Goal: Information Seeking & Learning: Learn about a topic

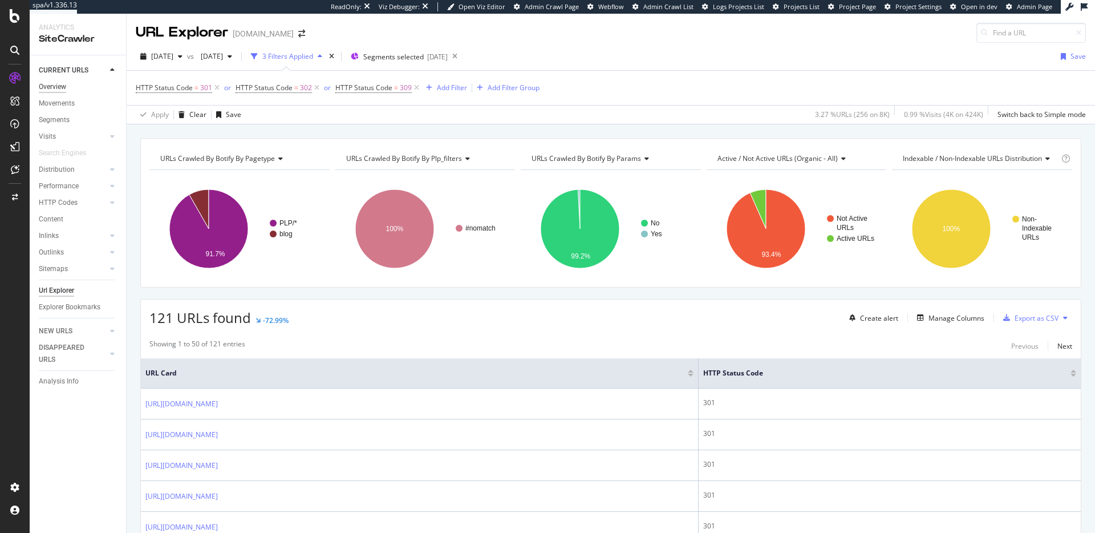
click at [60, 88] on div "Overview" at bounding box center [52, 87] width 27 height 12
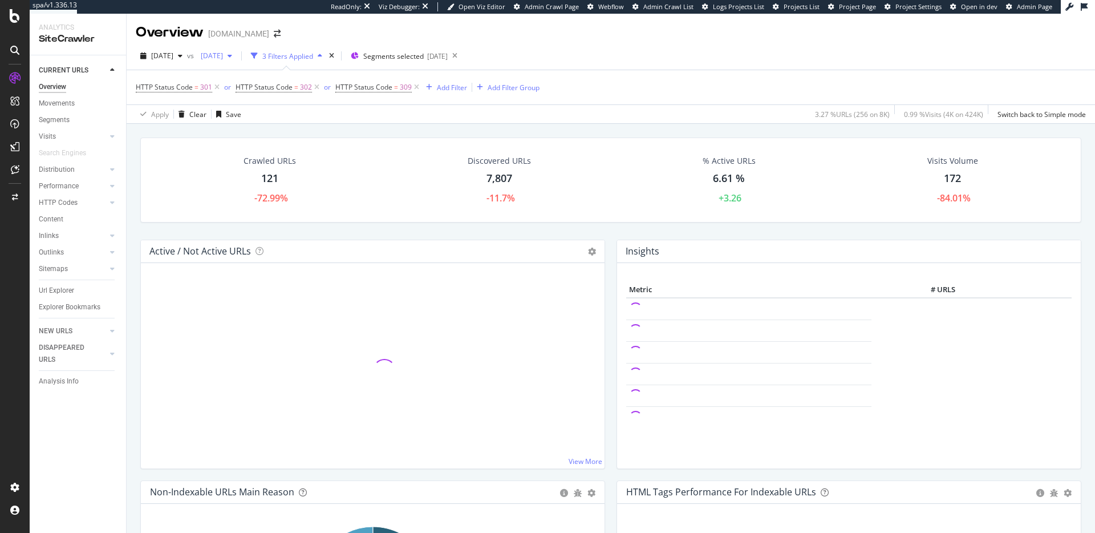
click at [223, 55] on span "2025 Jun. 1st" at bounding box center [209, 56] width 27 height 10
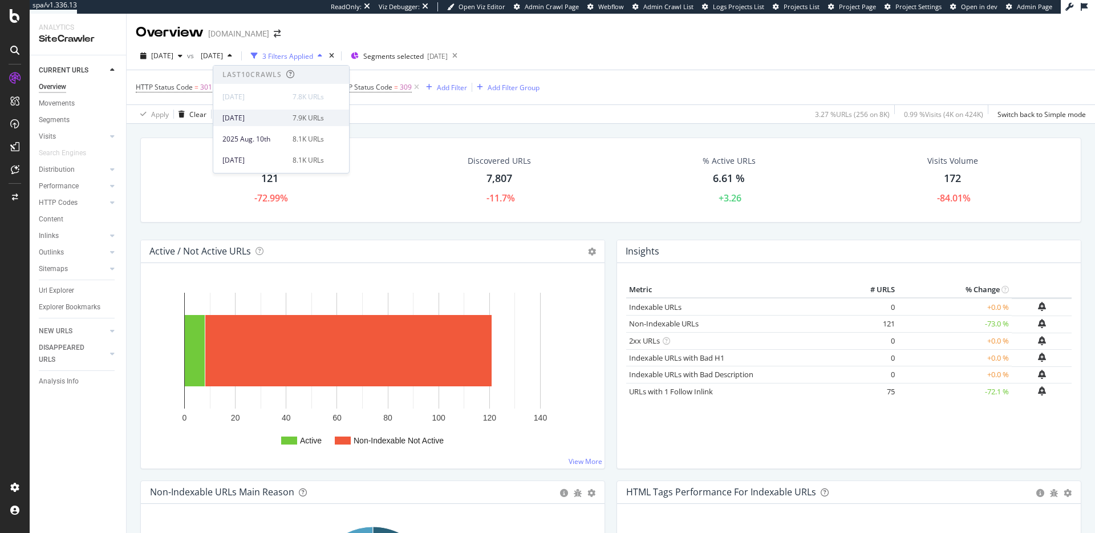
click at [303, 113] on div "7.9K URLs" at bounding box center [307, 118] width 31 height 10
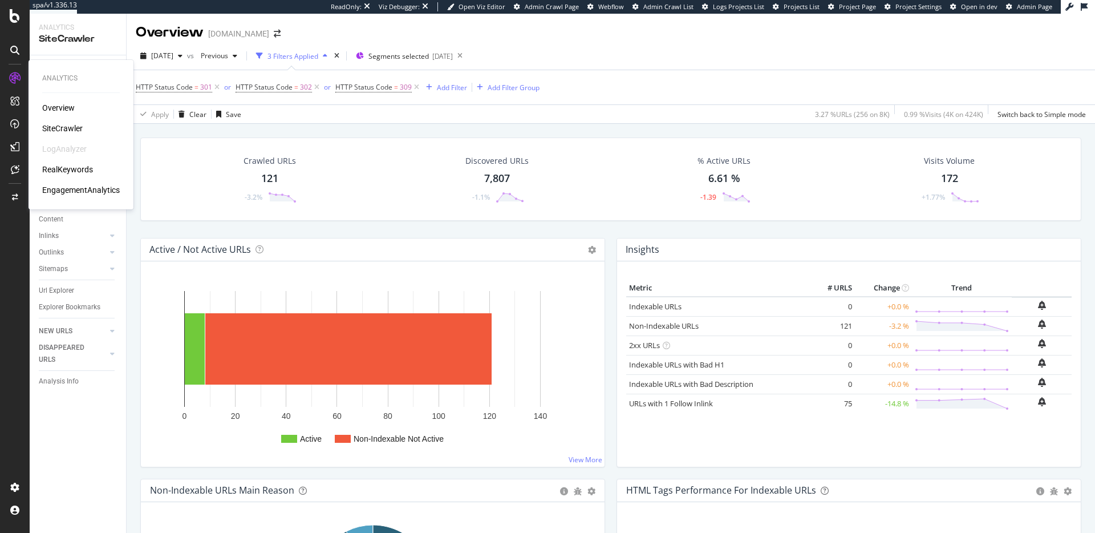
click at [62, 170] on div "RealKeywords" at bounding box center [67, 169] width 51 height 11
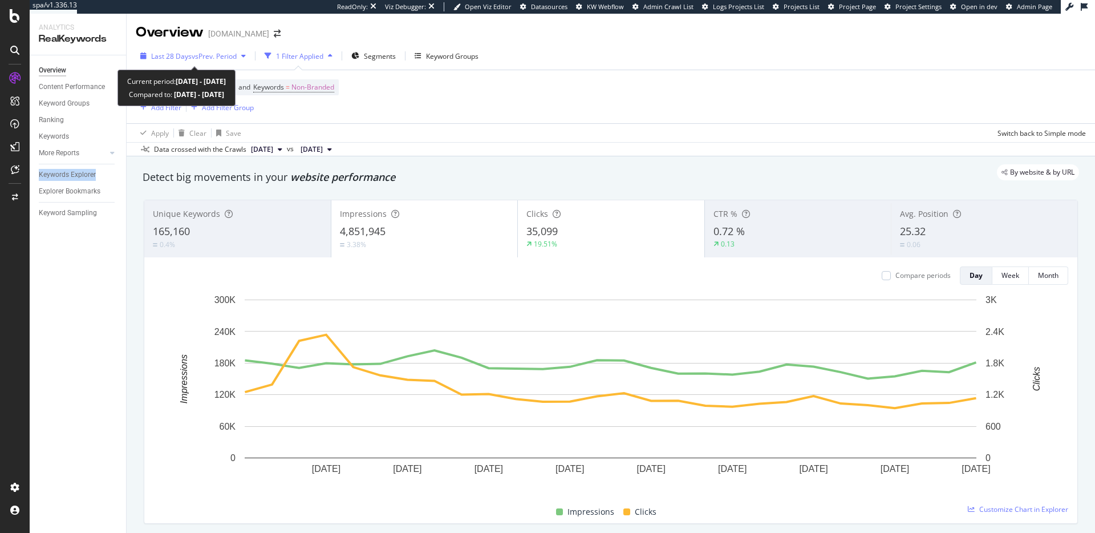
click at [224, 64] on div "Last 28 Days vs Prev. Period" at bounding box center [193, 55] width 115 height 17
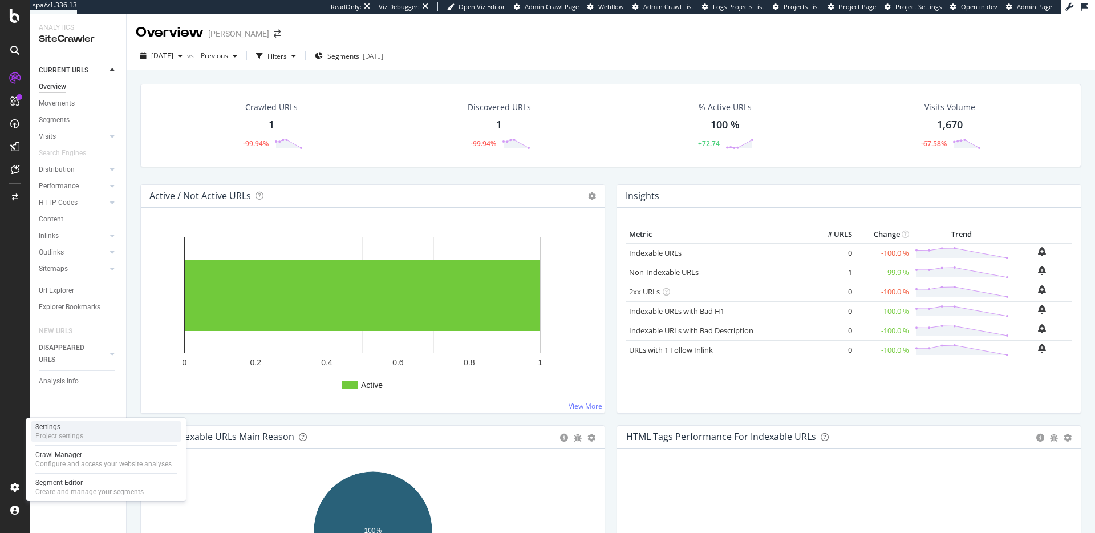
click at [80, 434] on div "Project settings" at bounding box center [59, 435] width 48 height 9
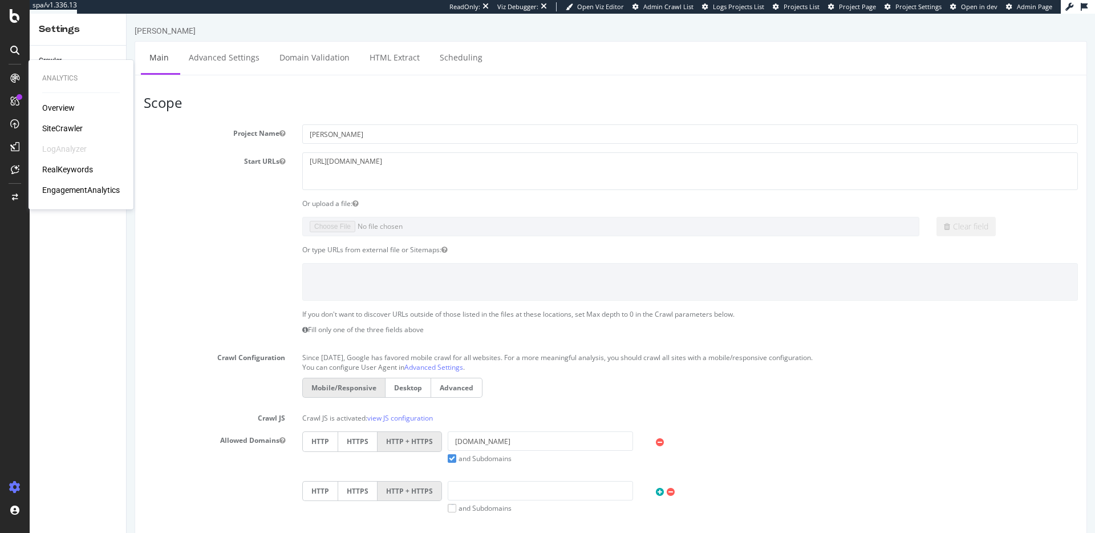
click at [63, 108] on div "Overview" at bounding box center [58, 107] width 32 height 11
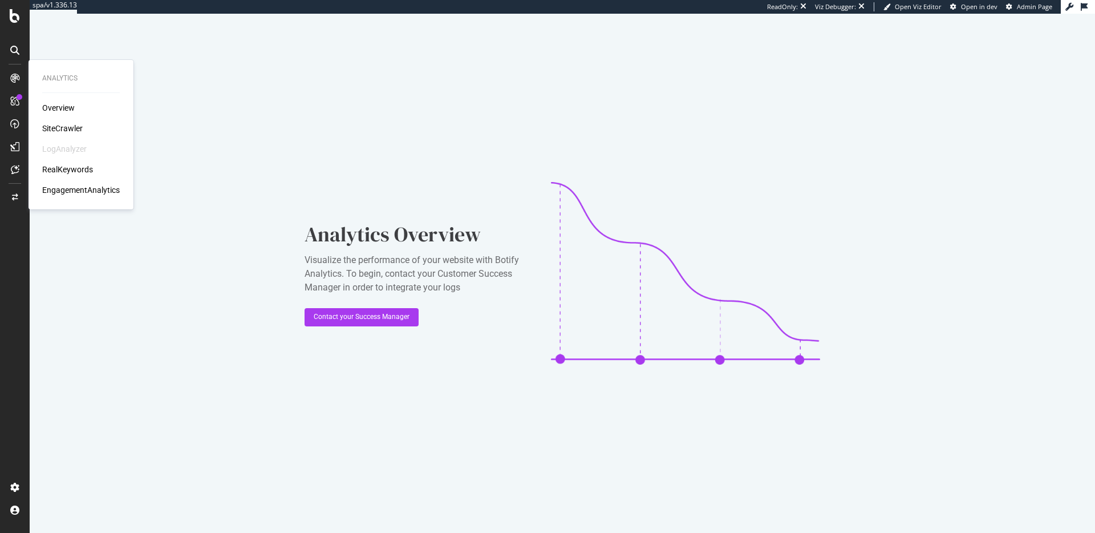
click at [69, 132] on div "SiteCrawler" at bounding box center [62, 128] width 40 height 11
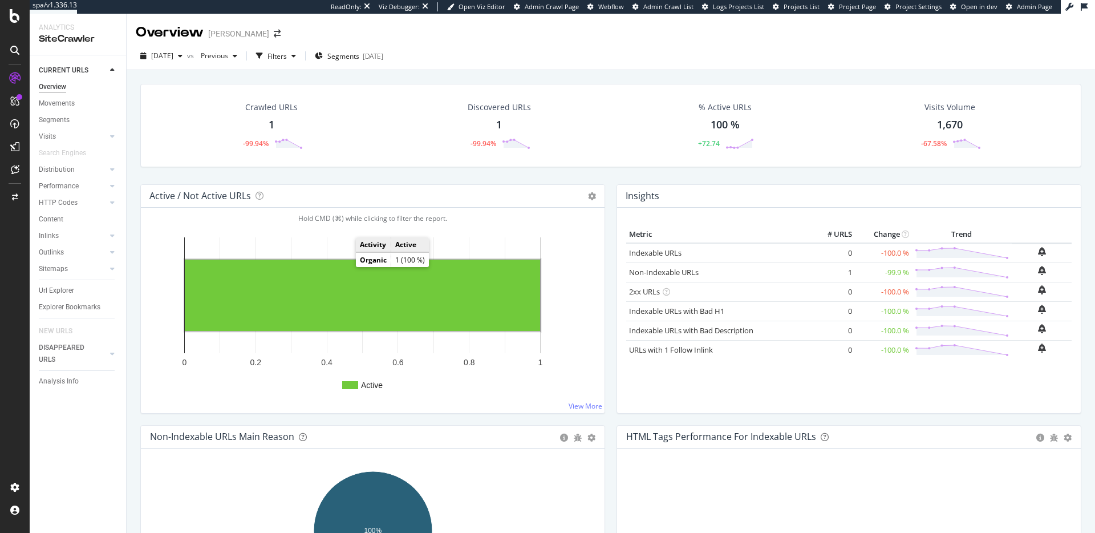
click at [352, 266] on rect "A chart." at bounding box center [362, 294] width 355 height 71
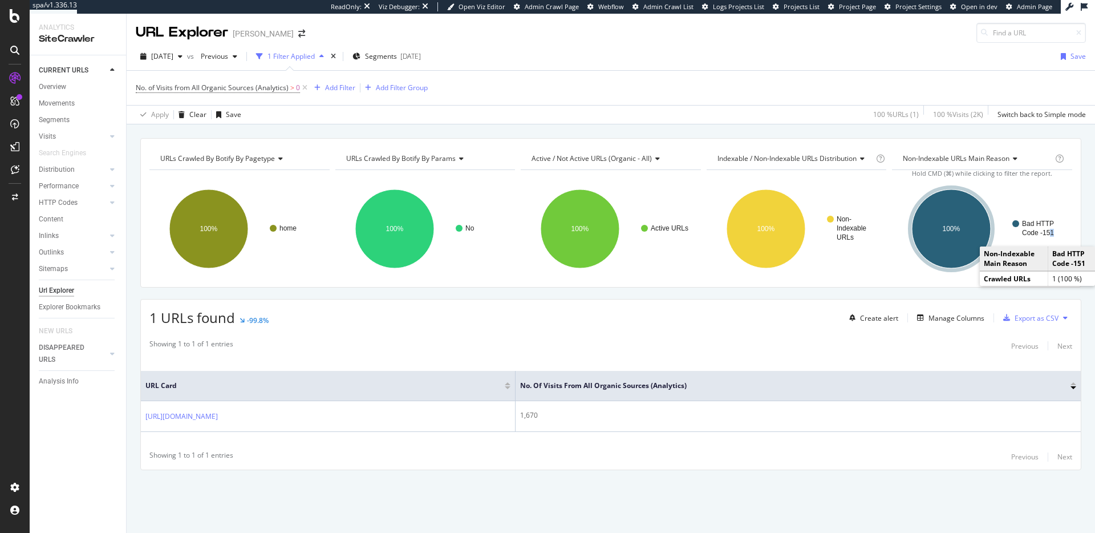
drag, startPoint x: 1051, startPoint y: 234, endPoint x: 1015, endPoint y: 223, distance: 37.5
click at [1015, 223] on g "Bad HTTP Code -151" at bounding box center [1037, 228] width 51 height 17
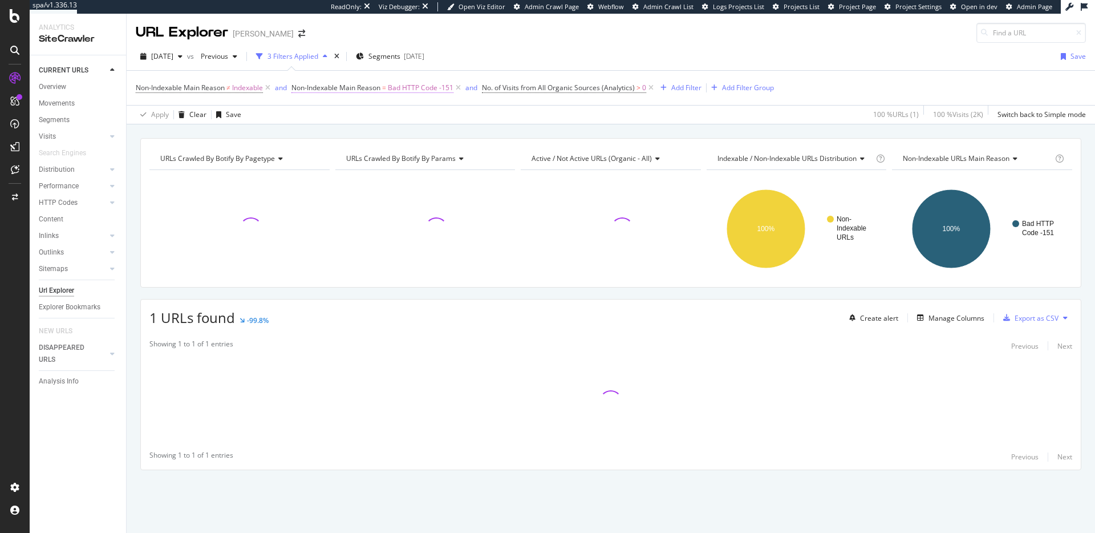
click at [424, 88] on span "Bad HTTP Code -151" at bounding box center [421, 88] width 66 height 16
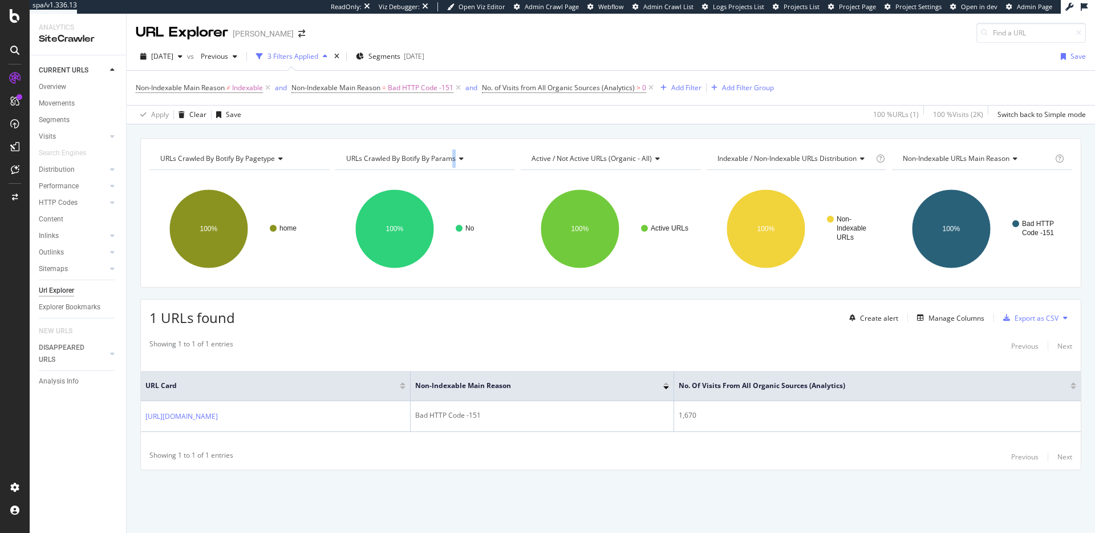
drag, startPoint x: 449, startPoint y: 152, endPoint x: 489, endPoint y: 153, distance: 40.5
click at [422, 93] on span "Bad HTTP Code -151" at bounding box center [421, 88] width 66 height 16
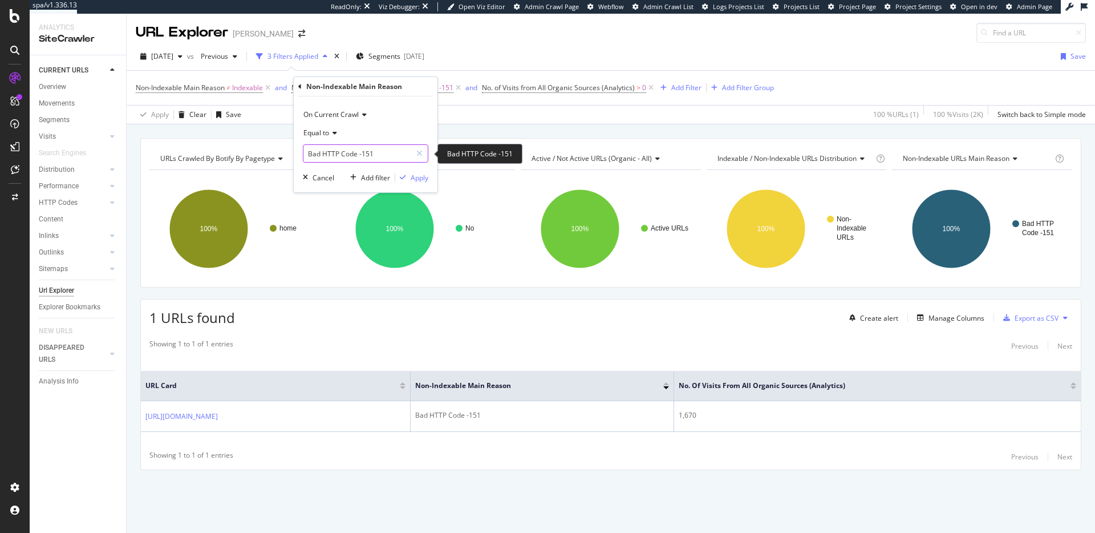
click at [331, 153] on input "Bad HTTP Code -151" at bounding box center [357, 153] width 108 height 18
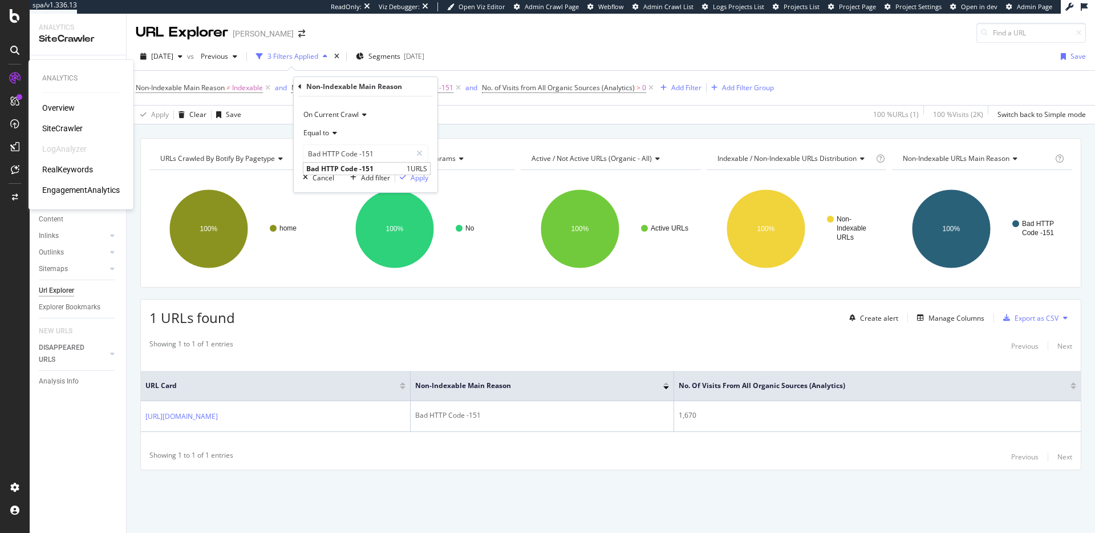
click at [18, 78] on icon at bounding box center [14, 77] width 11 height 11
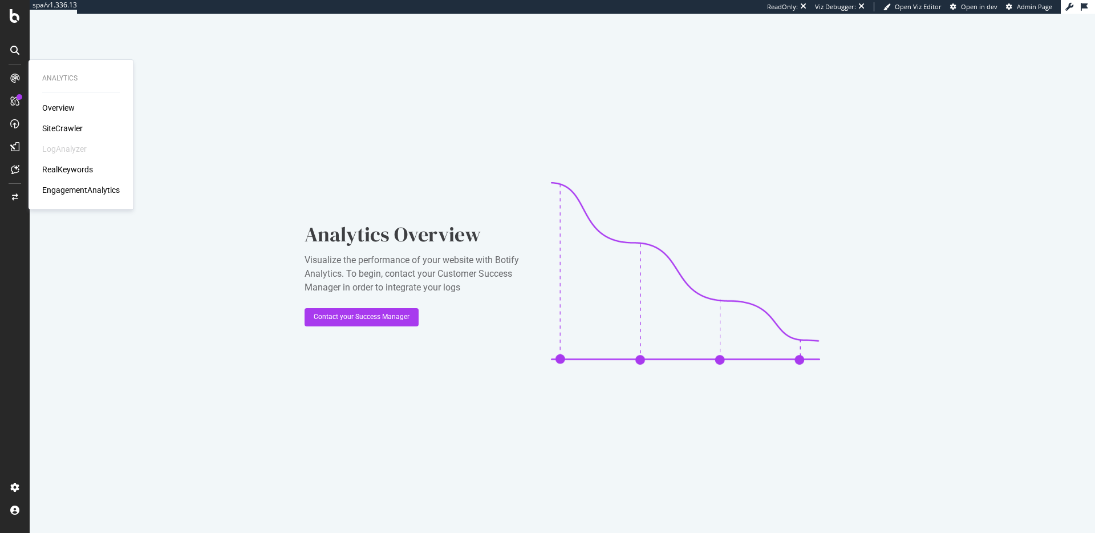
click at [51, 121] on div "Overview SiteCrawler LogAnalyzer RealKeywords EngagementAnalytics" at bounding box center [81, 149] width 78 height 94
click at [52, 125] on div "SiteCrawler" at bounding box center [62, 128] width 40 height 11
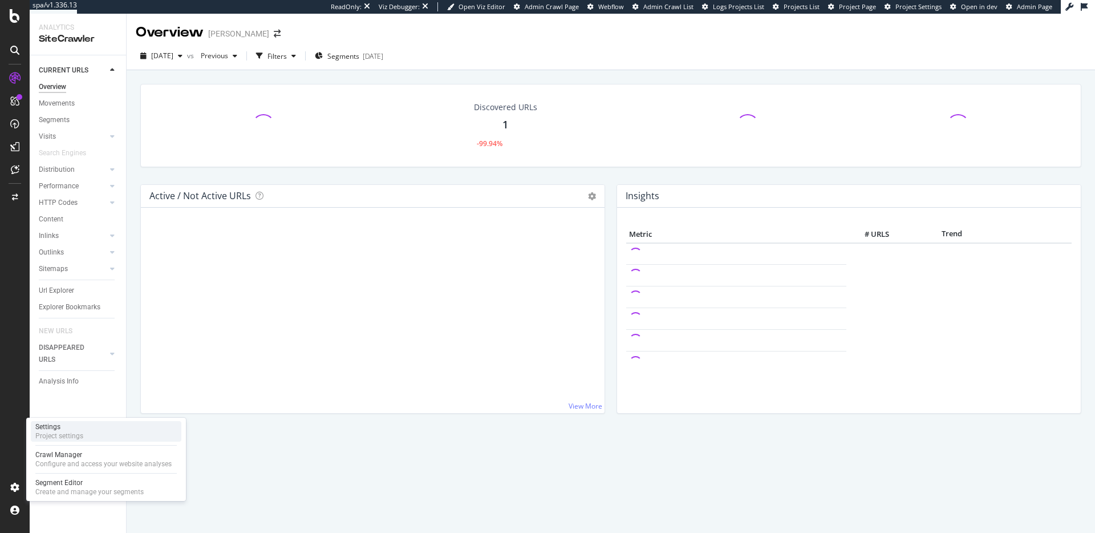
click at [67, 437] on div "Project settings" at bounding box center [59, 435] width 48 height 9
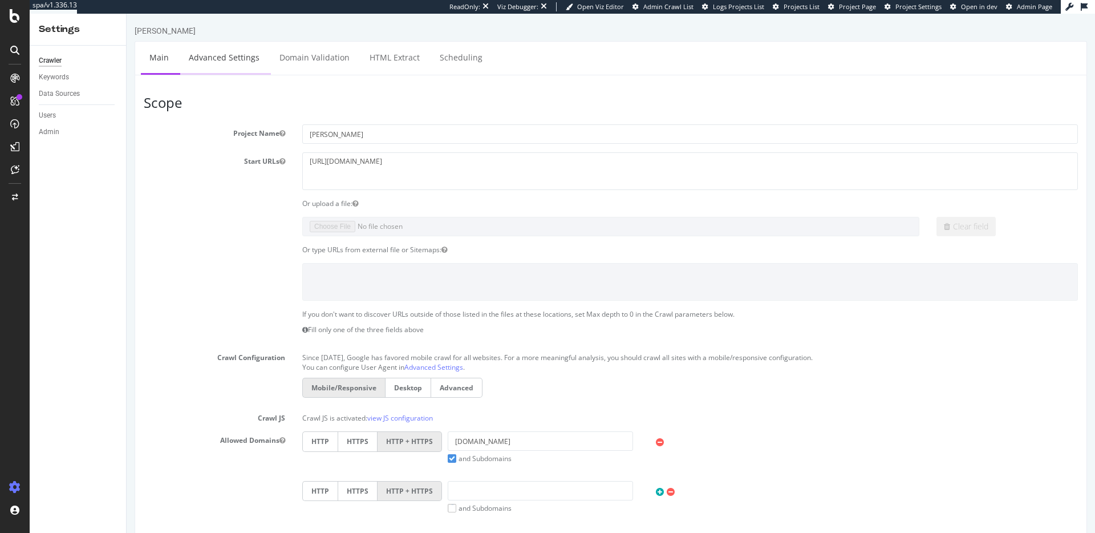
click at [224, 44] on link "Advanced Settings" at bounding box center [224, 57] width 88 height 31
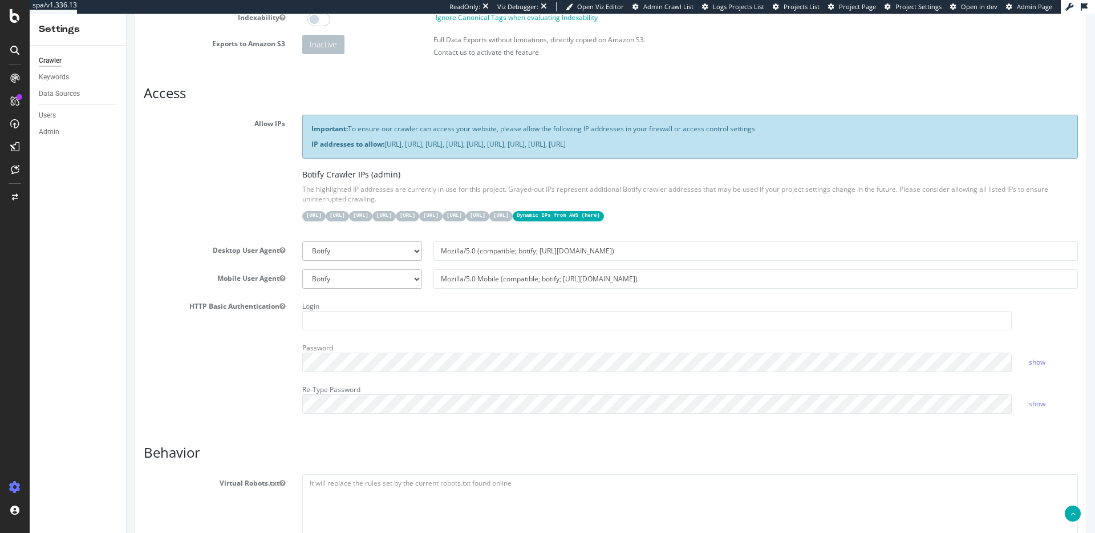
scroll to position [155, 0]
click at [604, 214] on code "Dynamic IPs from AWS ( here )" at bounding box center [558, 215] width 91 height 10
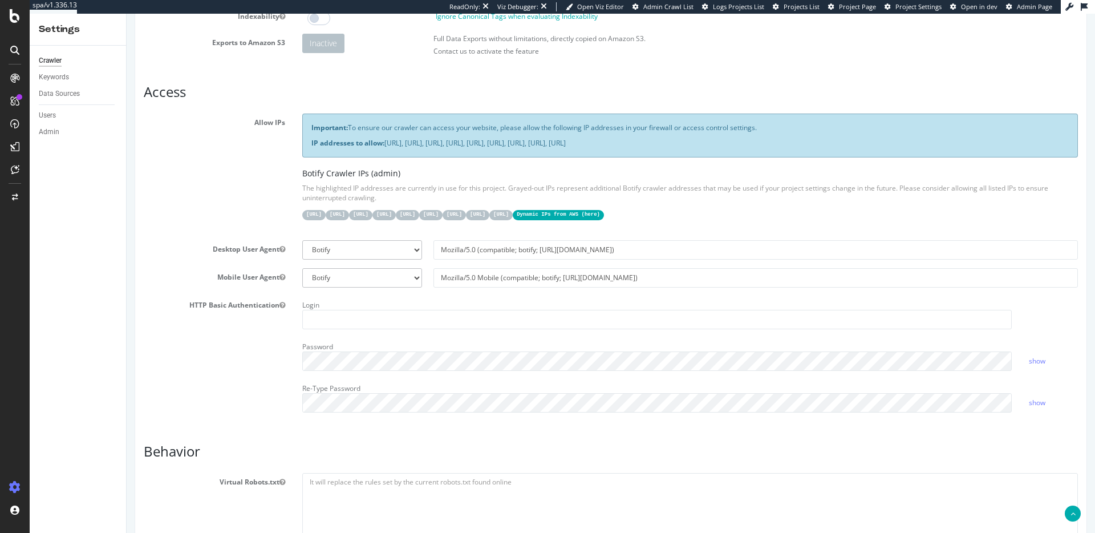
click at [624, 194] on p "The highlighted IP addresses are currently in use for this project. Grayed-out …" at bounding box center [689, 192] width 775 height 19
click at [53, 466] on div "Configure and access your website analyses" at bounding box center [103, 463] width 136 height 9
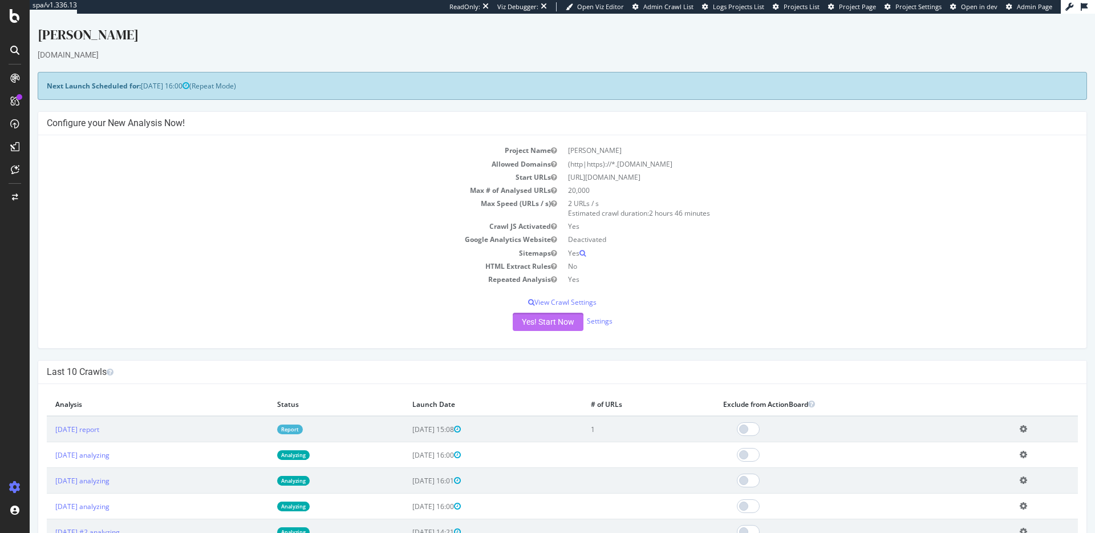
click at [552, 320] on button "Yes! Start Now" at bounding box center [548, 321] width 71 height 18
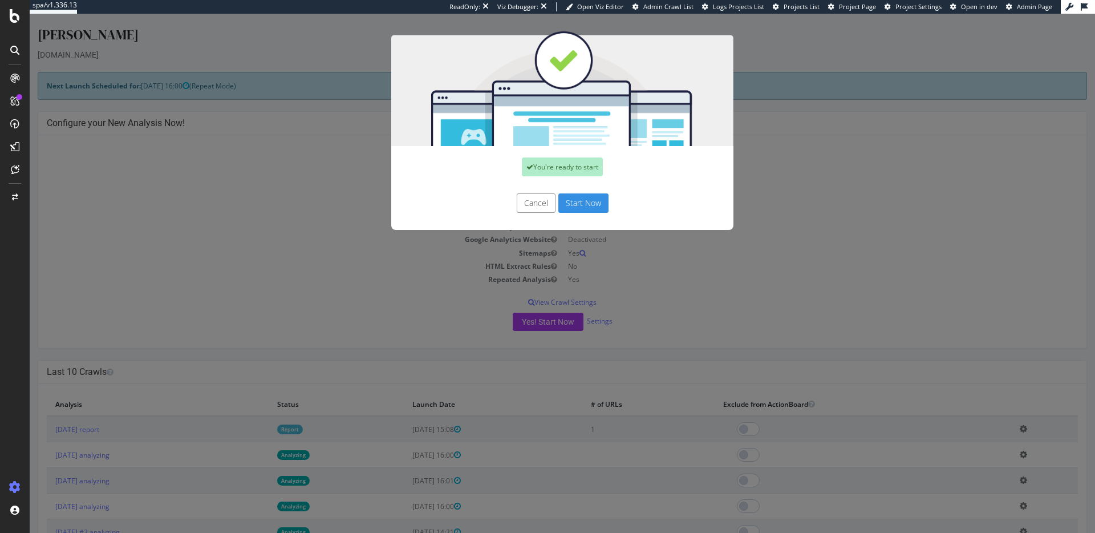
click at [582, 201] on button "Start Now" at bounding box center [583, 202] width 50 height 19
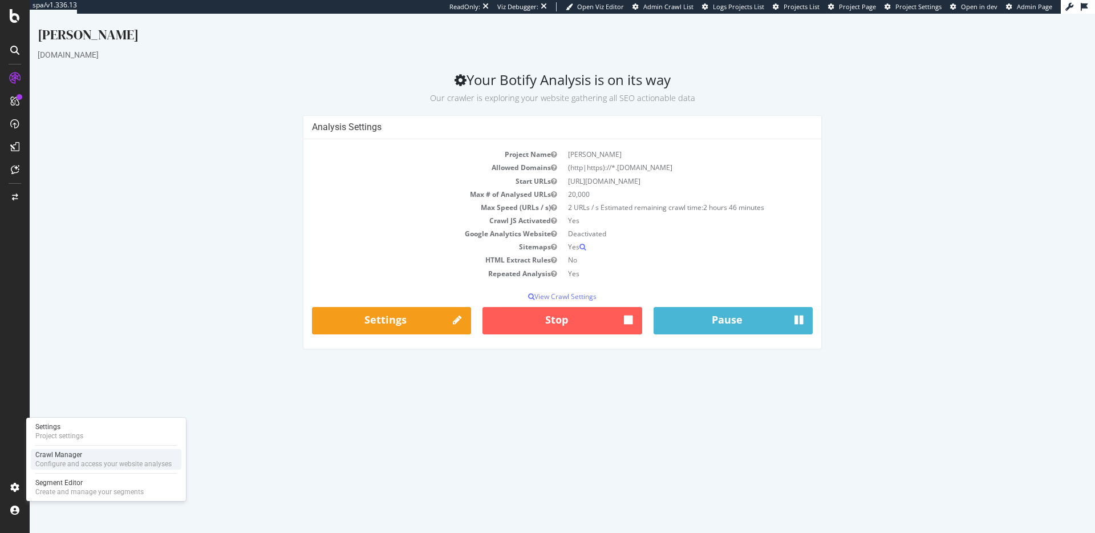
click at [64, 465] on div "Configure and access your website analyses" at bounding box center [103, 463] width 136 height 9
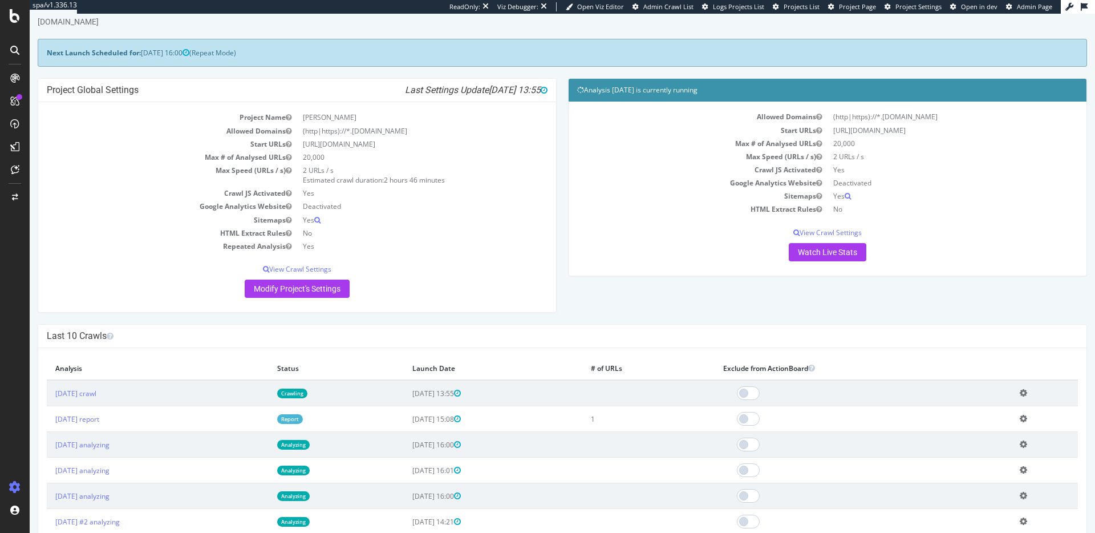
scroll to position [32, 0]
click at [96, 396] on link "2025 Aug. 26th crawl" at bounding box center [75, 394] width 41 height 10
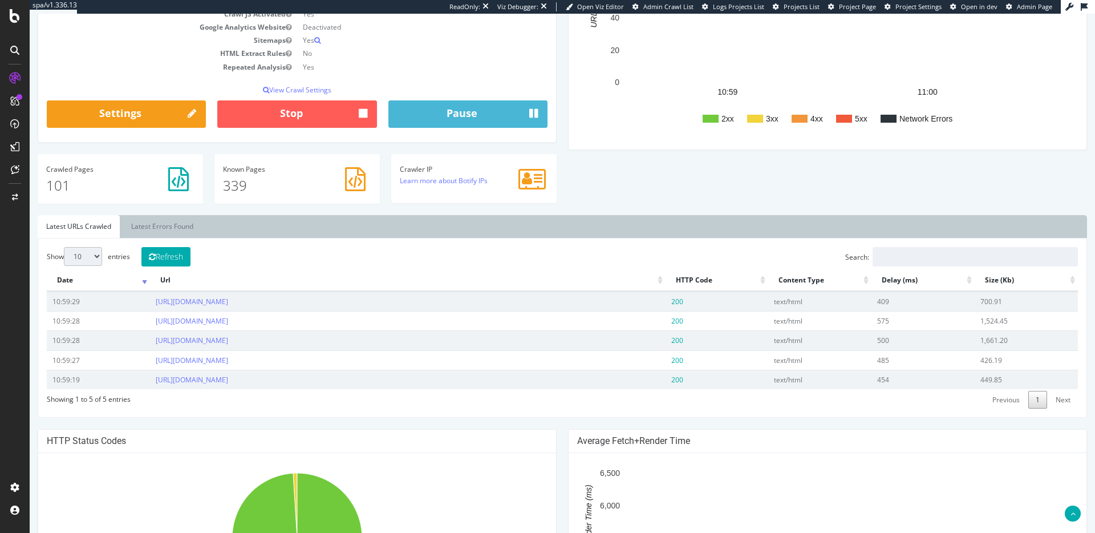
scroll to position [206, 0]
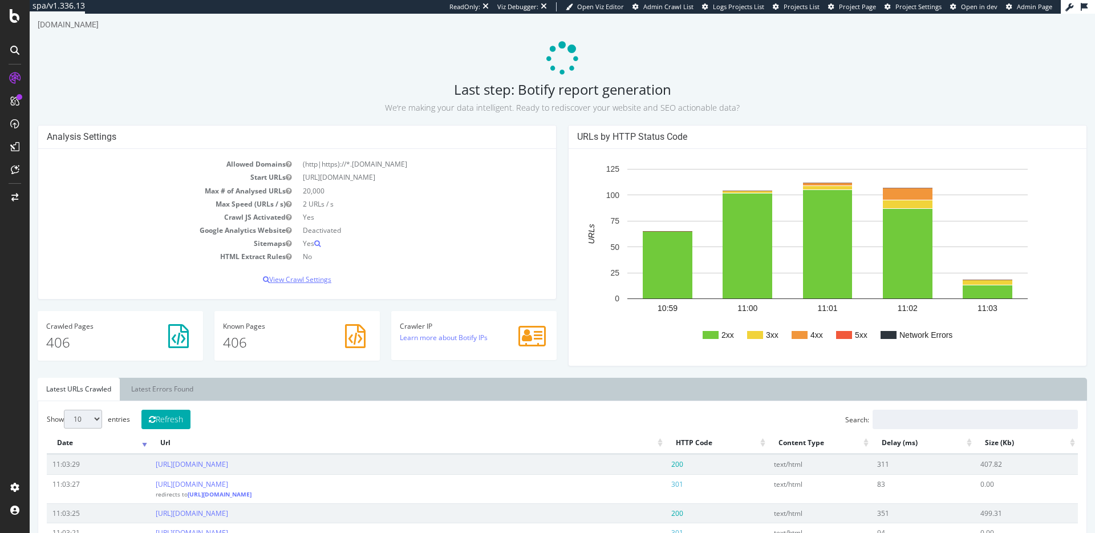
scroll to position [29, 0]
click at [451, 91] on h2 "Last step: Botify report generation We’re making your data intelligent. Ready t…" at bounding box center [562, 99] width 1049 height 32
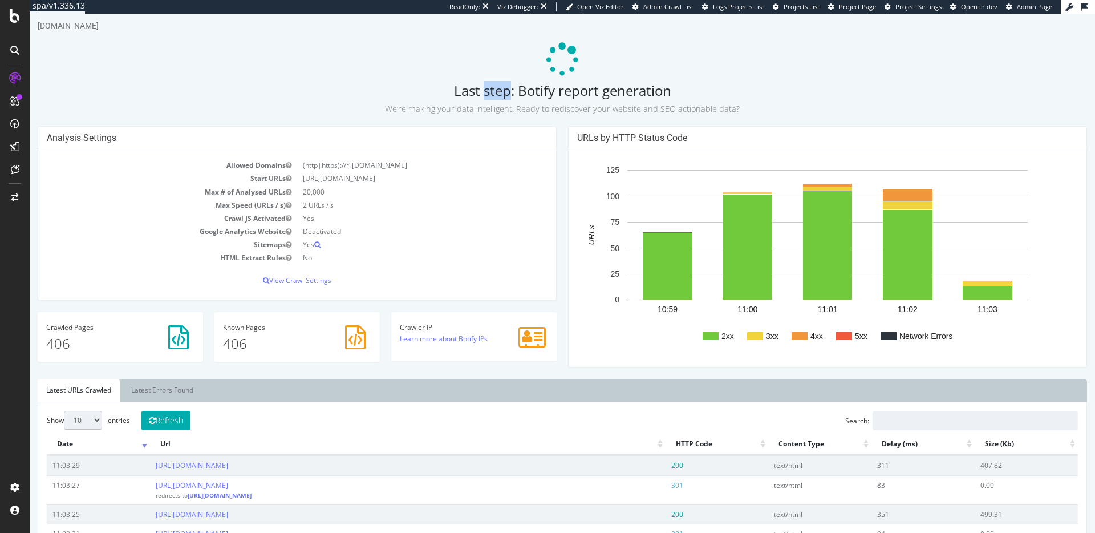
click at [451, 91] on h2 "Last step: Botify report generation We’re making your data intelligent. Ready t…" at bounding box center [562, 99] width 1049 height 32
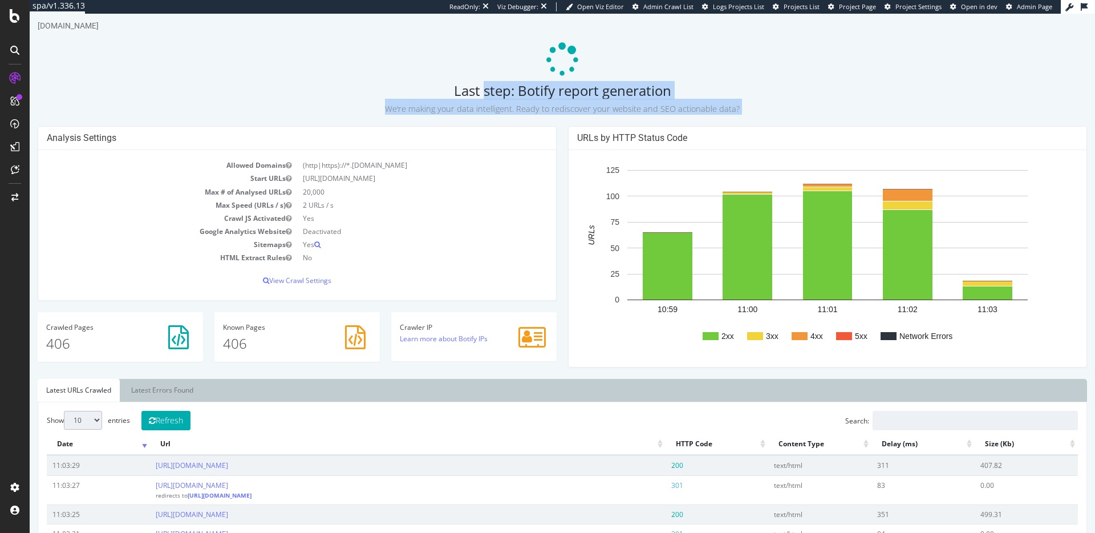
drag, startPoint x: 482, startPoint y: 92, endPoint x: 745, endPoint y: 111, distance: 264.1
click at [762, 111] on h2 "Last step: Botify report generation We’re making your data intelligent. Ready t…" at bounding box center [562, 99] width 1049 height 32
drag, startPoint x: 739, startPoint y: 111, endPoint x: 732, endPoint y: 110, distance: 6.9
click at [737, 111] on p "We’re making your data intelligent. Ready to rediscover your website and SEO ac…" at bounding box center [562, 107] width 1049 height 16
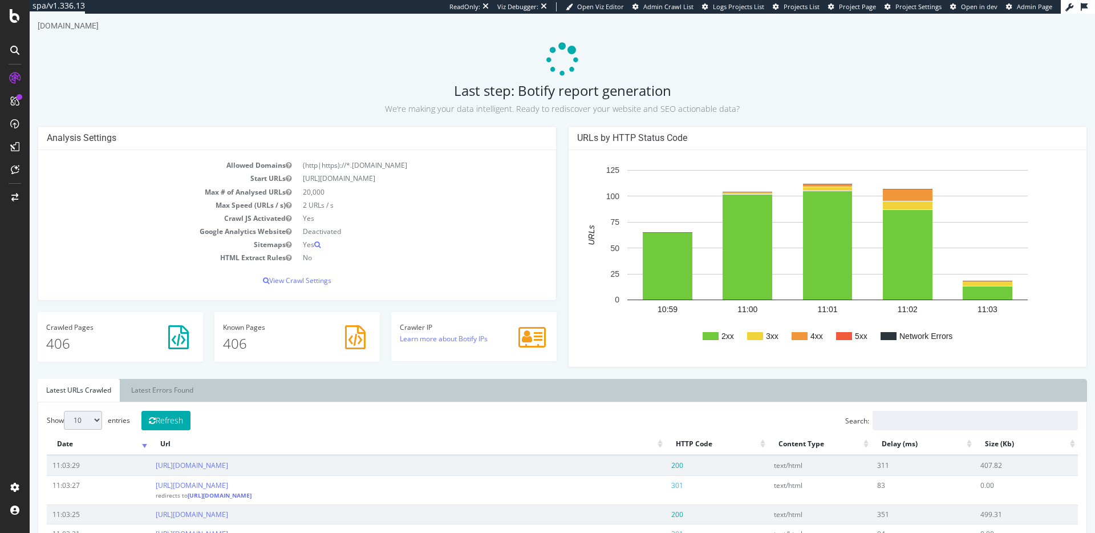
click at [717, 109] on small "We’re making your data intelligent. Ready to rediscover your website and SEO ac…" at bounding box center [562, 108] width 355 height 11
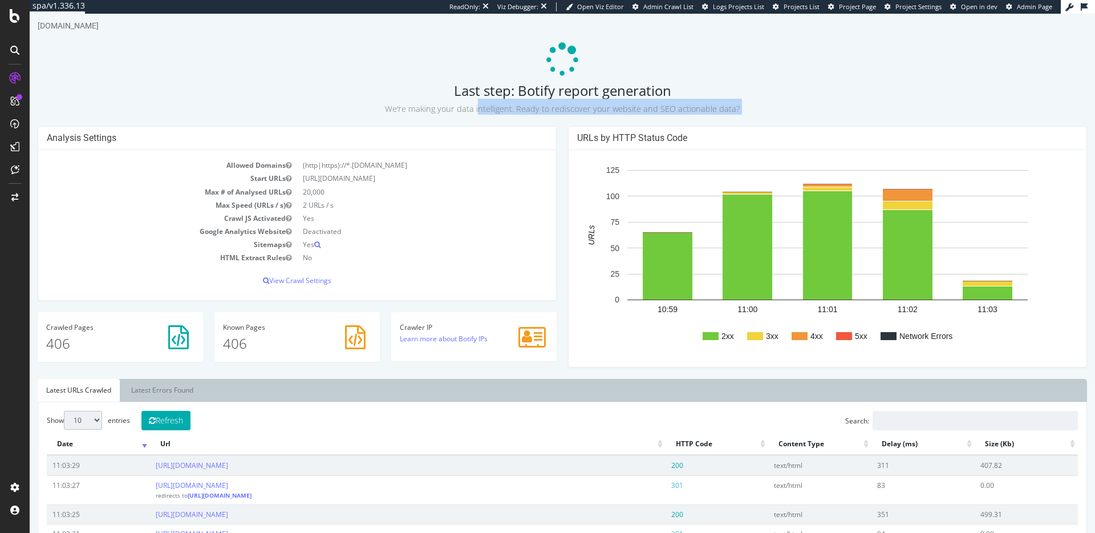
click at [717, 109] on small "We’re making your data intelligent. Ready to rediscover your website and SEO ac…" at bounding box center [562, 108] width 355 height 11
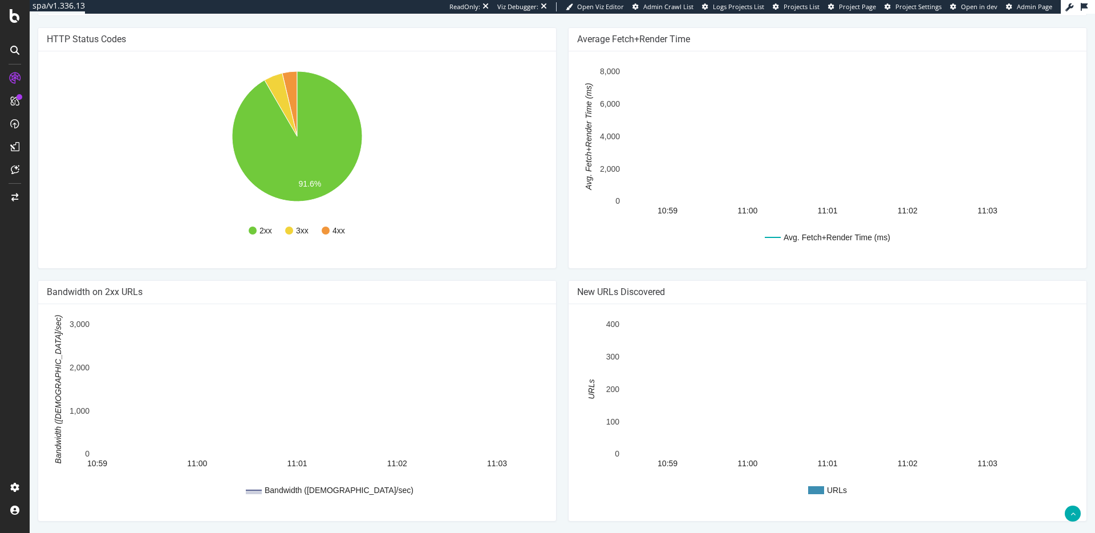
scroll to position [0, 0]
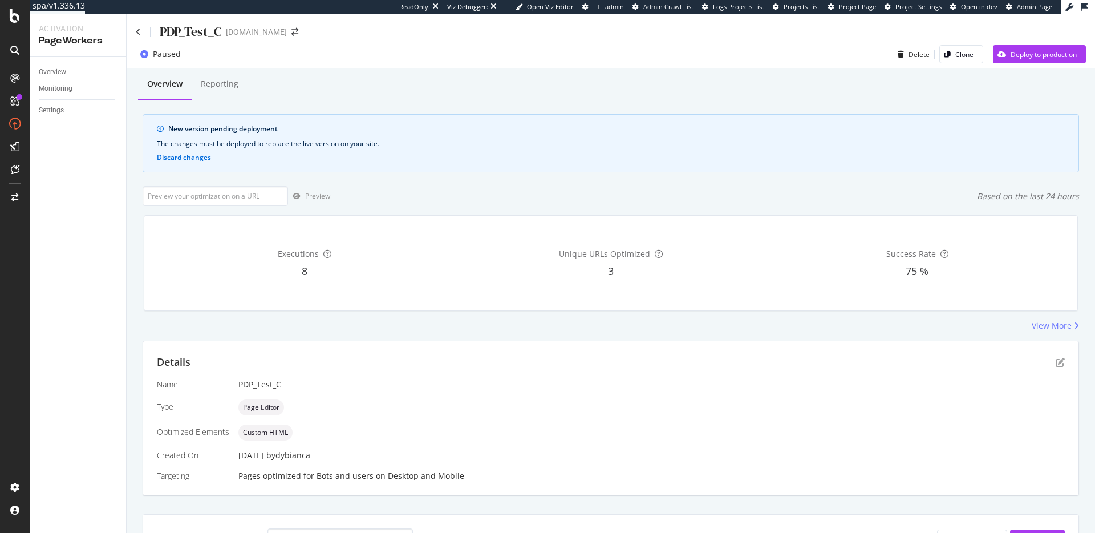
scroll to position [287, 0]
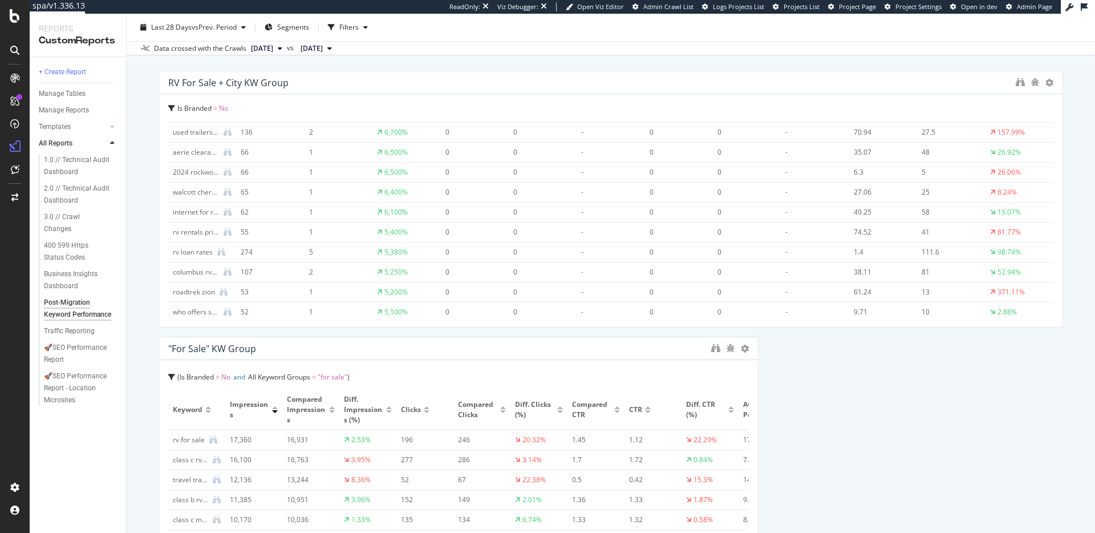
scroll to position [177, 0]
click at [192, 188] on div "internet for rvs" at bounding box center [196, 190] width 46 height 10
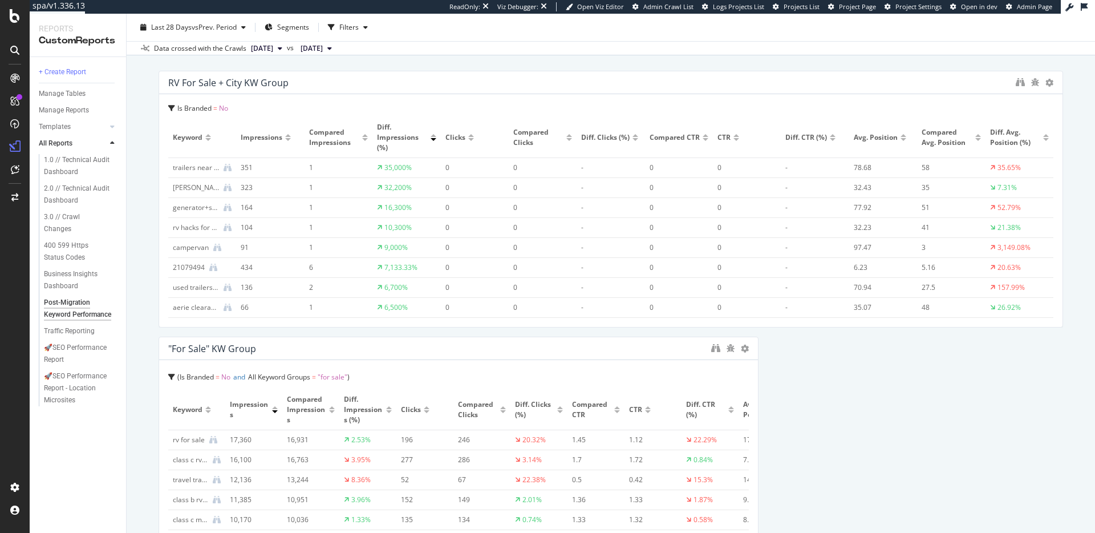
click at [206, 169] on div "trailers near me near me" at bounding box center [196, 167] width 46 height 10
click at [203, 189] on div "jayco alante for sale" at bounding box center [196, 187] width 46 height 10
click at [1045, 83] on icon at bounding box center [1049, 83] width 8 height 8
click at [834, 94] on div "Is Branded = No Keyword Impressions Compared Impressions Diff. Impressions (%) …" at bounding box center [610, 210] width 903 height 233
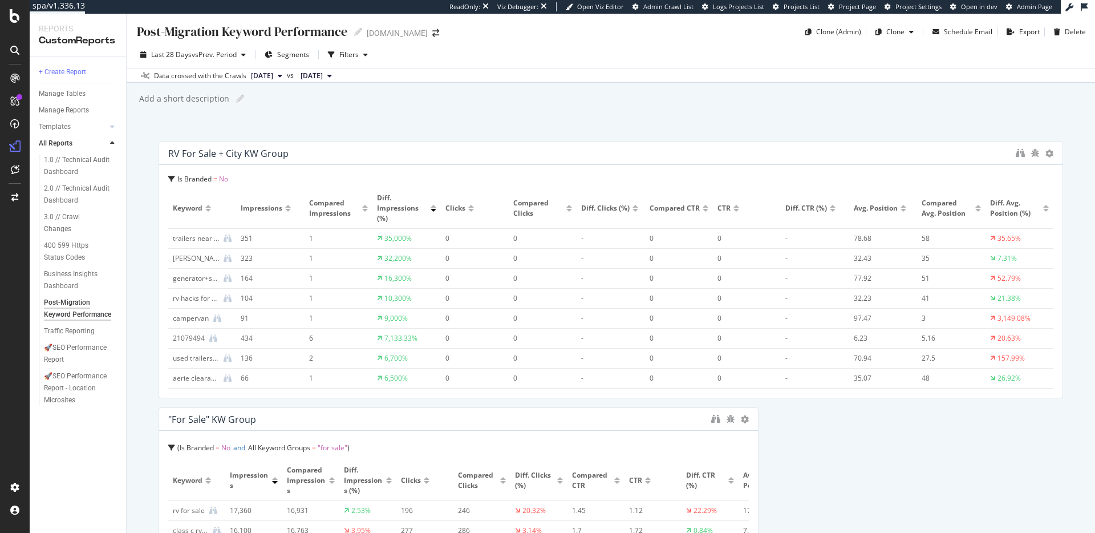
click at [327, 160] on div "RV for Sale + City KW Group" at bounding box center [610, 153] width 903 height 23
click at [287, 208] on div at bounding box center [288, 208] width 6 height 7
click at [290, 207] on div at bounding box center [288, 208] width 6 height 3
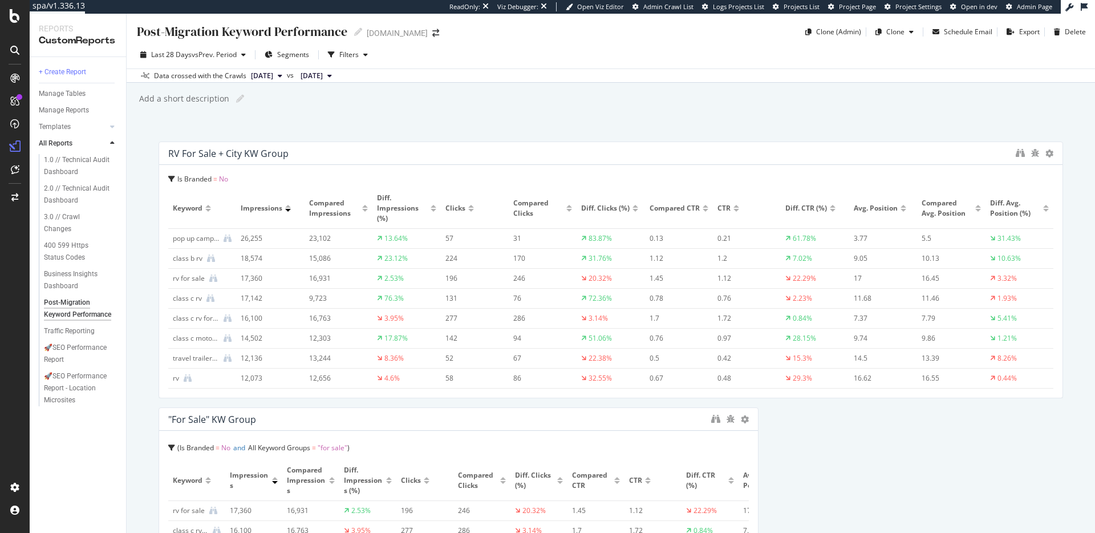
click at [568, 130] on div "Post-Migration Keyword Performance Post-Migration Keyword Performance lazydays.…" at bounding box center [611, 273] width 968 height 519
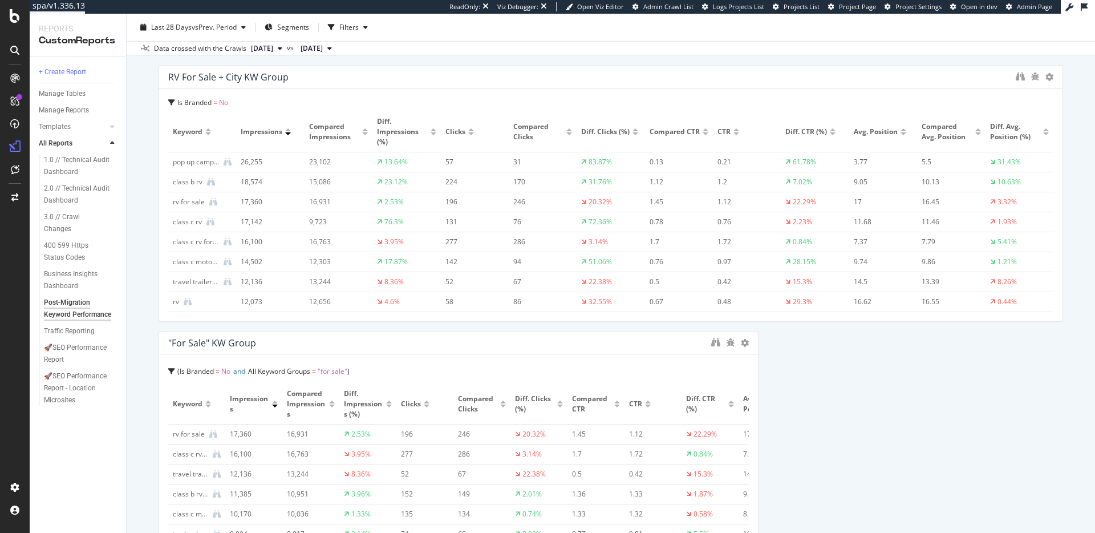
scroll to position [75, 0]
click at [70, 361] on div "🚀SEO Performance Report" at bounding box center [77, 354] width 66 height 24
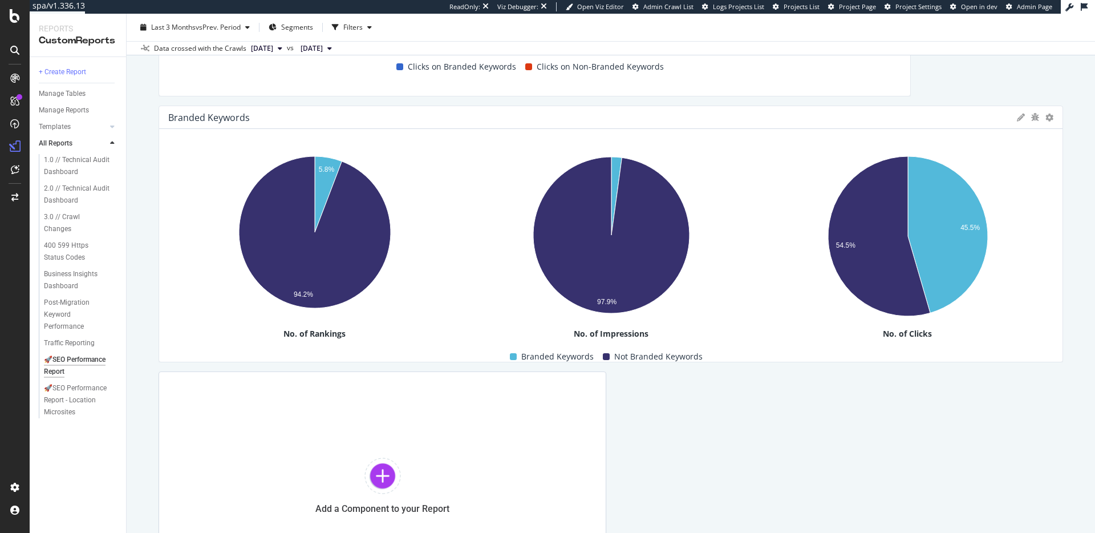
scroll to position [2220, 0]
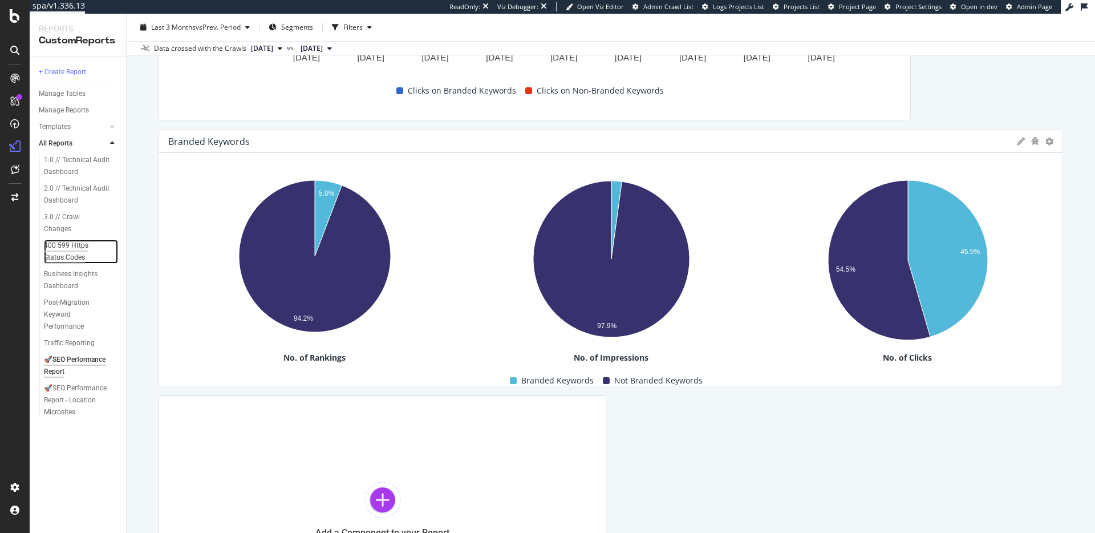
click at [79, 249] on div "400 599 Https Status Codes" at bounding box center [77, 251] width 66 height 24
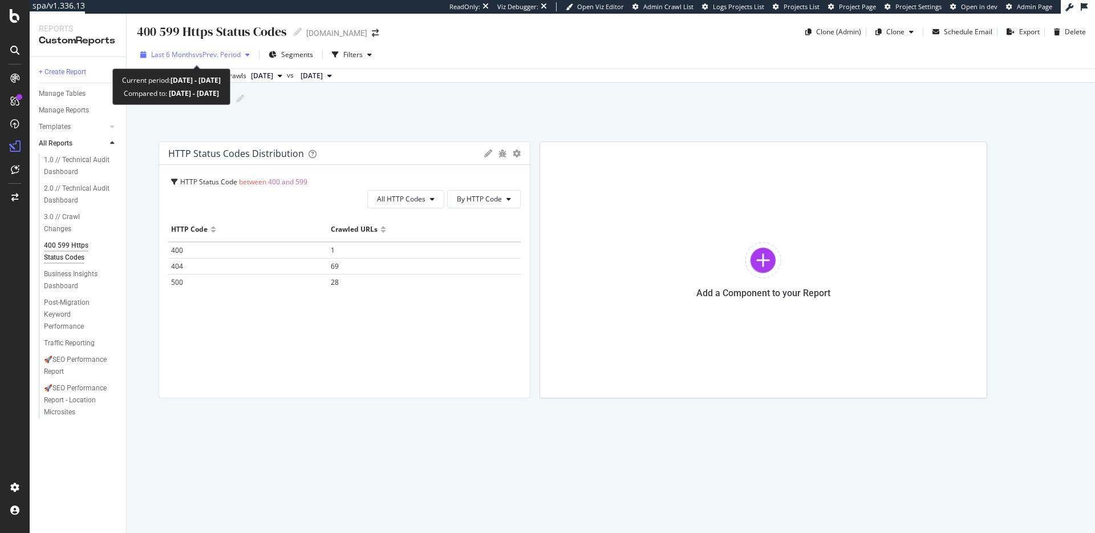
click at [202, 51] on span "vs Prev. Period" at bounding box center [218, 55] width 45 height 10
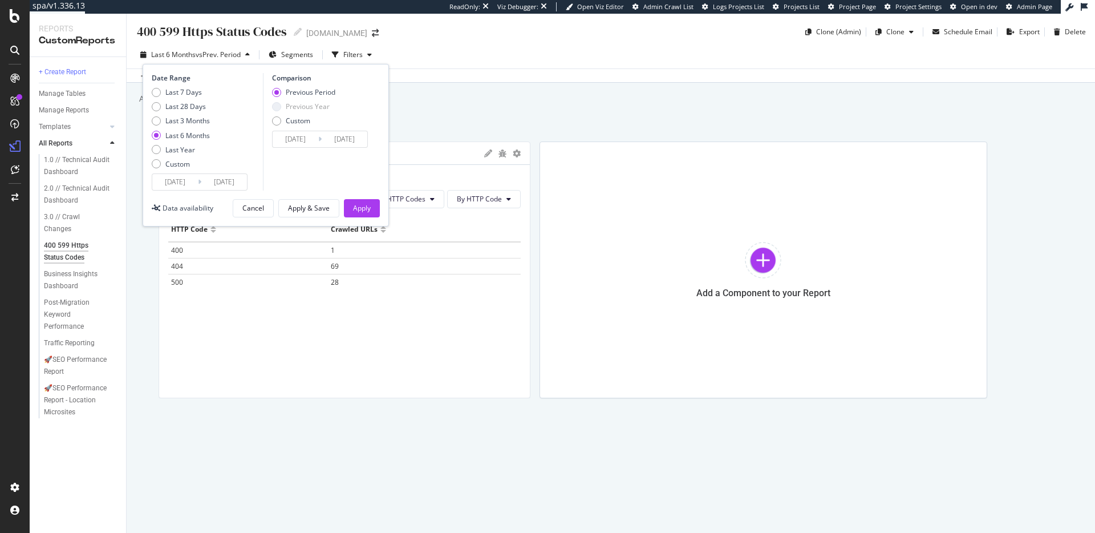
click at [180, 188] on input "2025/02/24" at bounding box center [175, 182] width 46 height 16
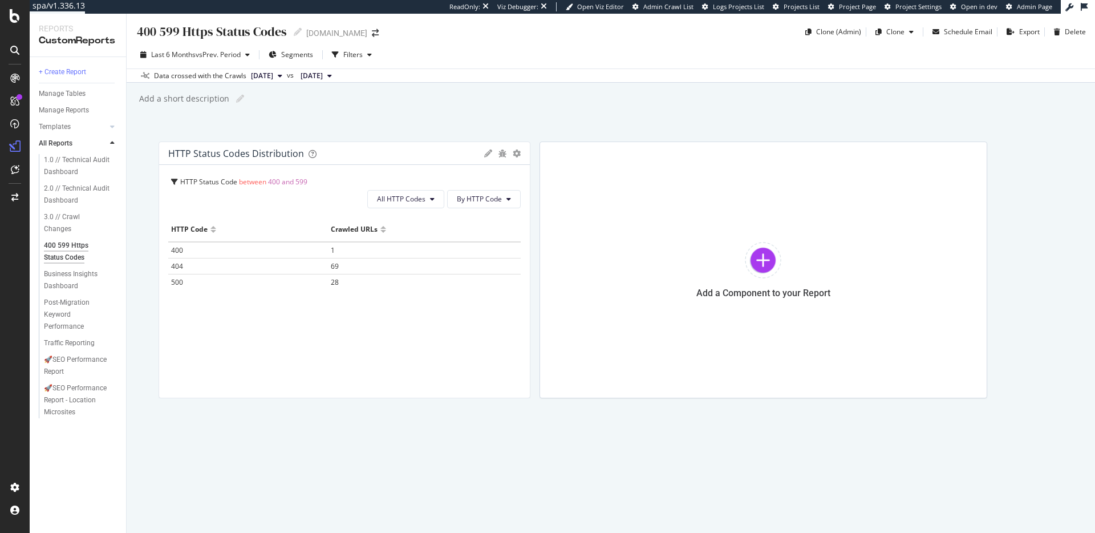
click at [590, 99] on div "Add a short description Add a short description" at bounding box center [616, 98] width 957 height 17
click at [761, 256] on div at bounding box center [763, 260] width 36 height 36
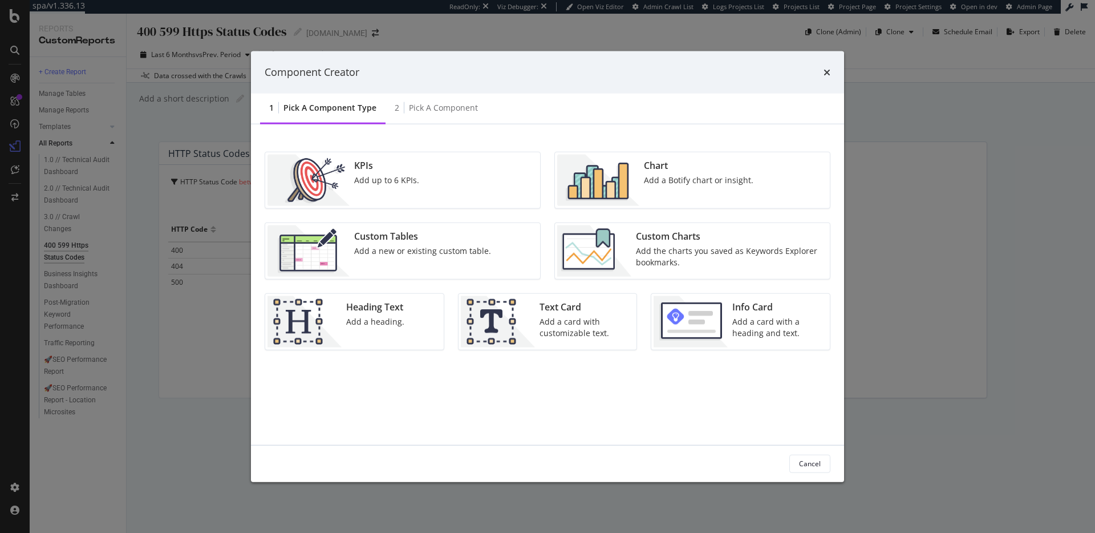
click at [674, 169] on div "Chart" at bounding box center [698, 164] width 109 height 13
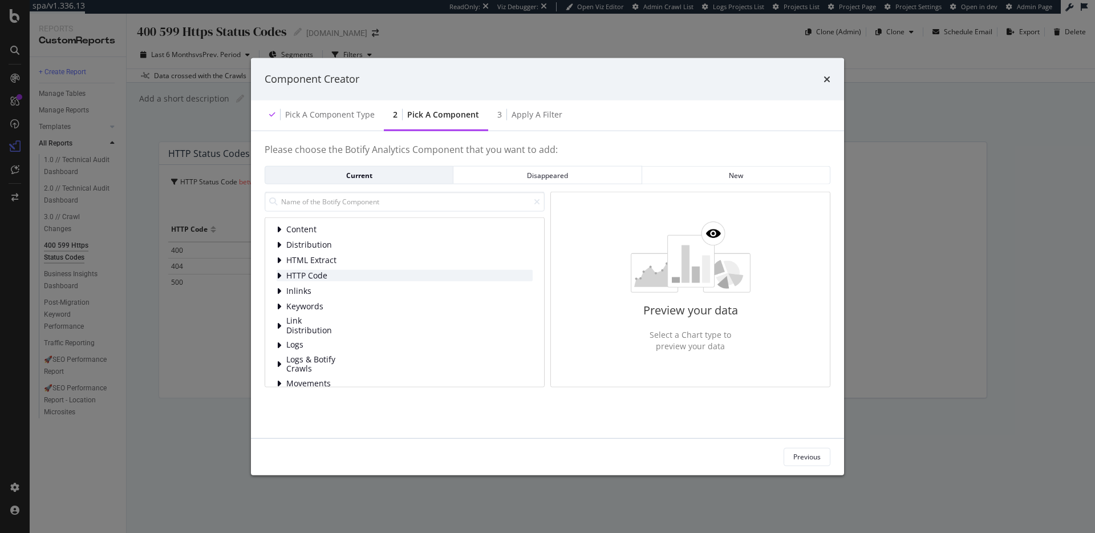
click at [323, 273] on span "HTTP Code" at bounding box center [311, 276] width 51 height 10
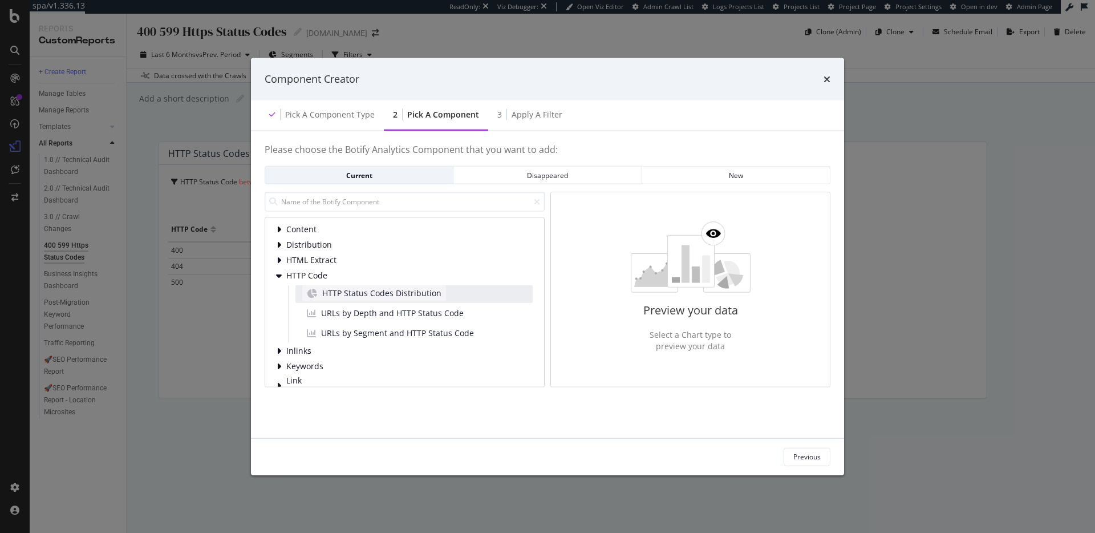
click at [396, 293] on span "HTTP Status Codes Distribution" at bounding box center [381, 292] width 119 height 11
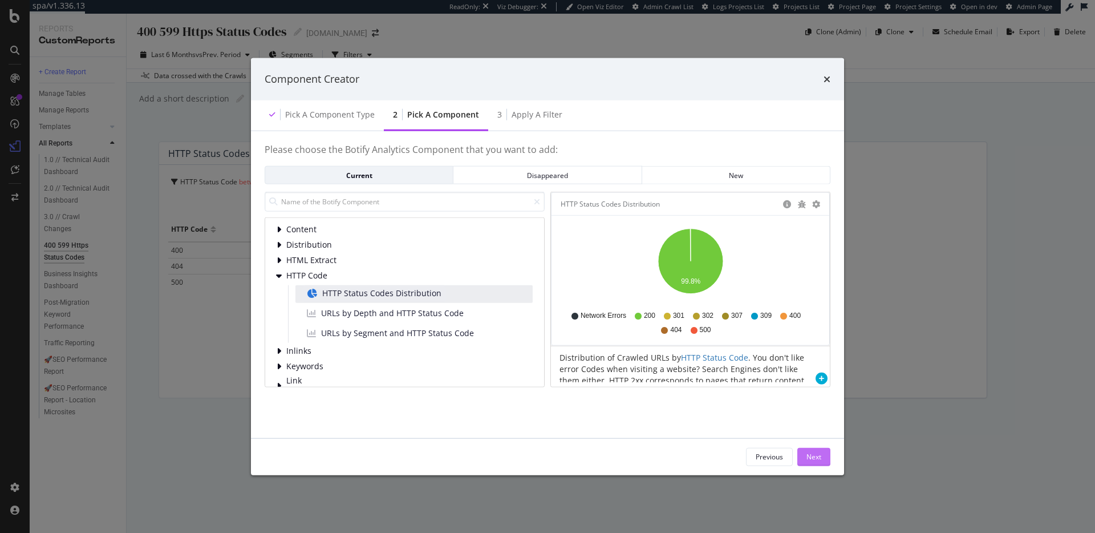
click at [813, 454] on div "Next" at bounding box center [813, 457] width 15 height 10
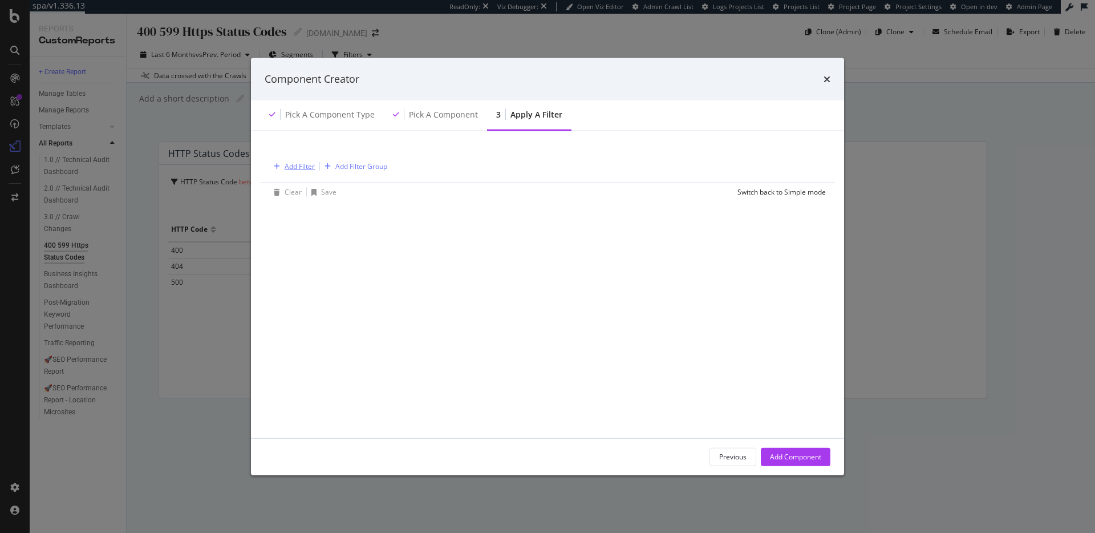
click at [288, 168] on div "Add Filter" at bounding box center [299, 166] width 30 height 10
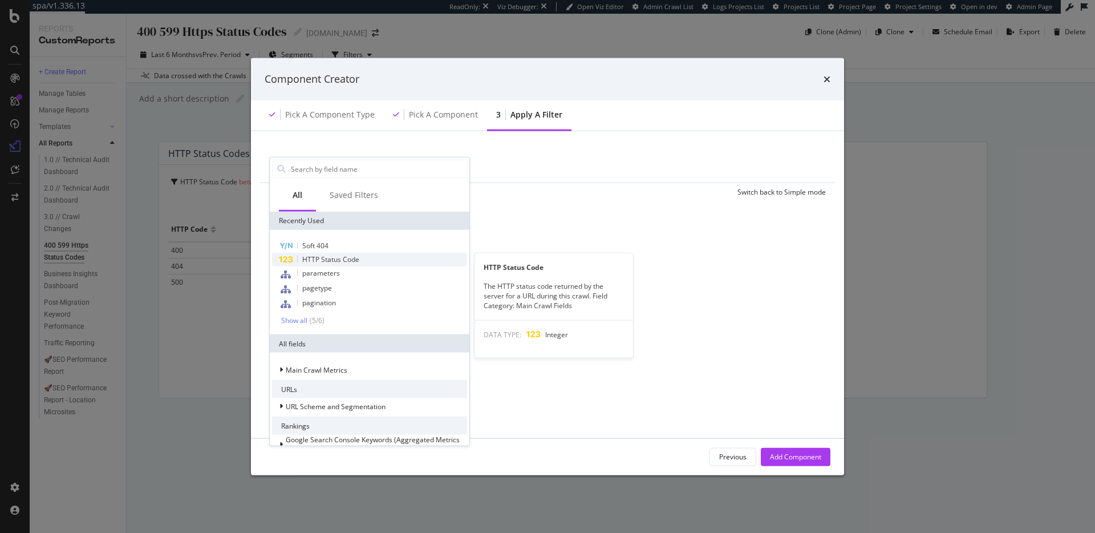
click at [351, 256] on span "HTTP Status Code" at bounding box center [330, 259] width 57 height 10
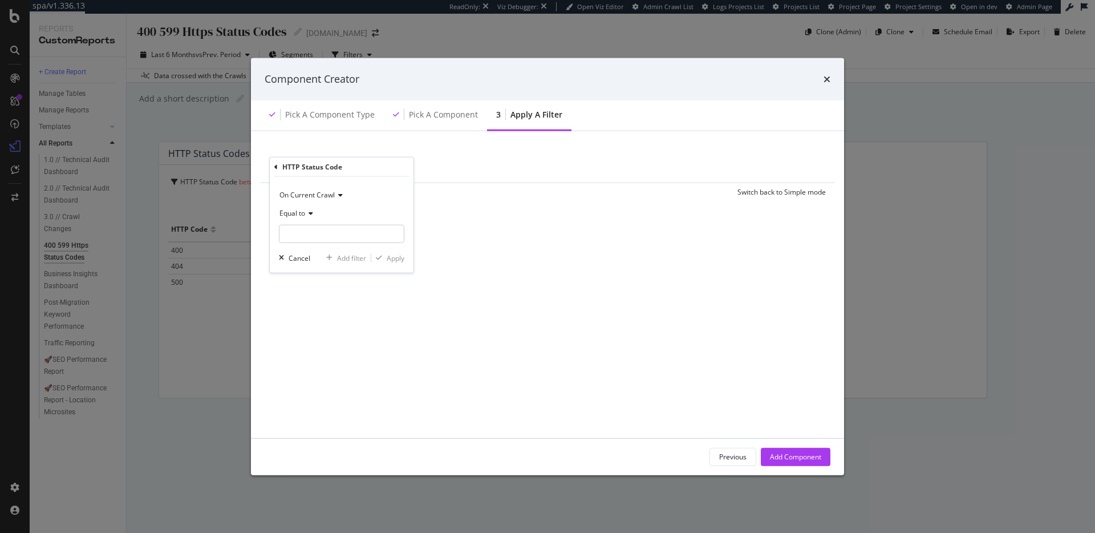
click at [303, 214] on span "Equal to" at bounding box center [292, 213] width 26 height 10
click at [312, 249] on span "Not Equal to" at bounding box center [303, 251] width 39 height 10
click at [331, 239] on input "modal" at bounding box center [341, 234] width 125 height 18
click at [331, 246] on span "200" at bounding box center [320, 249] width 76 height 10
type input "200"
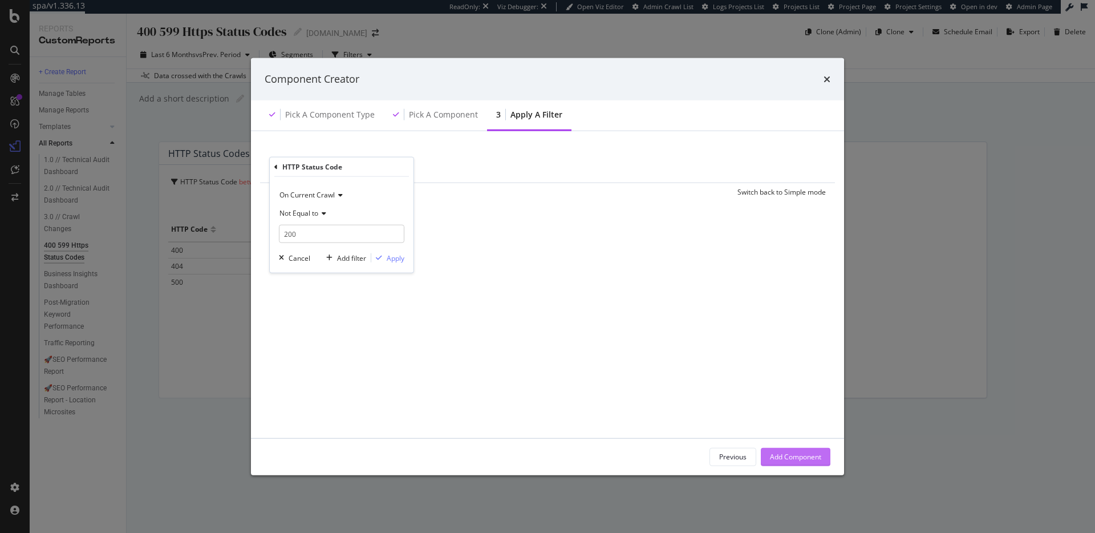
click at [799, 454] on div "Add Component" at bounding box center [795, 457] width 51 height 10
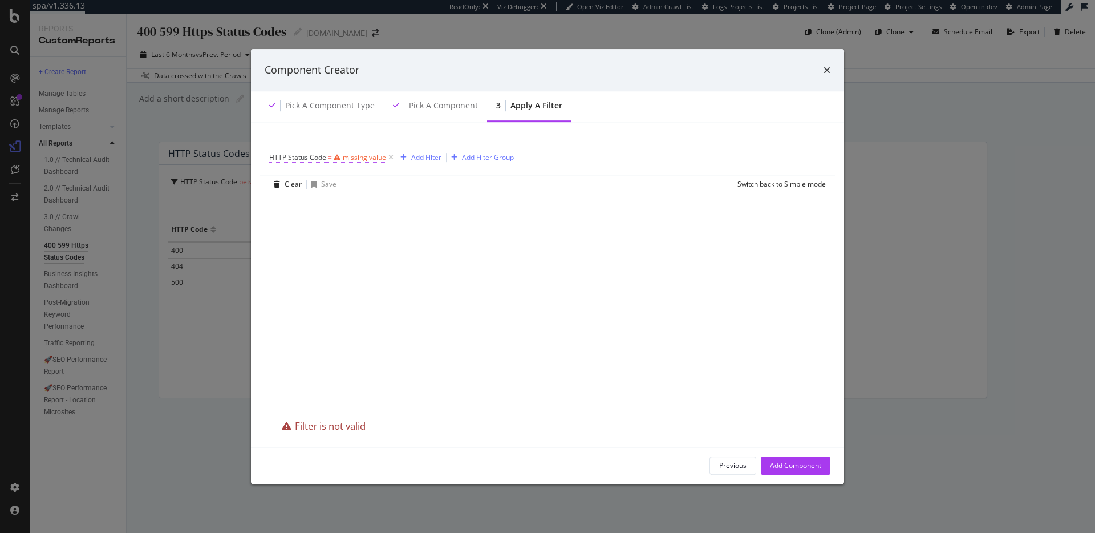
click at [328, 155] on span "=" at bounding box center [330, 157] width 4 height 10
click at [302, 204] on span "Equal to" at bounding box center [292, 202] width 26 height 10
drag, startPoint x: 305, startPoint y: 238, endPoint x: 313, endPoint y: 230, distance: 11.3
click at [305, 238] on span "Not Equal to" at bounding box center [303, 241] width 39 height 10
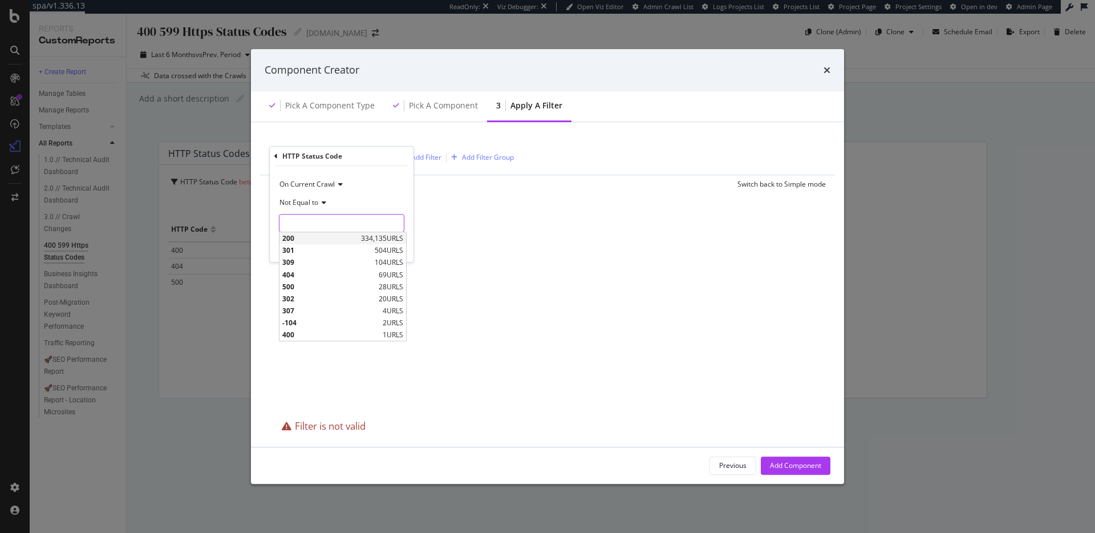
drag, startPoint x: 320, startPoint y: 222, endPoint x: 320, endPoint y: 235, distance: 13.1
click at [320, 222] on input "modal" at bounding box center [341, 223] width 125 height 18
click at [319, 242] on span "200" at bounding box center [320, 238] width 76 height 10
type input "200"
click at [397, 254] on div "On Current Crawl Not Equal to 200 200 Cancel Add filter Apply" at bounding box center [342, 214] width 144 height 96
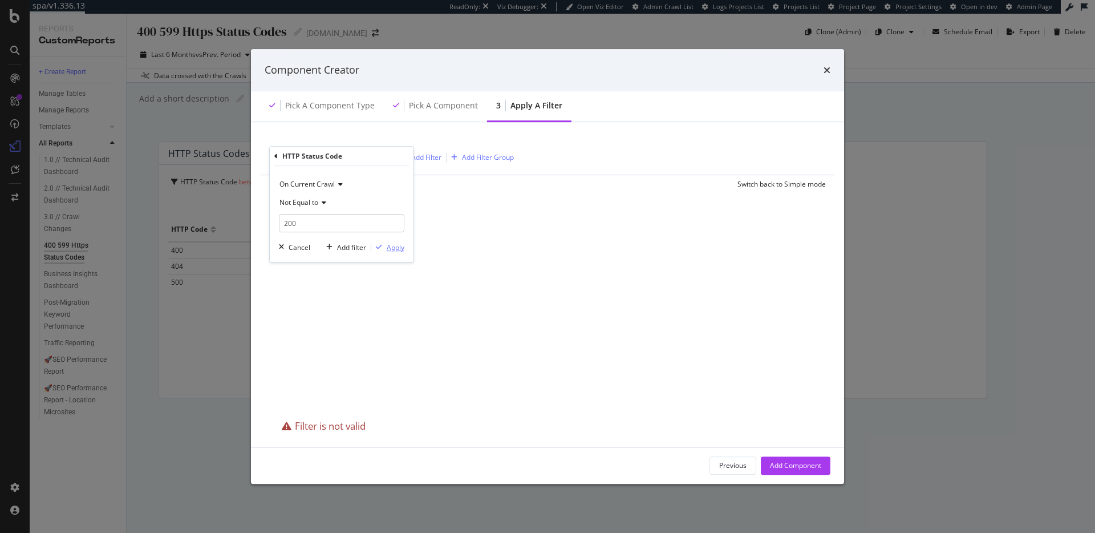
click at [390, 249] on div "Apply" at bounding box center [396, 247] width 18 height 10
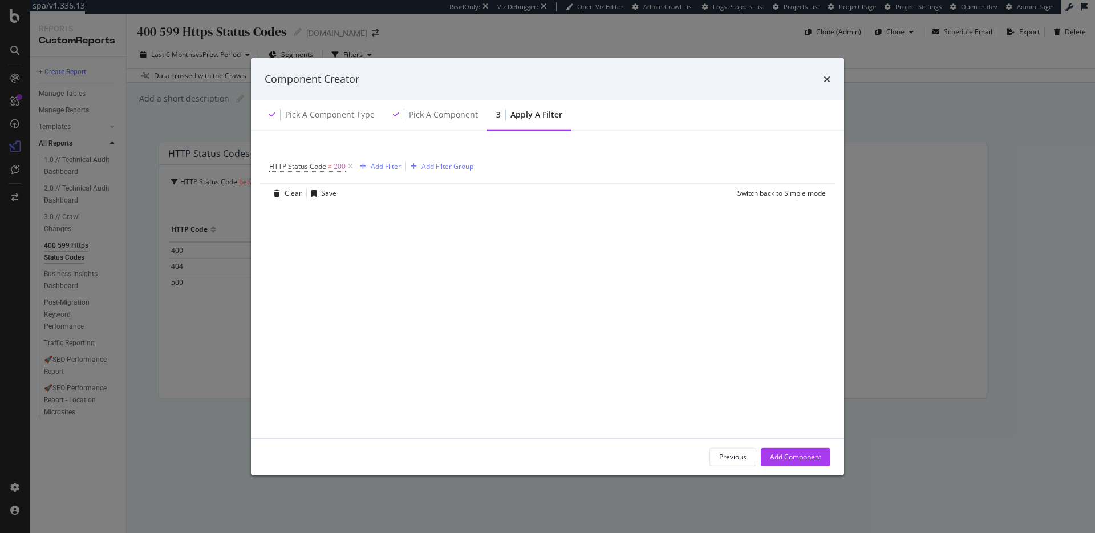
drag, startPoint x: 808, startPoint y: 459, endPoint x: 792, endPoint y: 450, distance: 18.9
click at [808, 459] on div "Add Component" at bounding box center [795, 457] width 51 height 10
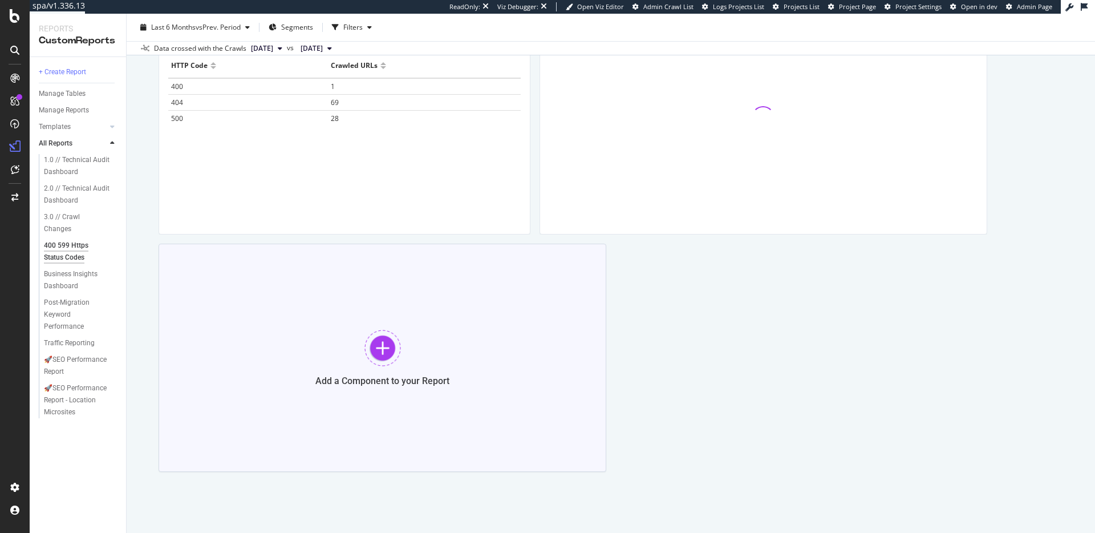
scroll to position [165, 0]
click at [432, 329] on div "Add a Component to your Report" at bounding box center [382, 356] width 448 height 228
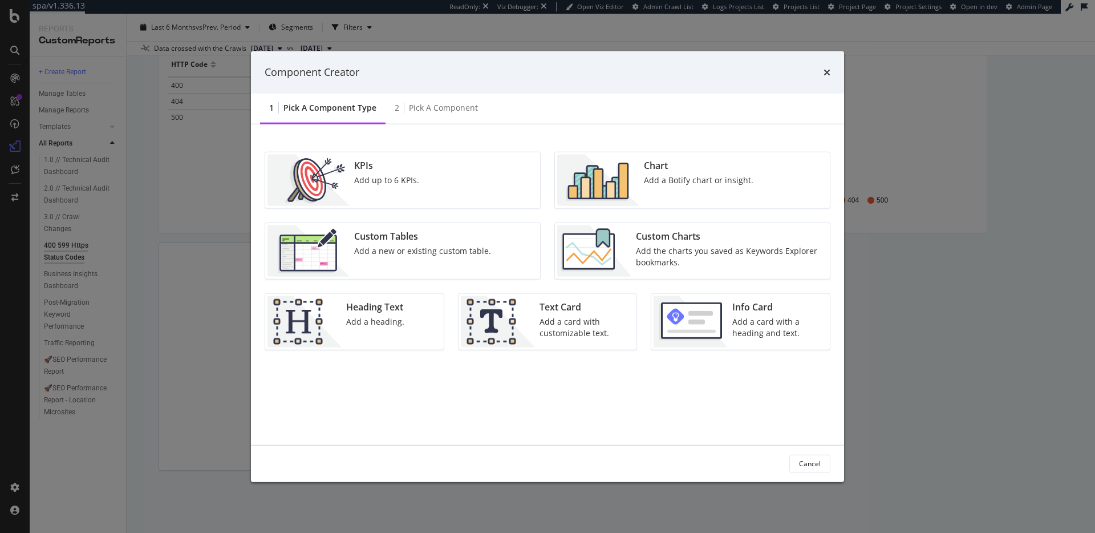
click at [662, 243] on div "Custom Charts Add the charts you saved as Keywords Explorer bookmarks." at bounding box center [729, 250] width 196 height 51
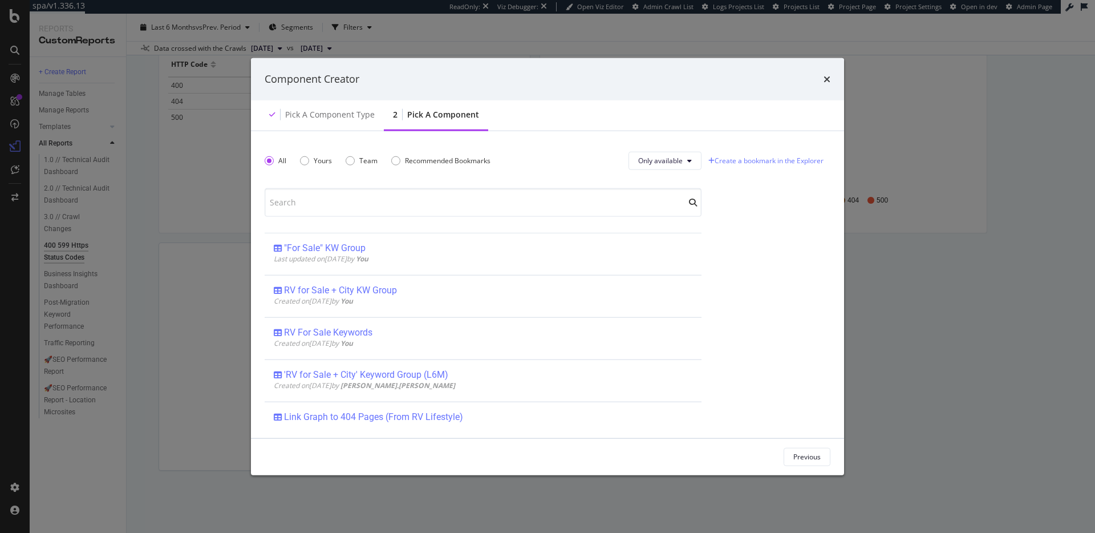
drag, startPoint x: 821, startPoint y: 78, endPoint x: 814, endPoint y: 88, distance: 12.3
click at [821, 78] on div "Component Creator" at bounding box center [548, 79] width 566 height 15
click at [826, 82] on icon "times" at bounding box center [826, 78] width 7 height 9
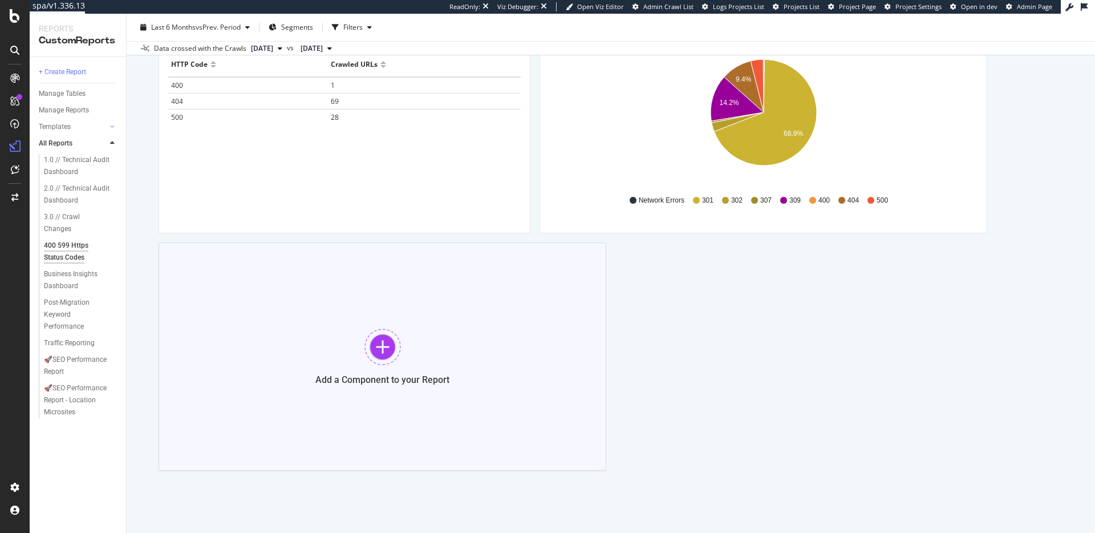
click at [377, 367] on div "Add a Component to your Report" at bounding box center [382, 356] width 448 height 228
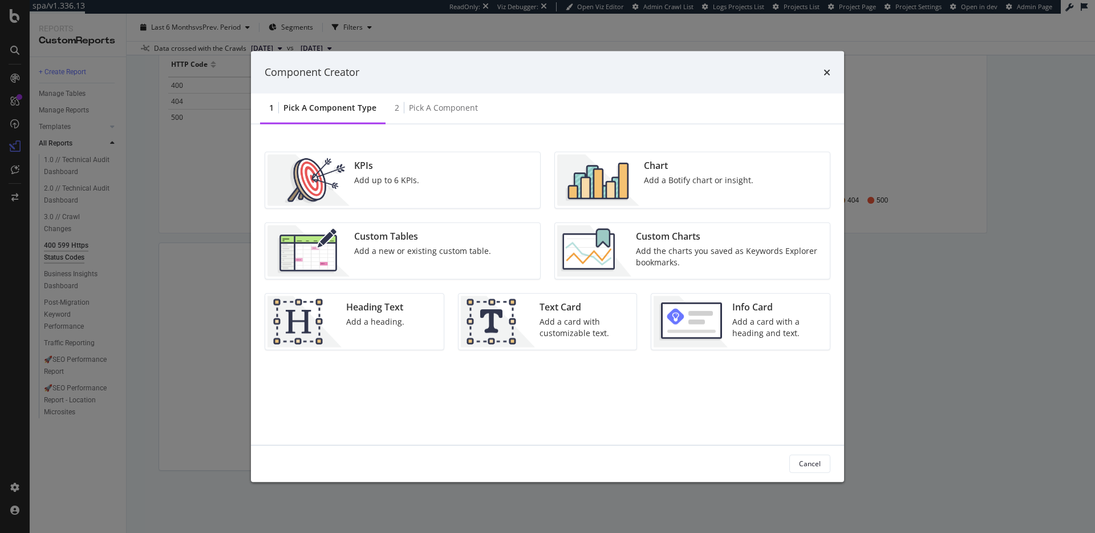
click at [665, 246] on div "Add the charts you saved as Keywords Explorer bookmarks." at bounding box center [729, 256] width 187 height 23
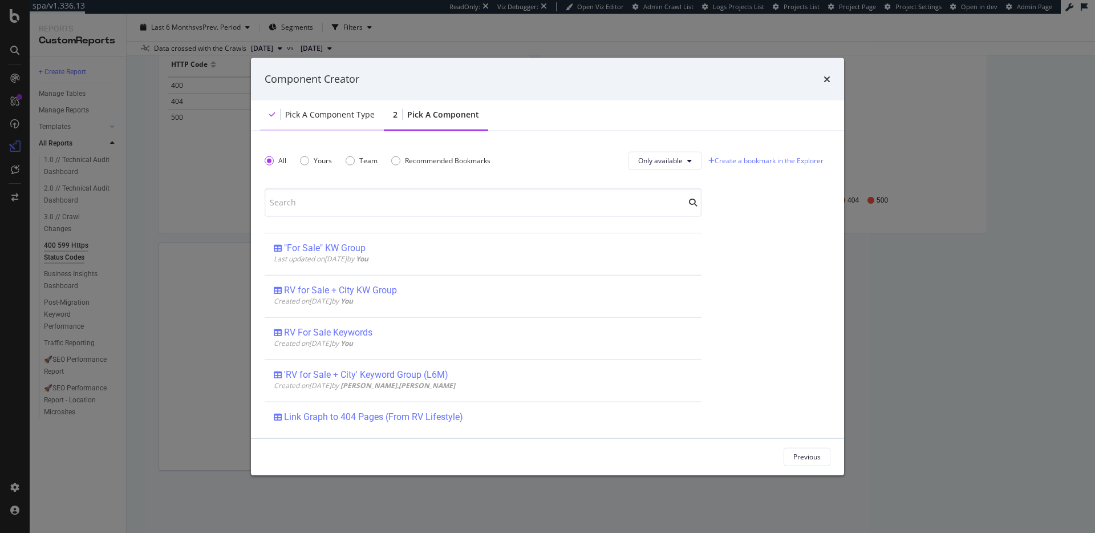
click at [320, 115] on div "Pick a Component type" at bounding box center [330, 113] width 90 height 11
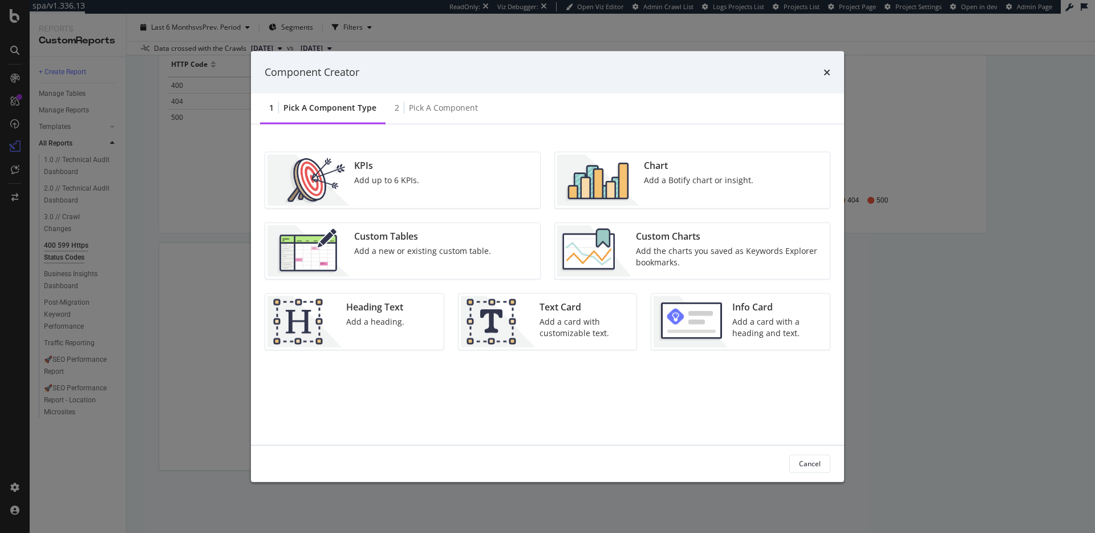
click at [619, 179] on img "modal" at bounding box center [598, 179] width 82 height 51
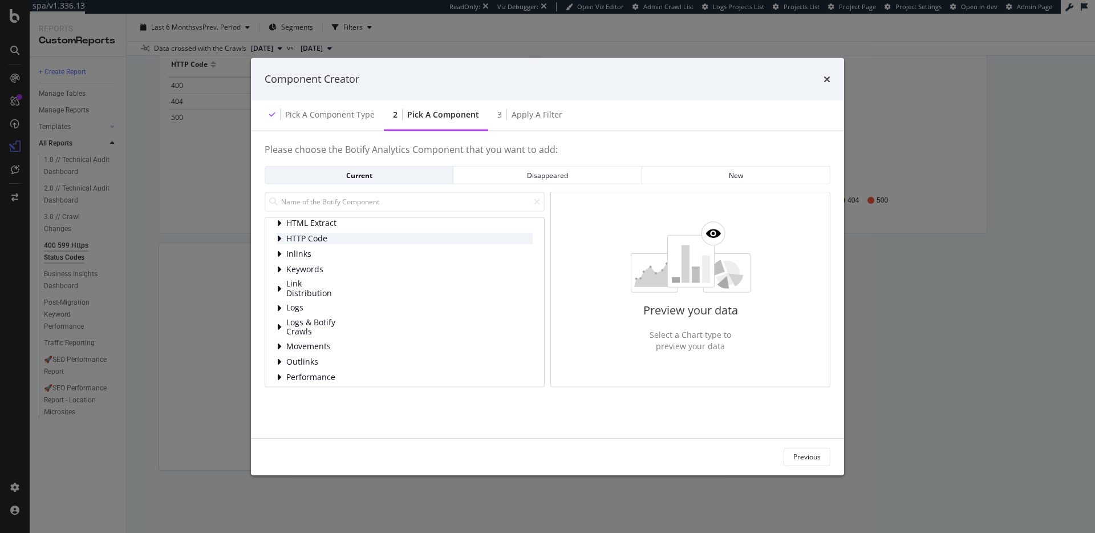
scroll to position [0, 0]
click at [334, 273] on span "HTTP Code" at bounding box center [311, 276] width 51 height 10
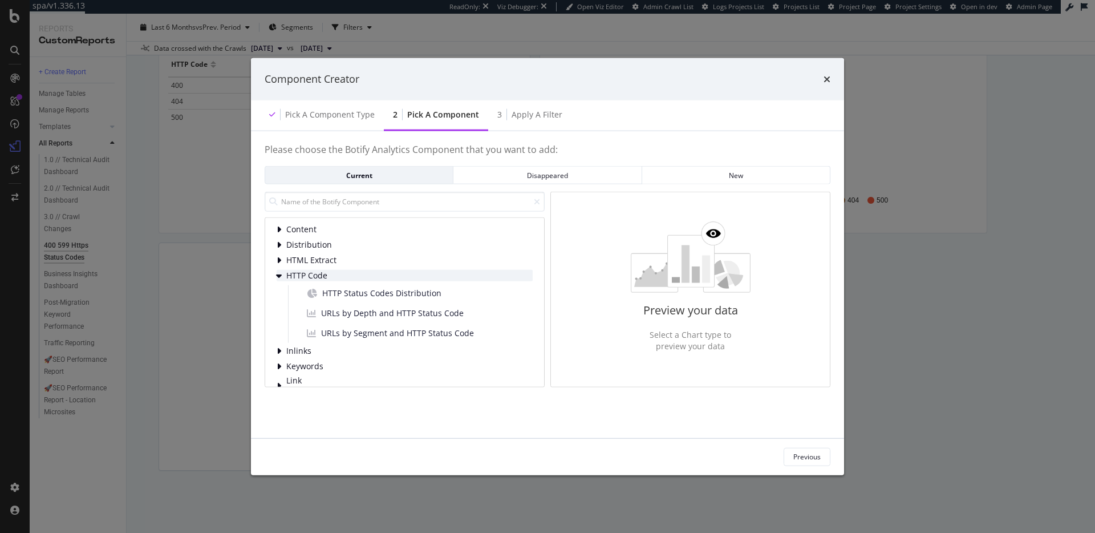
click at [312, 271] on span "HTTP Code" at bounding box center [311, 276] width 51 height 10
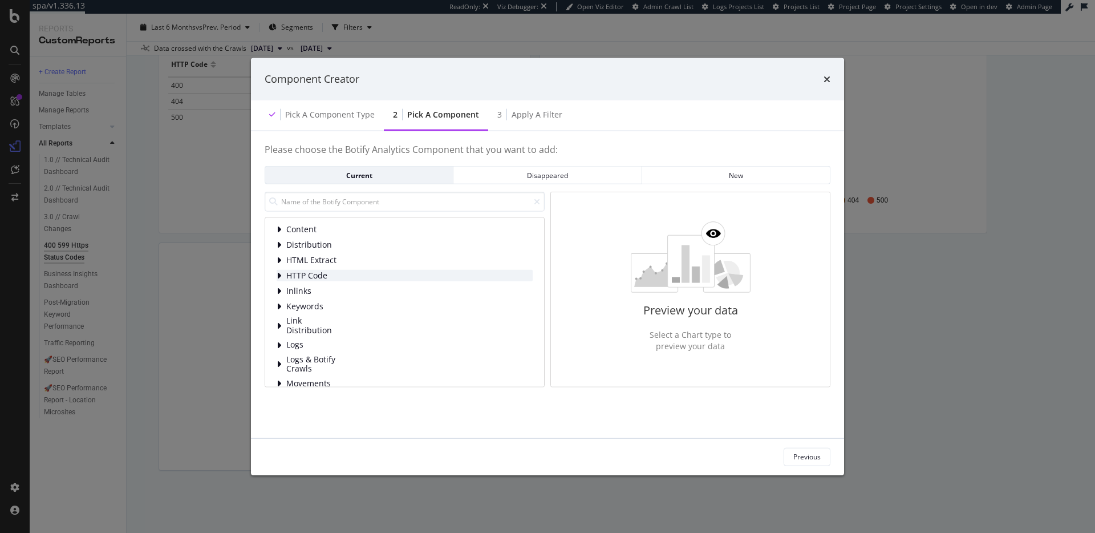
scroll to position [74, 0]
click at [326, 275] on span "Logs" at bounding box center [311, 271] width 51 height 10
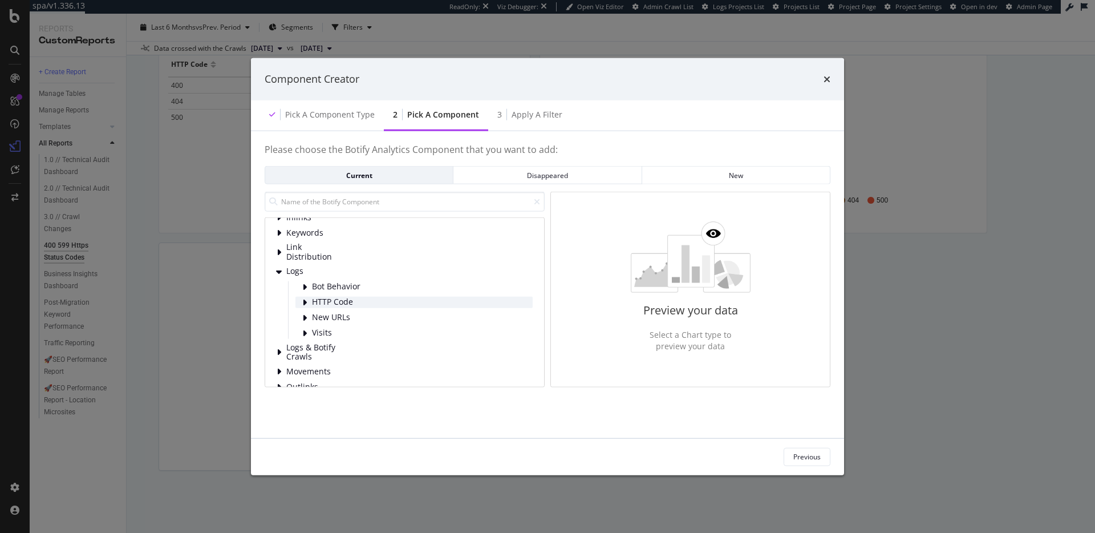
click at [334, 303] on span "HTTP Code" at bounding box center [337, 302] width 51 height 10
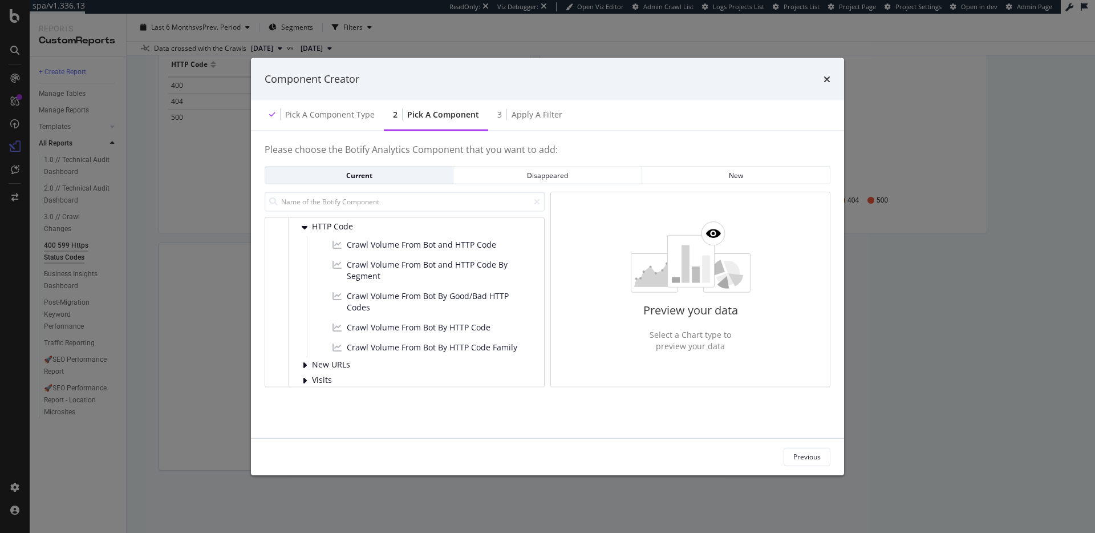
scroll to position [155, 0]
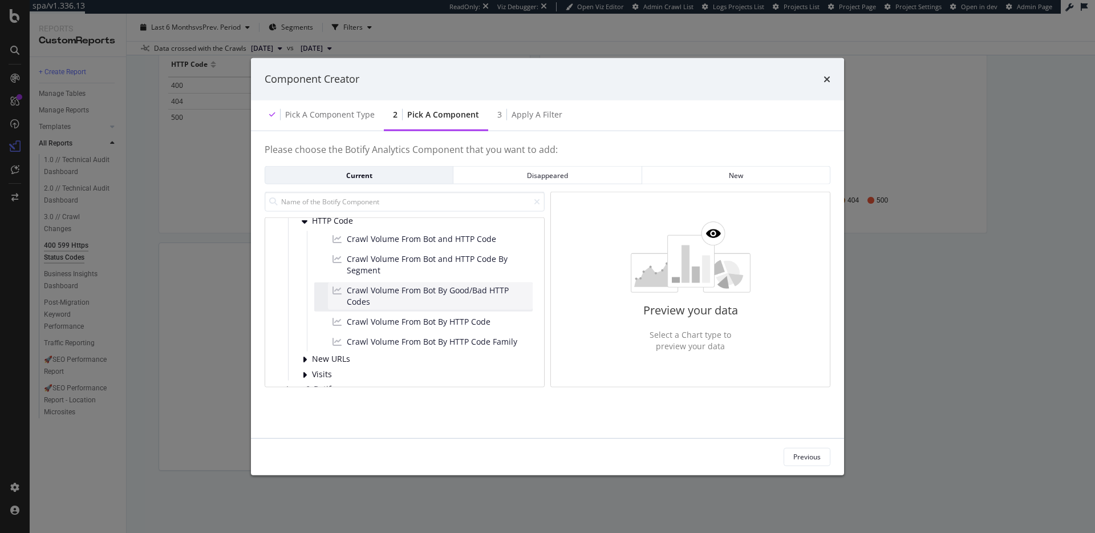
click at [415, 295] on span "Crawl Volume From Bot By Good/Bad HTTP Codes" at bounding box center [437, 295] width 181 height 23
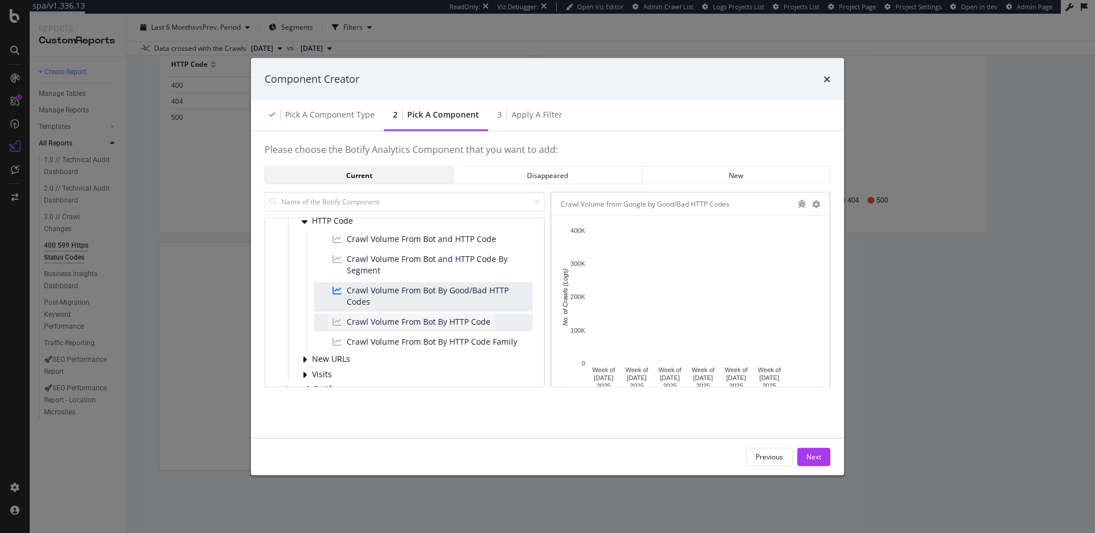
click at [426, 327] on span "Crawl Volume From Bot By HTTP Code" at bounding box center [419, 320] width 144 height 11
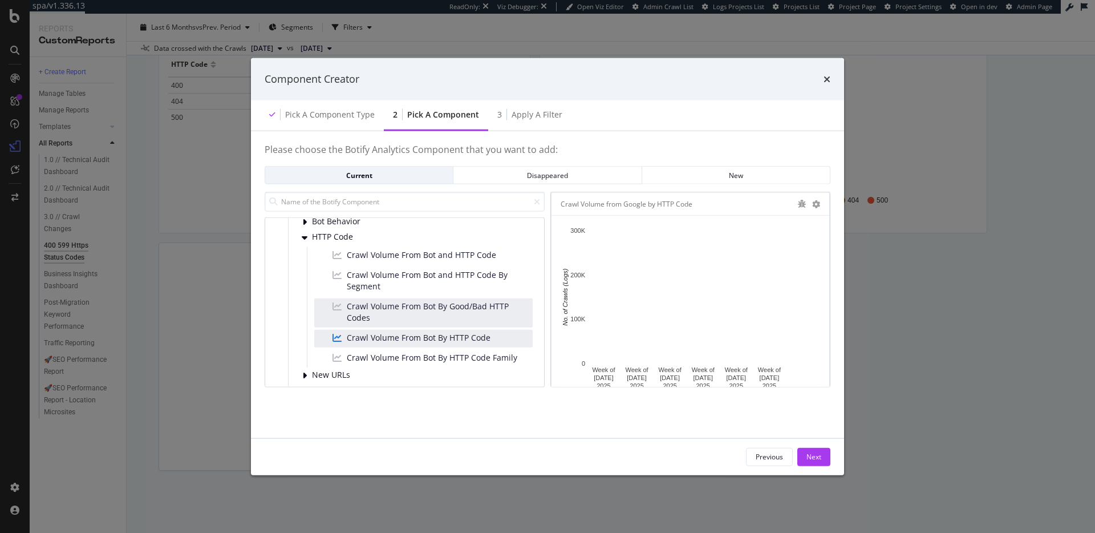
scroll to position [138, 0]
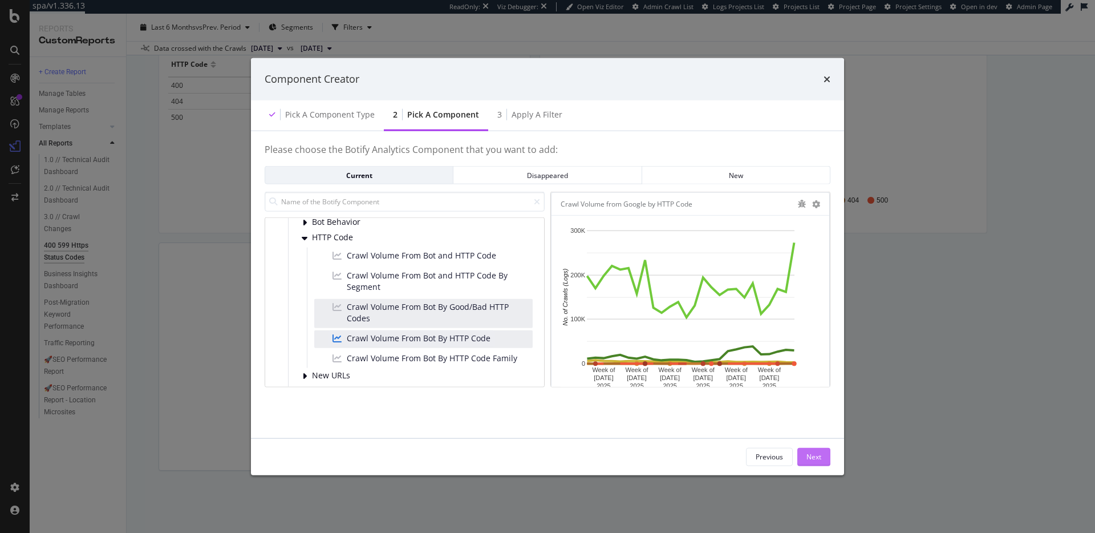
click at [808, 452] on div "Next" at bounding box center [813, 457] width 15 height 10
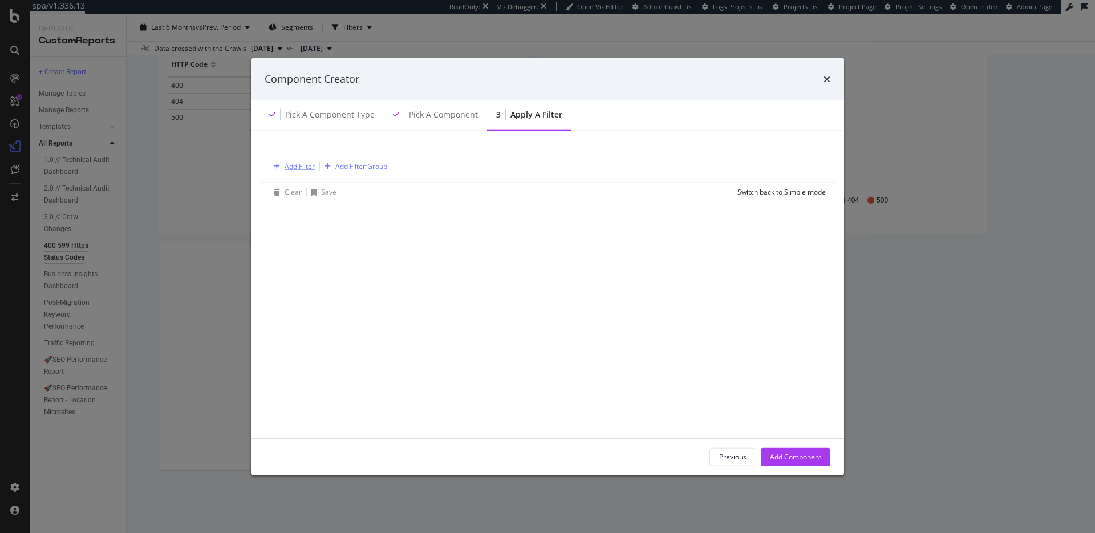
click at [305, 168] on div "Add Filter" at bounding box center [299, 166] width 30 height 10
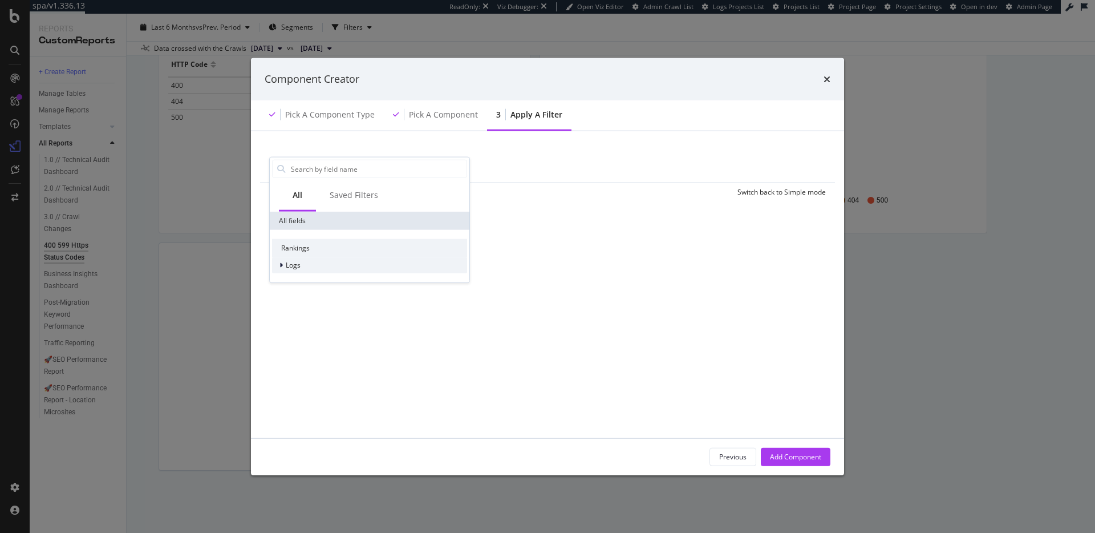
click at [296, 264] on span "Logs" at bounding box center [293, 265] width 15 height 10
click at [311, 275] on div "Segments" at bounding box center [298, 280] width 52 height 11
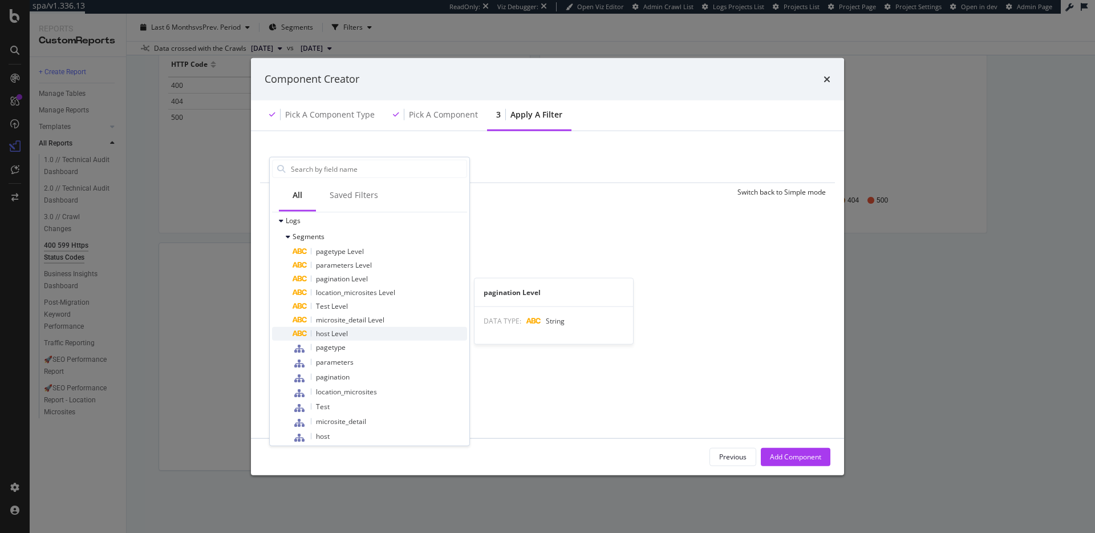
scroll to position [52, 0]
click at [660, 292] on div "Add Filter Add Filter Group Clear Save Switch back to Simple mode All Saved Fil…" at bounding box center [548, 283] width 566 height 279
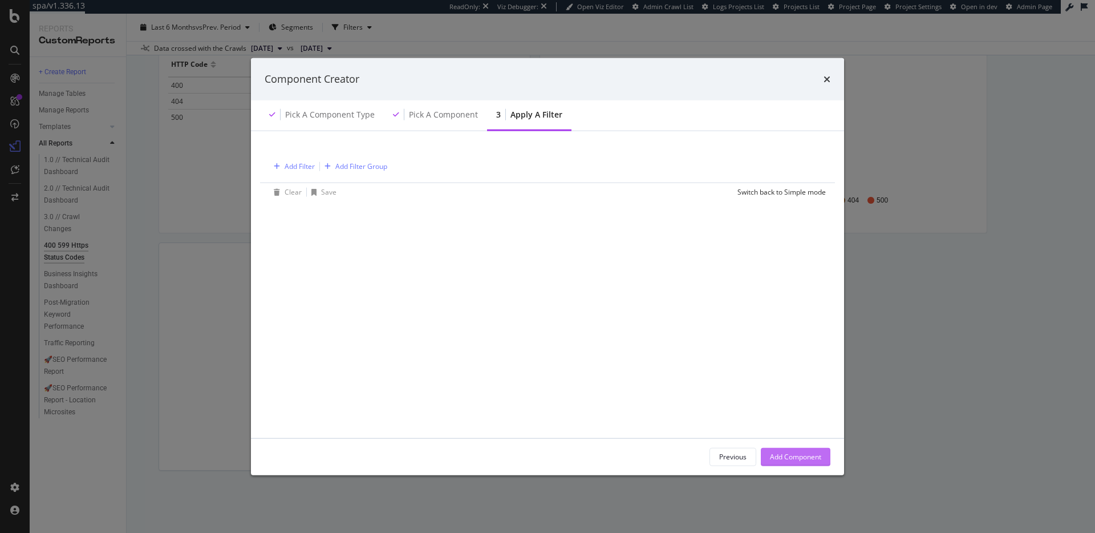
click at [807, 452] on div "Add Component" at bounding box center [795, 457] width 51 height 10
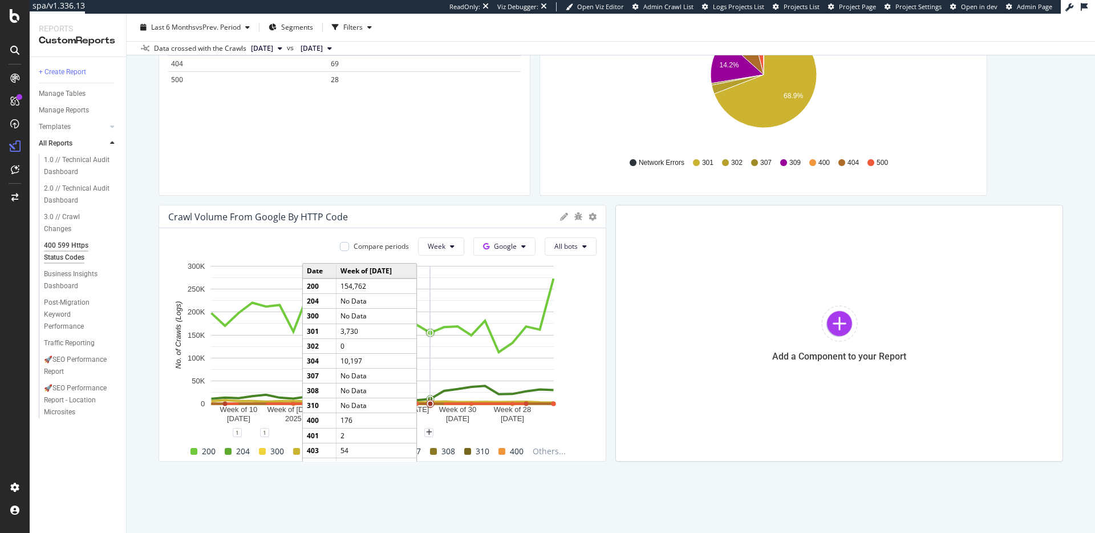
scroll to position [203, 0]
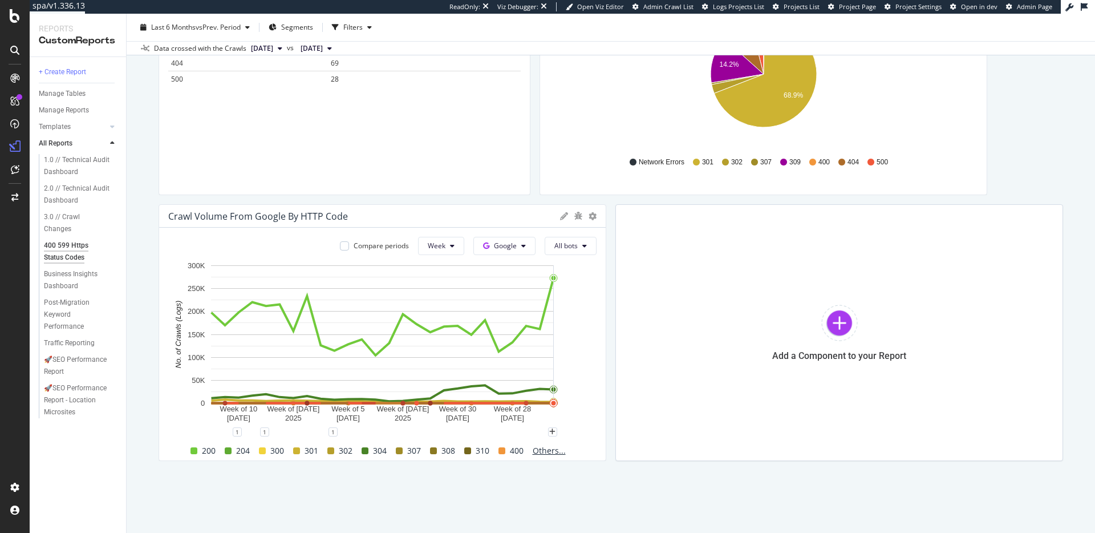
click at [547, 447] on span "Others..." at bounding box center [549, 451] width 42 height 14
click at [592, 218] on icon at bounding box center [592, 216] width 8 height 8
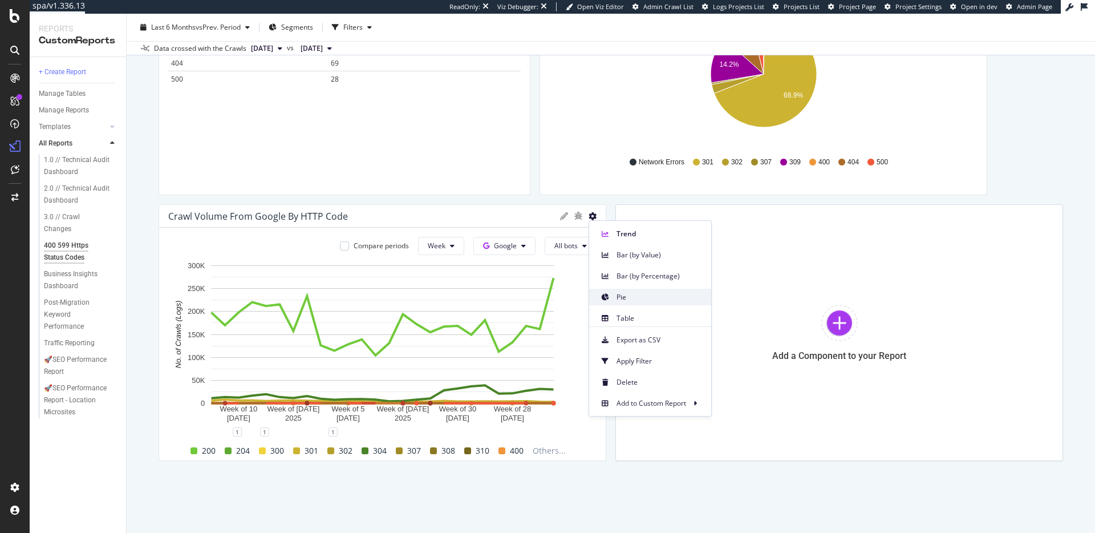
click at [629, 297] on span "Pie" at bounding box center [659, 297] width 86 height 10
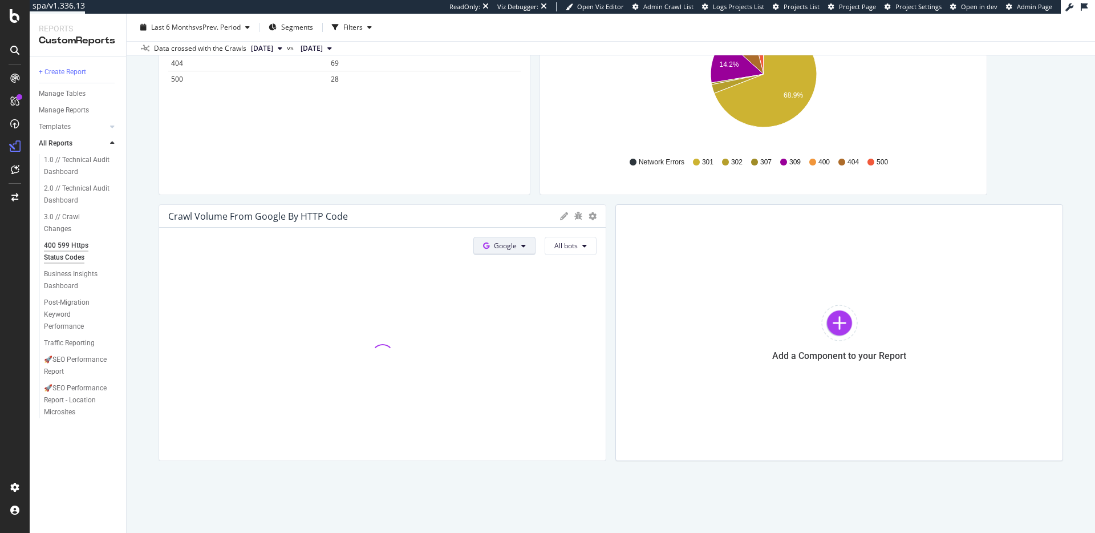
click at [506, 250] on button "Google" at bounding box center [504, 246] width 62 height 18
click at [567, 248] on span "All bots" at bounding box center [565, 246] width 23 height 10
click at [515, 216] on div "Crawl Volume from Google by HTTP Code" at bounding box center [361, 215] width 386 height 11
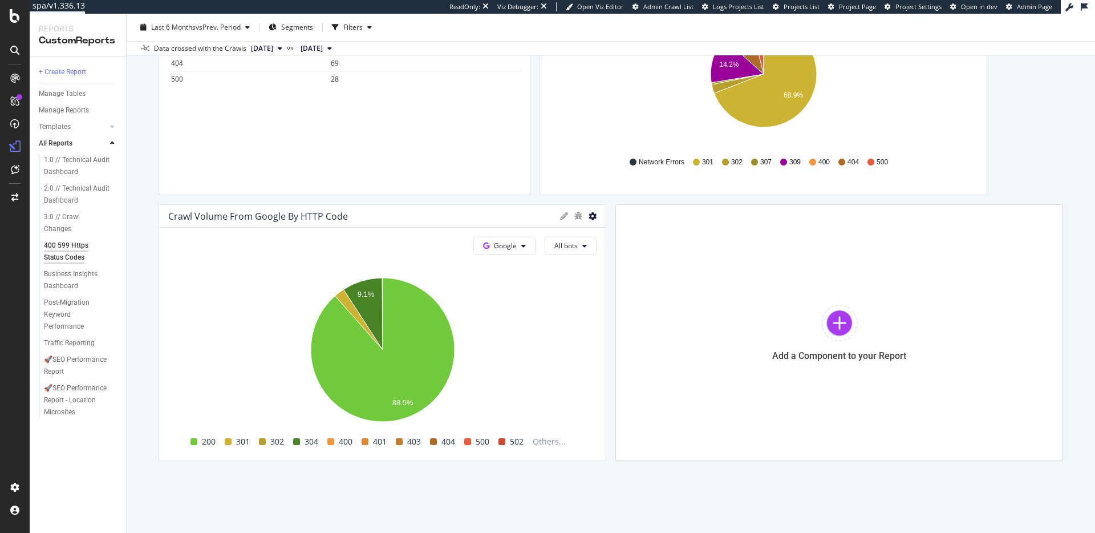
click at [590, 220] on icon at bounding box center [592, 216] width 8 height 8
click at [649, 361] on span "Apply Filter" at bounding box center [659, 361] width 86 height 10
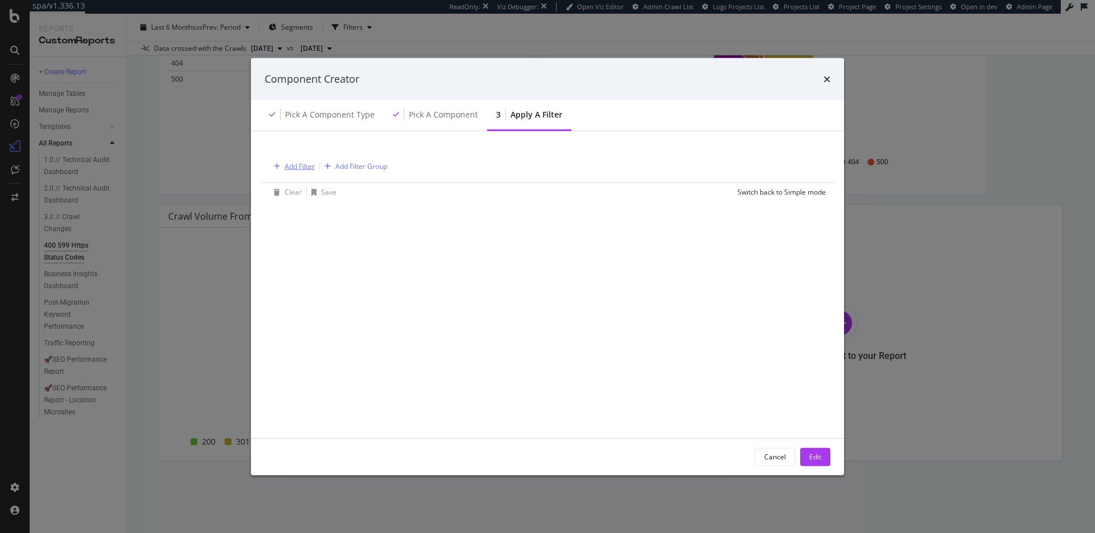
click at [303, 166] on div "Add Filter" at bounding box center [299, 166] width 30 height 10
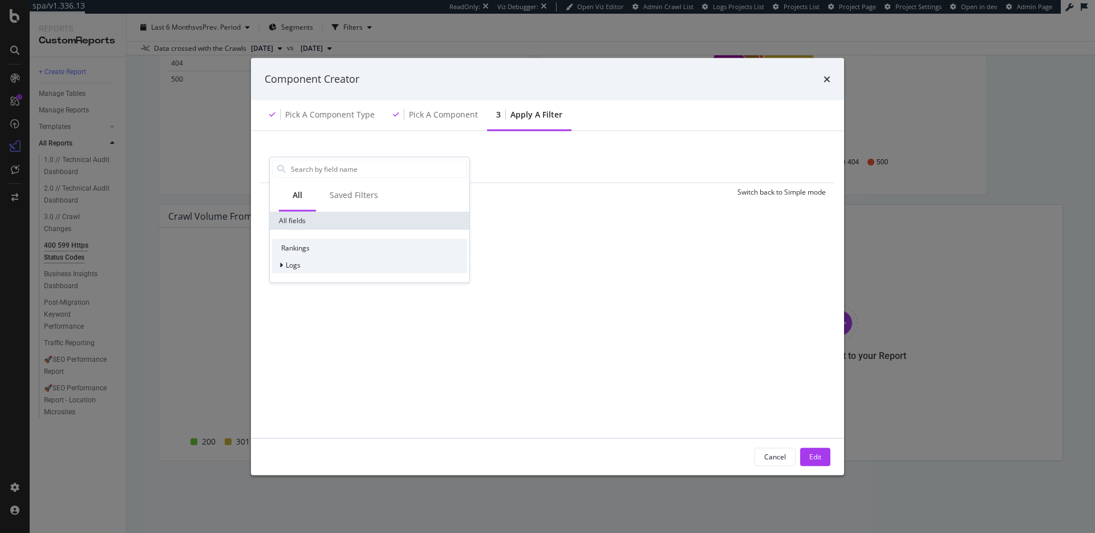
click at [303, 266] on div "Logs" at bounding box center [369, 265] width 195 height 16
click at [314, 278] on span "Segments" at bounding box center [308, 281] width 32 height 10
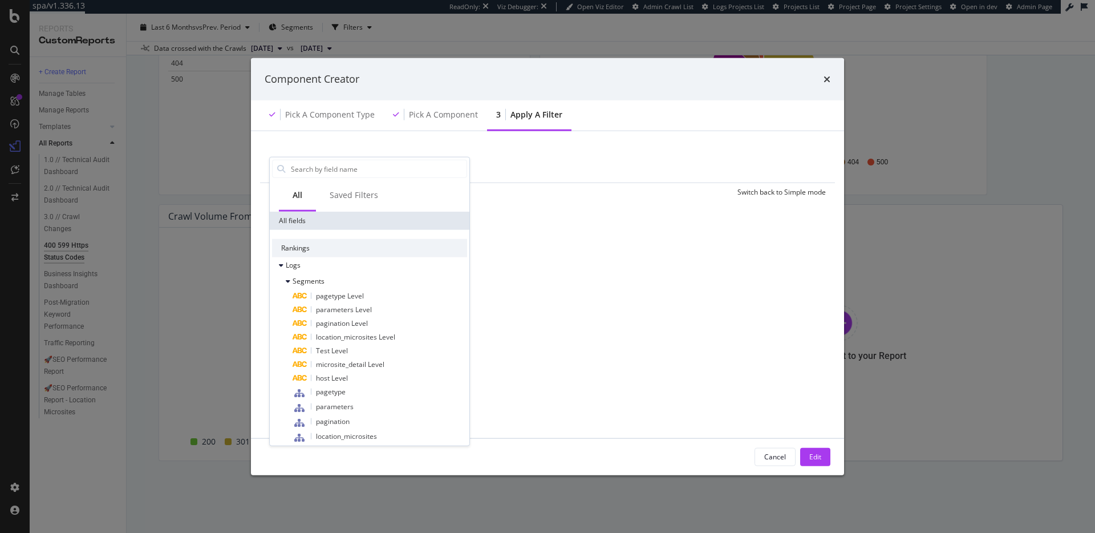
click at [310, 229] on div "All fields" at bounding box center [370, 221] width 200 height 18
click at [367, 200] on div "Saved Filters" at bounding box center [354, 194] width 48 height 11
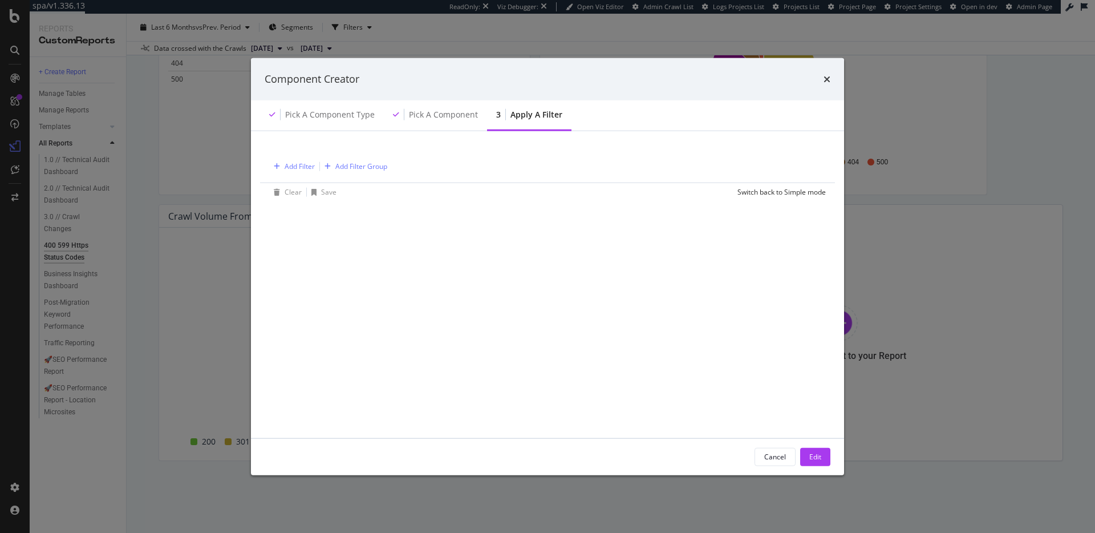
drag, startPoint x: 794, startPoint y: 326, endPoint x: 816, endPoint y: 166, distance: 161.1
click at [794, 326] on div "Add Filter Add Filter Group Clear Save Switch back to Simple mode" at bounding box center [548, 283] width 566 height 279
click at [827, 79] on icon "times" at bounding box center [826, 78] width 7 height 9
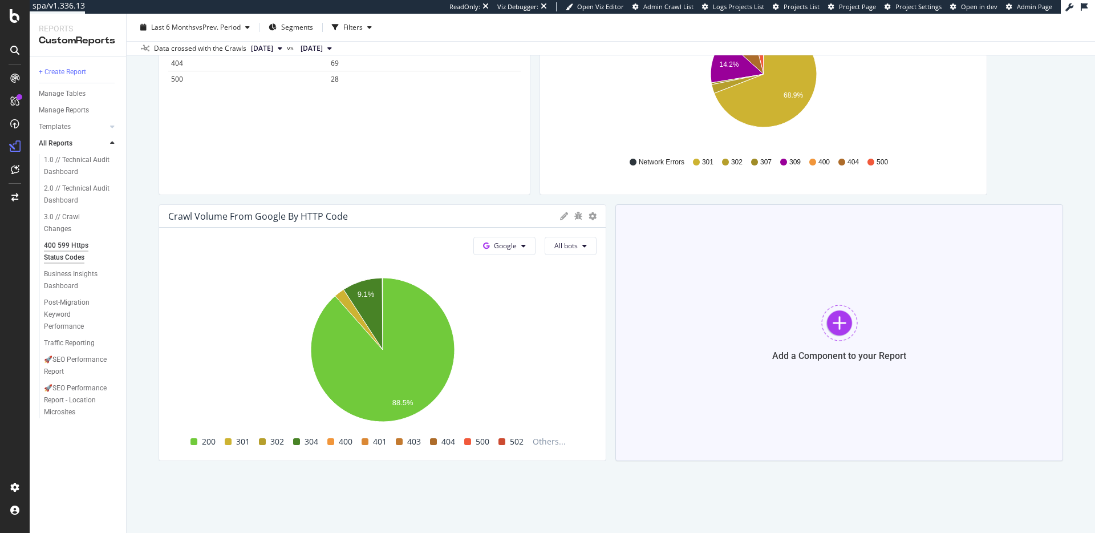
click at [849, 328] on div at bounding box center [839, 322] width 36 height 36
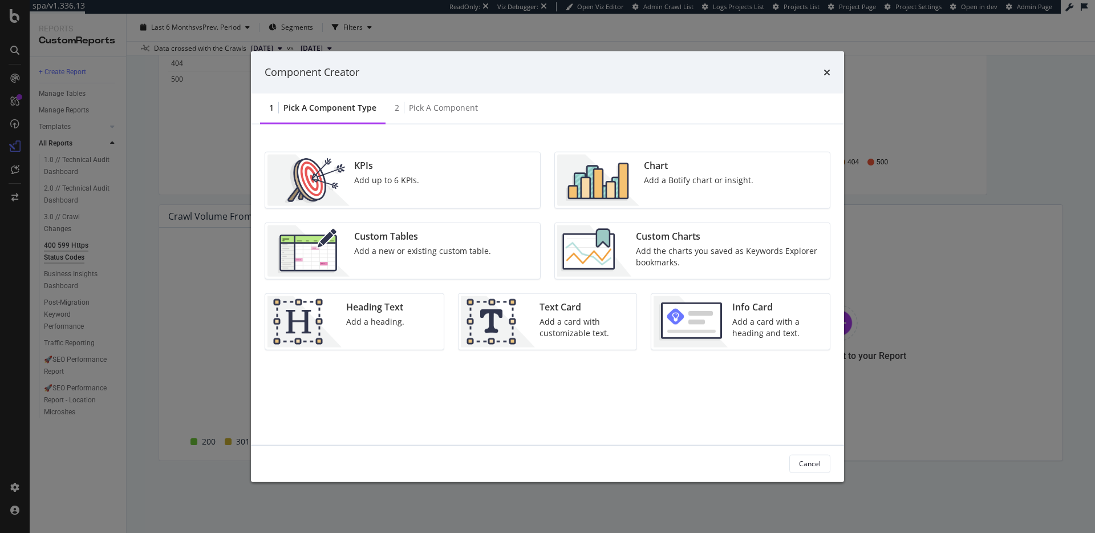
click at [650, 178] on div "Add a Botify chart or insight." at bounding box center [698, 179] width 109 height 11
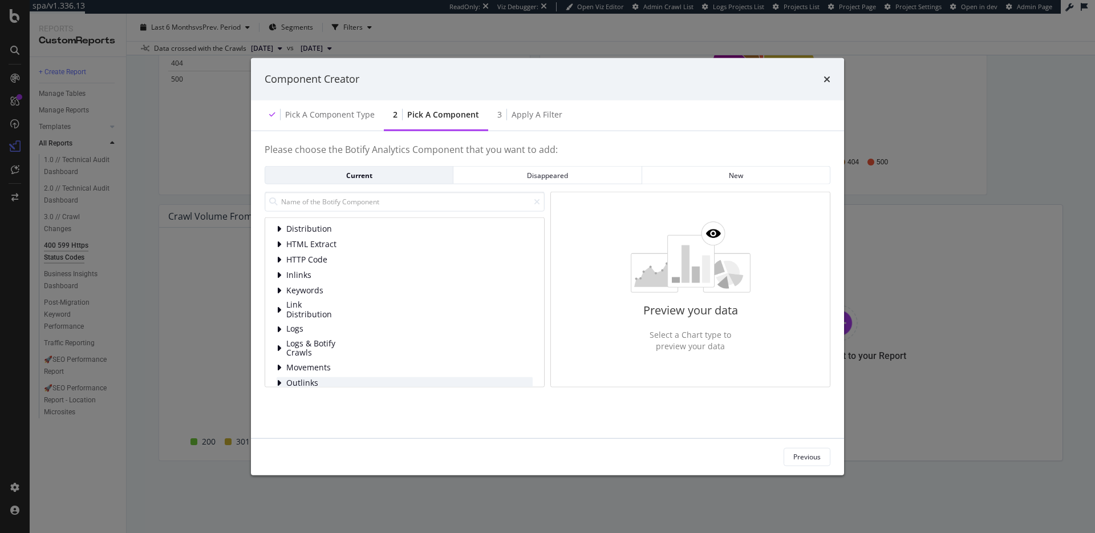
scroll to position [0, 0]
click at [334, 268] on div "Content Distribution HTML Extract HTTP Code Inlinks Keywords Link Distribution …" at bounding box center [405, 336] width 256 height 227
click at [332, 272] on span "HTTP Code" at bounding box center [311, 276] width 51 height 10
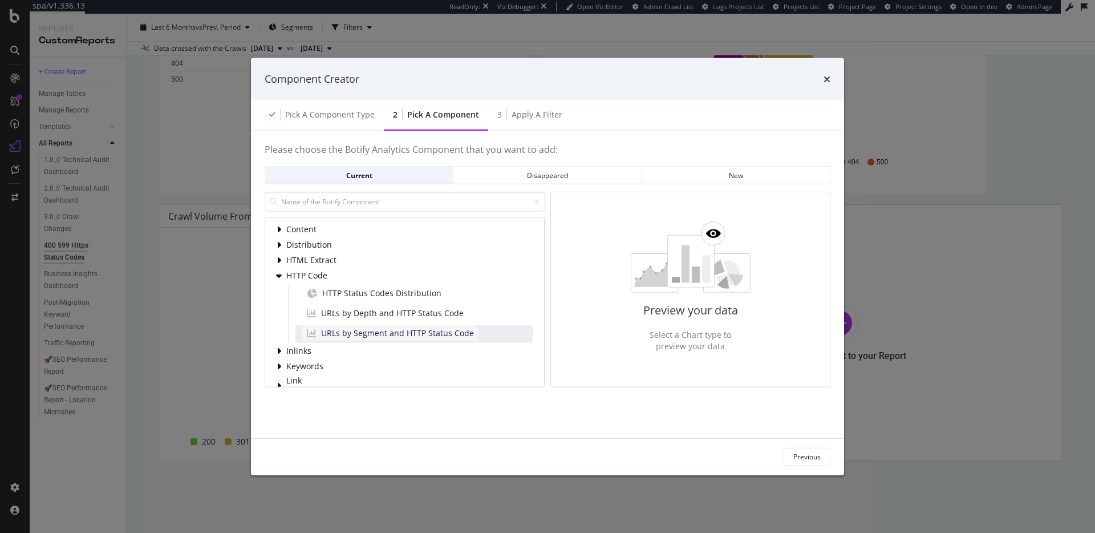
click at [401, 332] on span "URLs by Segment and HTTP Status Code" at bounding box center [397, 332] width 153 height 11
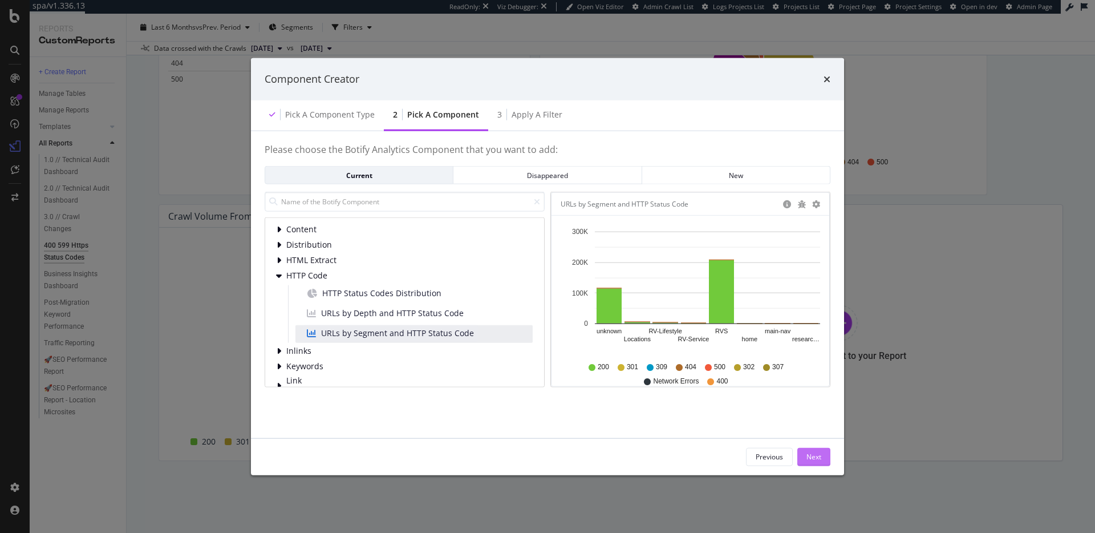
click at [814, 453] on div "Next" at bounding box center [813, 457] width 15 height 10
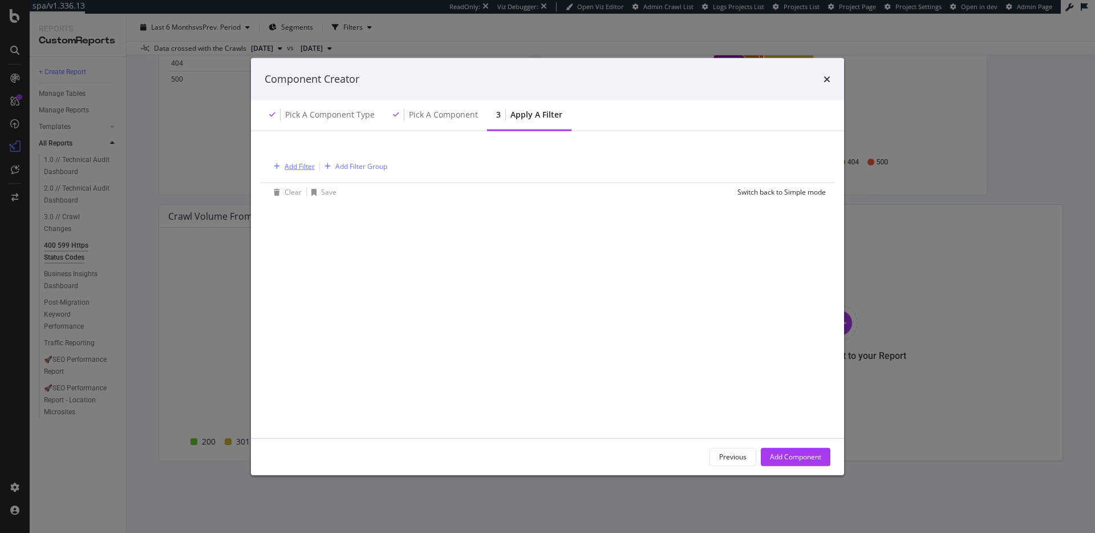
click at [292, 170] on div "Add Filter" at bounding box center [299, 166] width 30 height 10
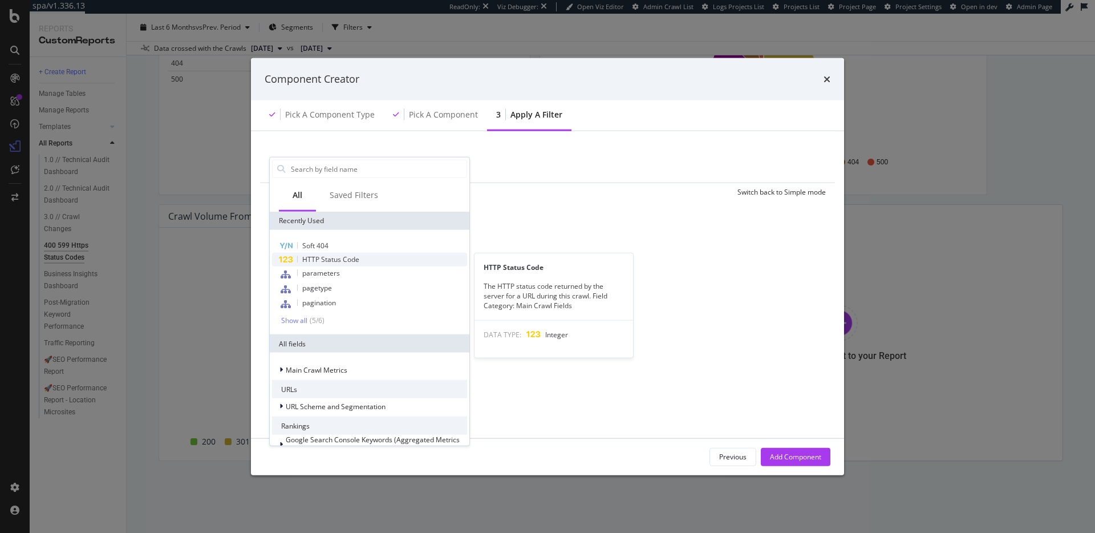
click at [344, 261] on span "HTTP Status Code" at bounding box center [330, 259] width 57 height 10
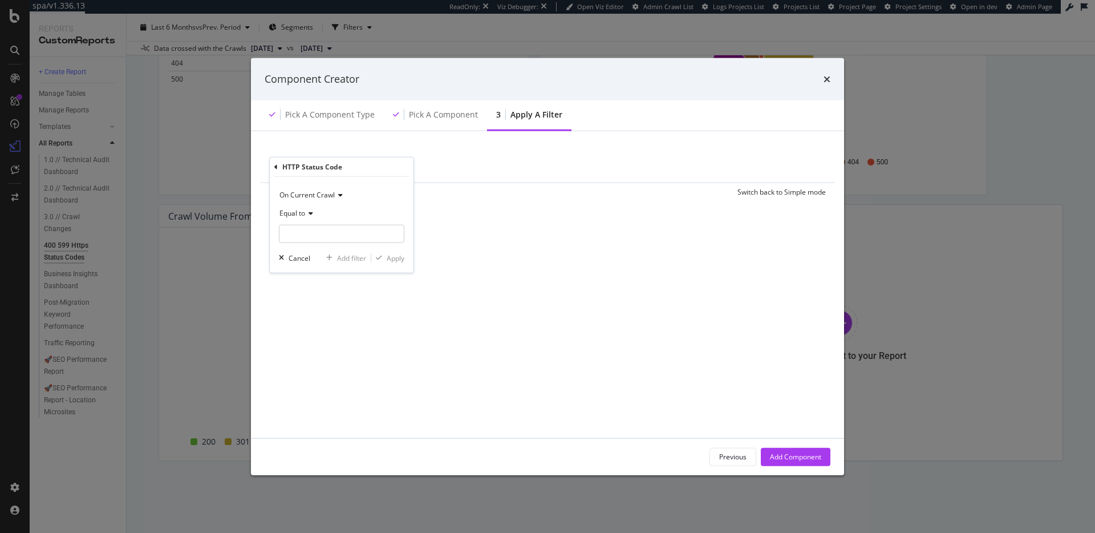
click at [300, 206] on div "Equal to" at bounding box center [341, 213] width 125 height 18
click at [304, 251] on span "Not Equal to" at bounding box center [303, 251] width 39 height 10
click at [331, 235] on input "modal" at bounding box center [341, 234] width 125 height 18
click at [337, 250] on span "200" at bounding box center [320, 249] width 76 height 10
type input "200"
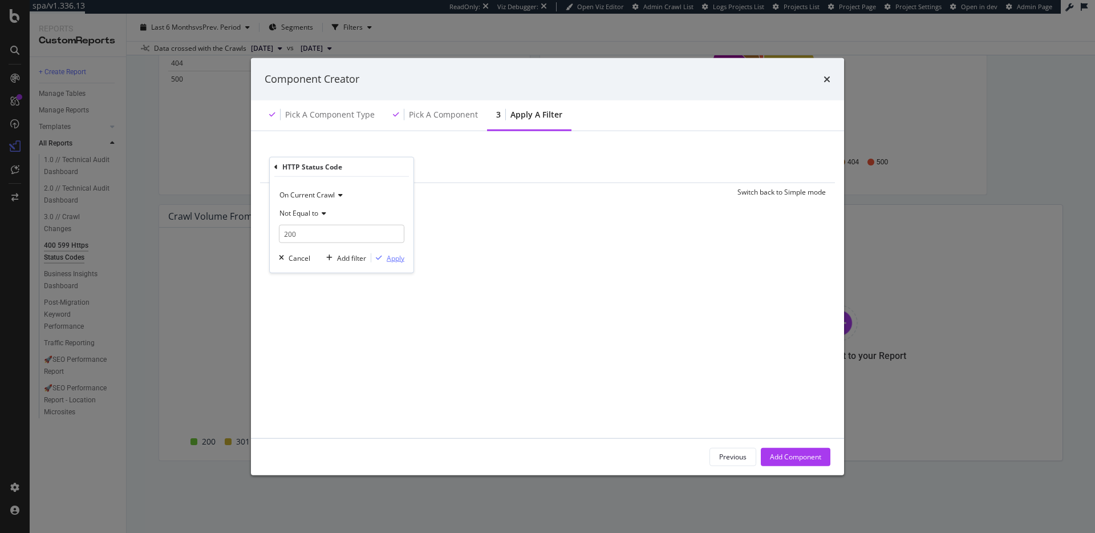
click at [395, 255] on div "Apply" at bounding box center [396, 258] width 18 height 10
click at [792, 460] on div "Add Component" at bounding box center [795, 457] width 51 height 10
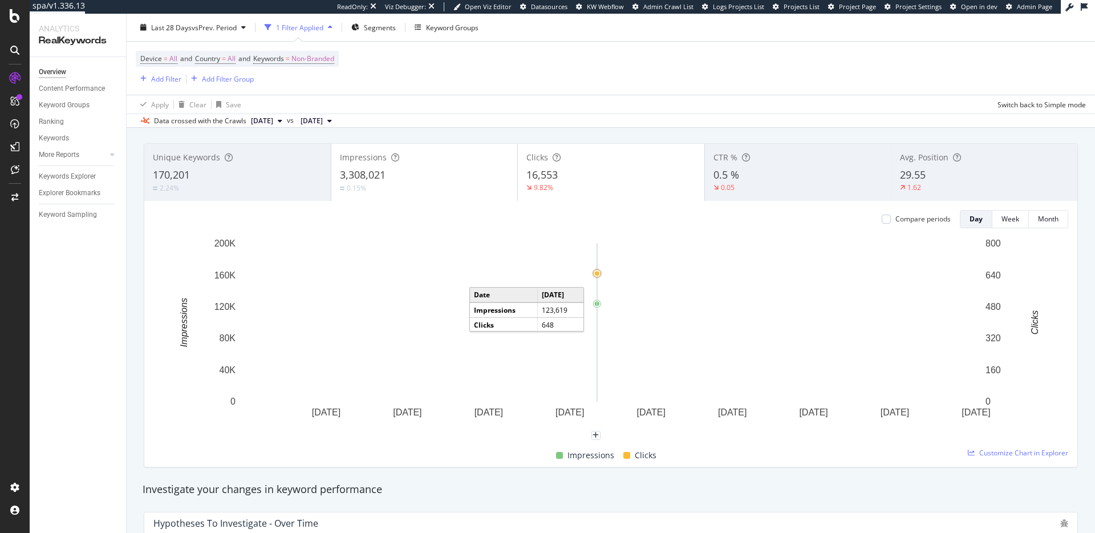
scroll to position [55, 0]
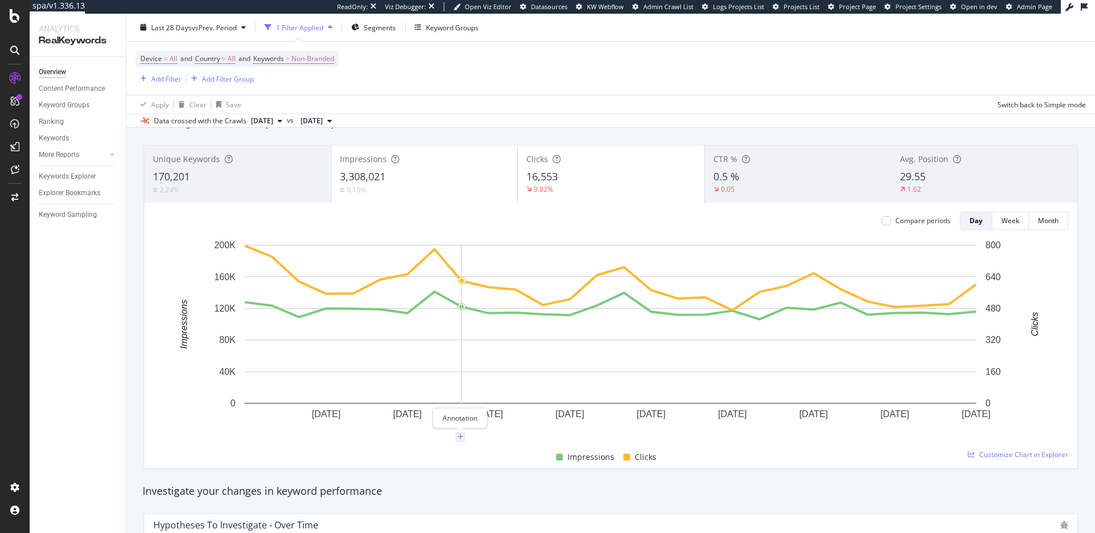
click at [461, 434] on icon "plus" at bounding box center [460, 436] width 6 height 7
click at [465, 359] on textarea at bounding box center [459, 368] width 101 height 35
type textarea "Site migration to new CMS launched"
click at [492, 404] on div "button" at bounding box center [487, 404] width 15 height 7
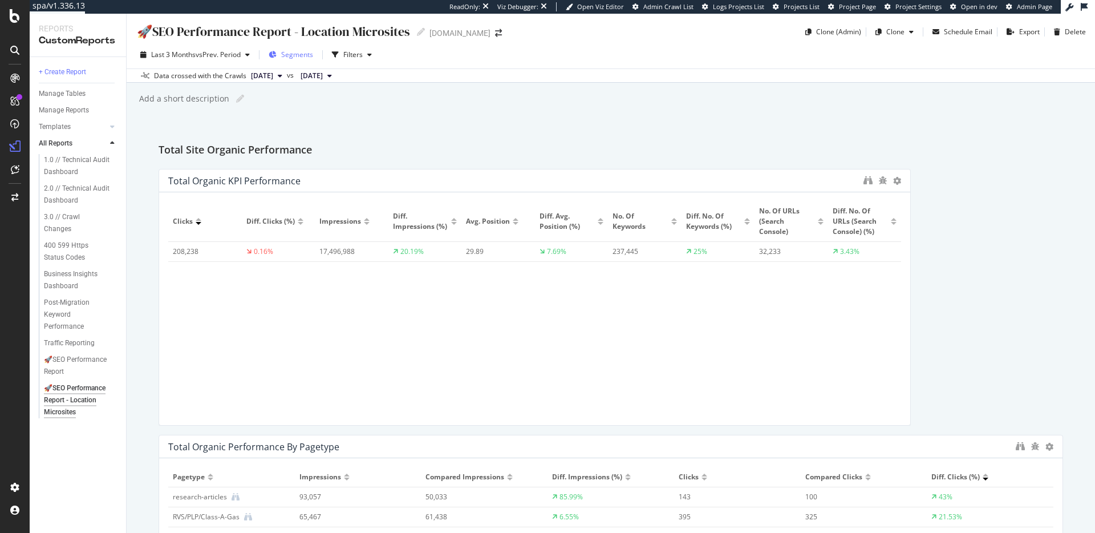
click at [309, 55] on span "Segments" at bounding box center [297, 55] width 32 height 10
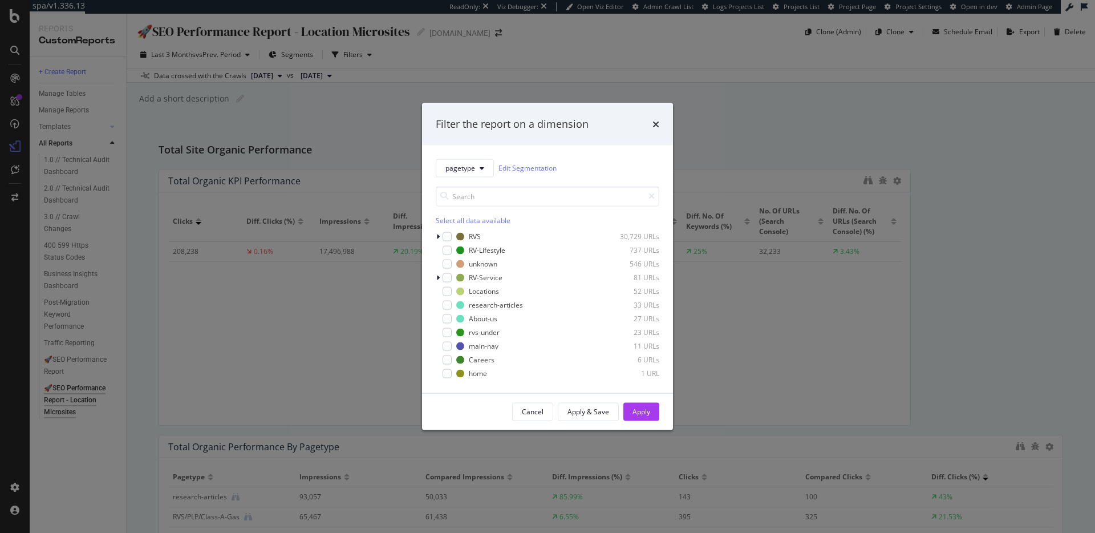
click at [375, 92] on div "Filter the report on a dimension pagetype Edit Segmentation Select all data ava…" at bounding box center [547, 266] width 1095 height 533
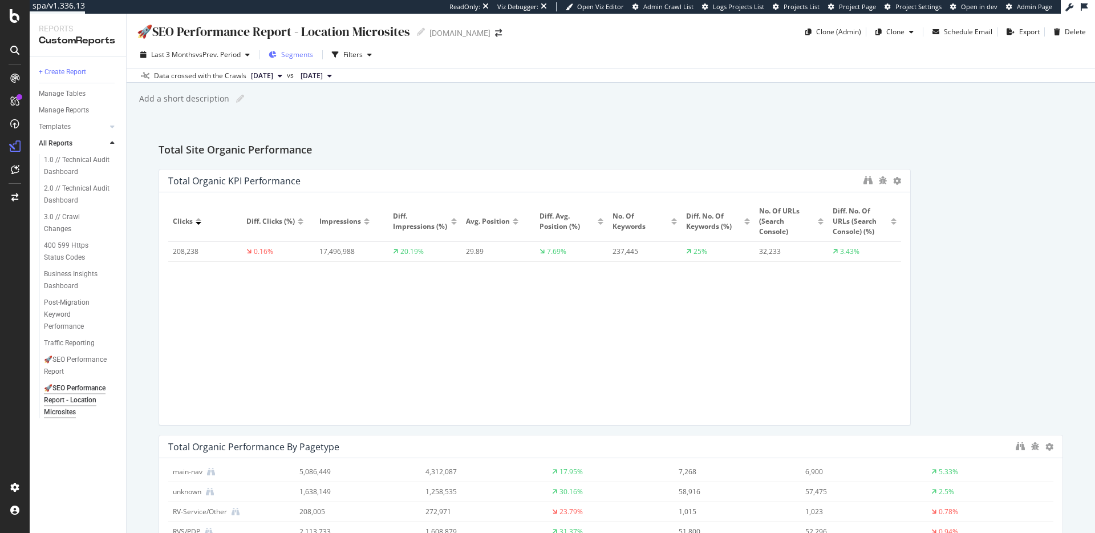
click at [313, 53] on span "Segments" at bounding box center [297, 55] width 32 height 10
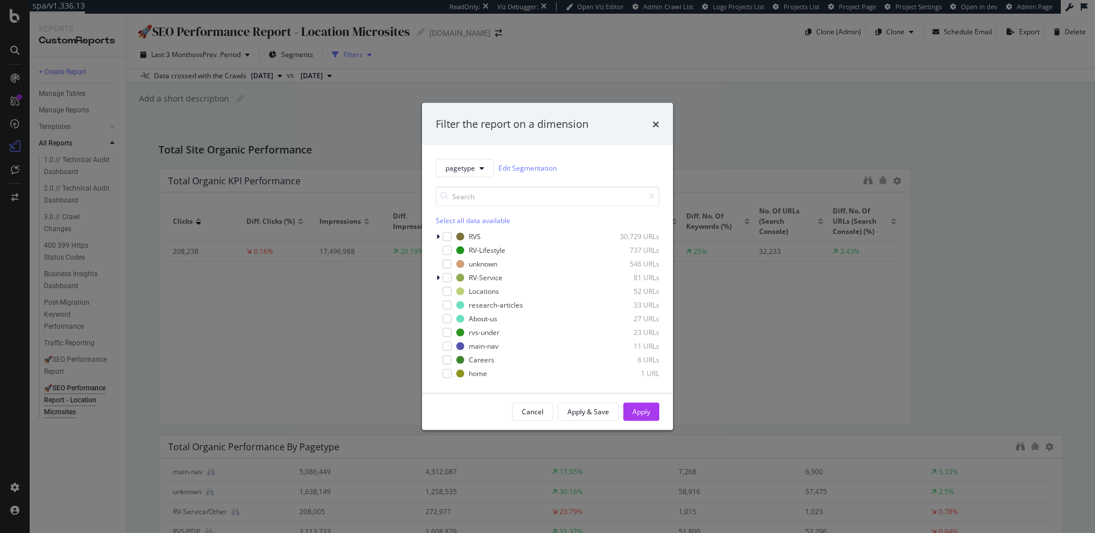
click at [357, 55] on div "Filter the report on a dimension pagetype Edit Segmentation Select all data ava…" at bounding box center [547, 266] width 1095 height 533
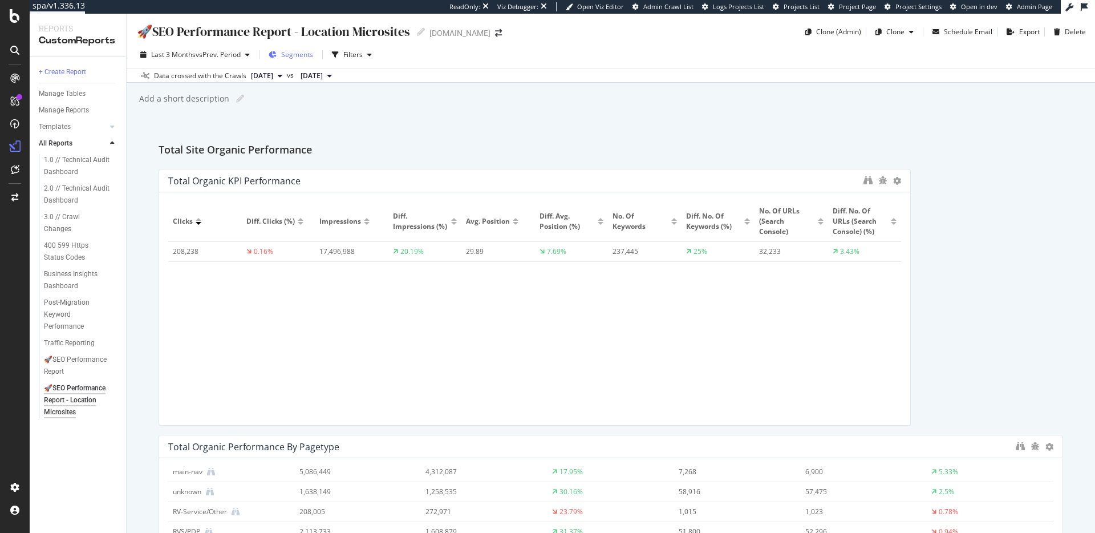
click at [302, 55] on span "Segments" at bounding box center [297, 55] width 32 height 10
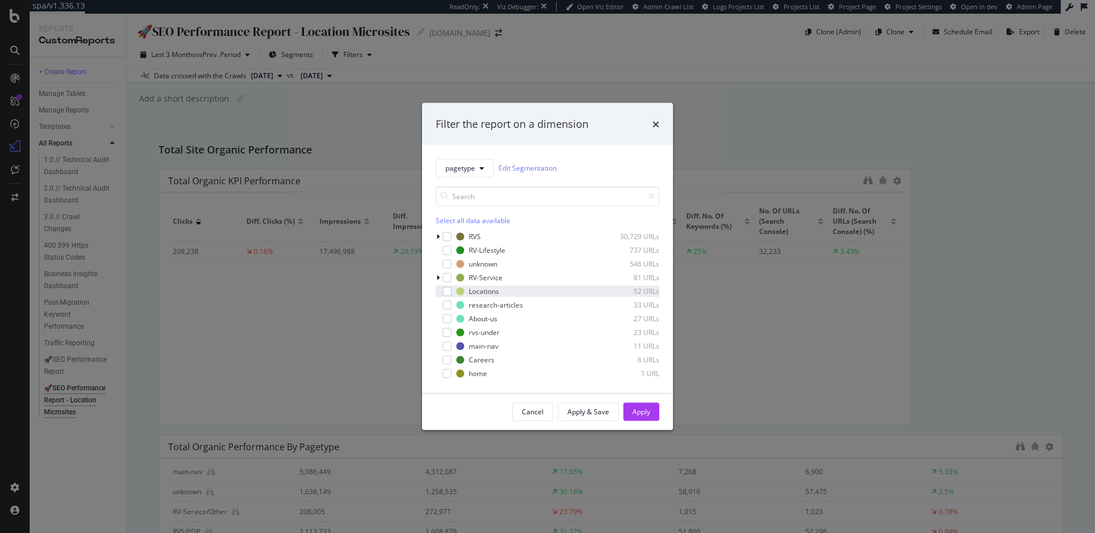
click at [441, 291] on div "modal" at bounding box center [439, 290] width 7 height 11
click at [645, 408] on div "Apply" at bounding box center [641, 412] width 18 height 10
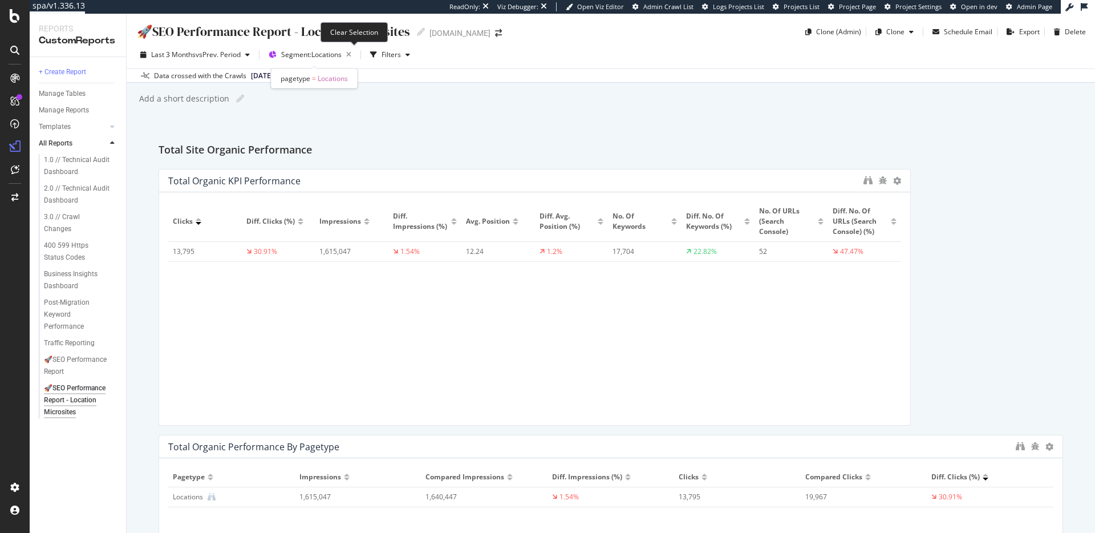
click at [352, 51] on icon "button" at bounding box center [349, 55] width 14 height 16
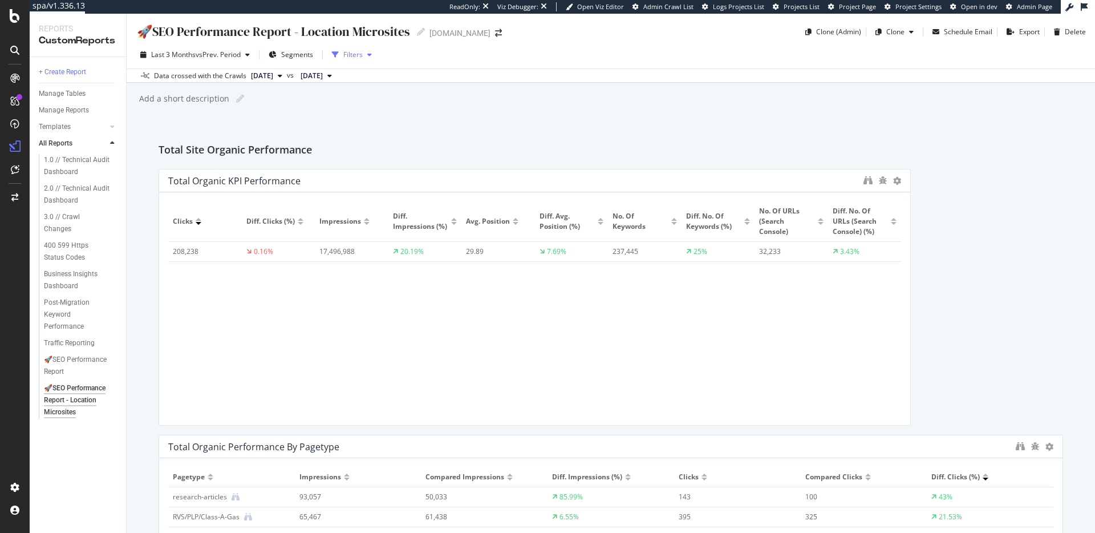
click at [355, 51] on div "Filters" at bounding box center [352, 55] width 19 height 10
click at [368, 58] on div "button" at bounding box center [370, 54] width 14 height 7
click at [355, 55] on div "Filters" at bounding box center [352, 55] width 19 height 10
click at [354, 64] on button "Filters" at bounding box center [351, 55] width 49 height 18
click at [417, 35] on icon at bounding box center [421, 32] width 8 height 8
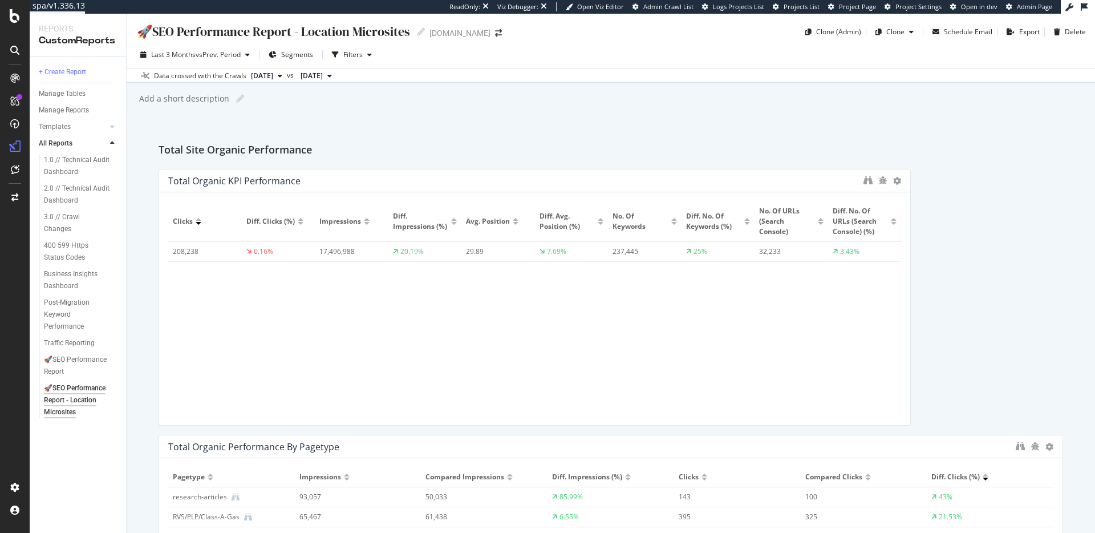
click at [454, 89] on div "🚀SEO Performance Report - Location Microsites 🚀SEO Performance Report - Locatio…" at bounding box center [611, 273] width 968 height 519
click at [900, 178] on div at bounding box center [904, 297] width 11 height 257
click at [897, 182] on icon at bounding box center [897, 181] width 8 height 8
click at [288, 56] on span "Segments" at bounding box center [297, 55] width 32 height 10
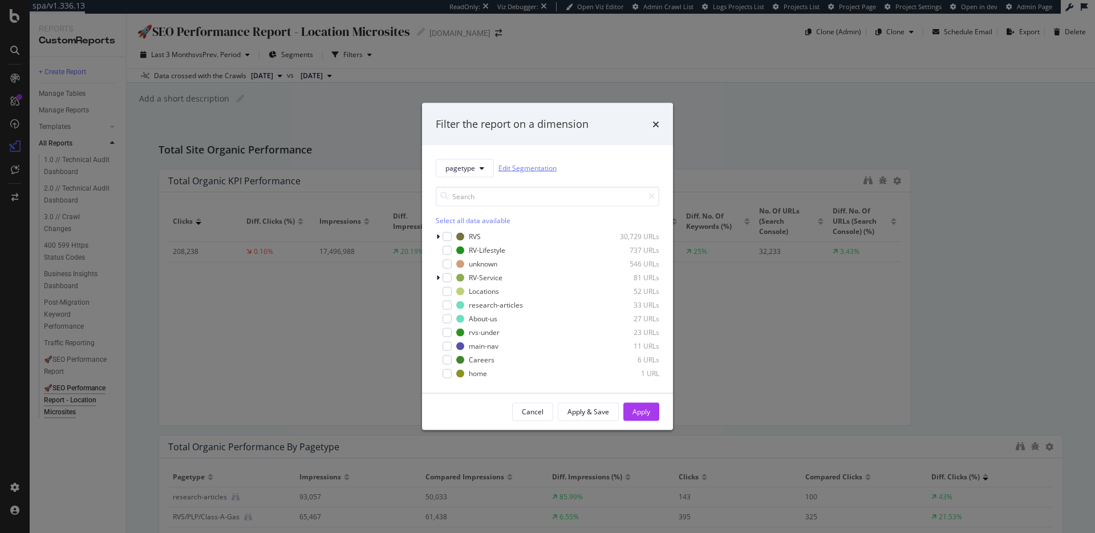
click at [527, 163] on link "Edit Segmentation" at bounding box center [527, 168] width 58 height 12
click at [450, 174] on button "pagetype" at bounding box center [465, 167] width 58 height 18
click at [489, 309] on span "microsite_detail" at bounding box center [475, 314] width 61 height 10
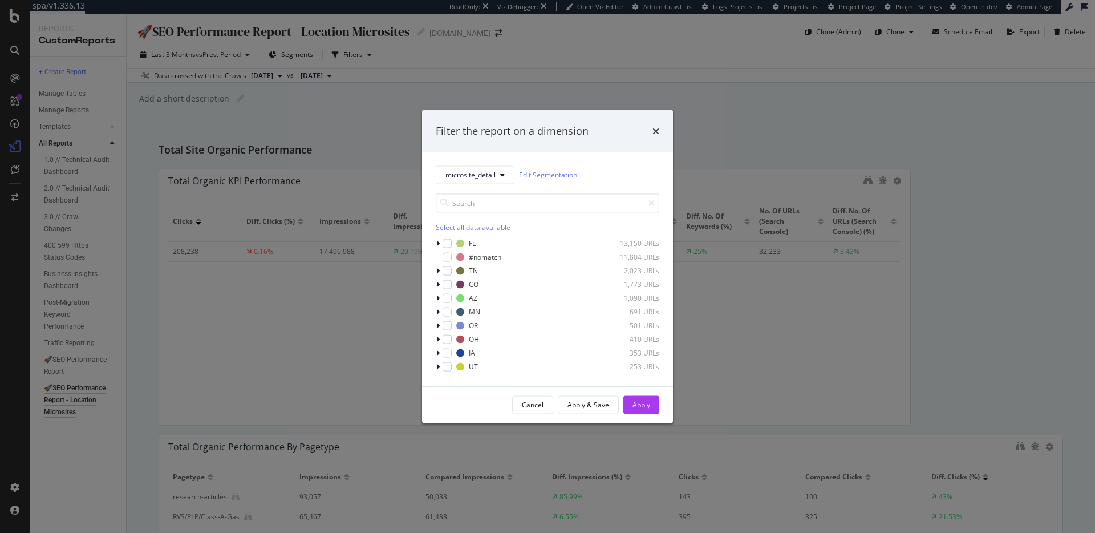
click at [442, 225] on div "Select all data available" at bounding box center [547, 227] width 223 height 10
click at [649, 408] on div "Apply" at bounding box center [641, 405] width 18 height 10
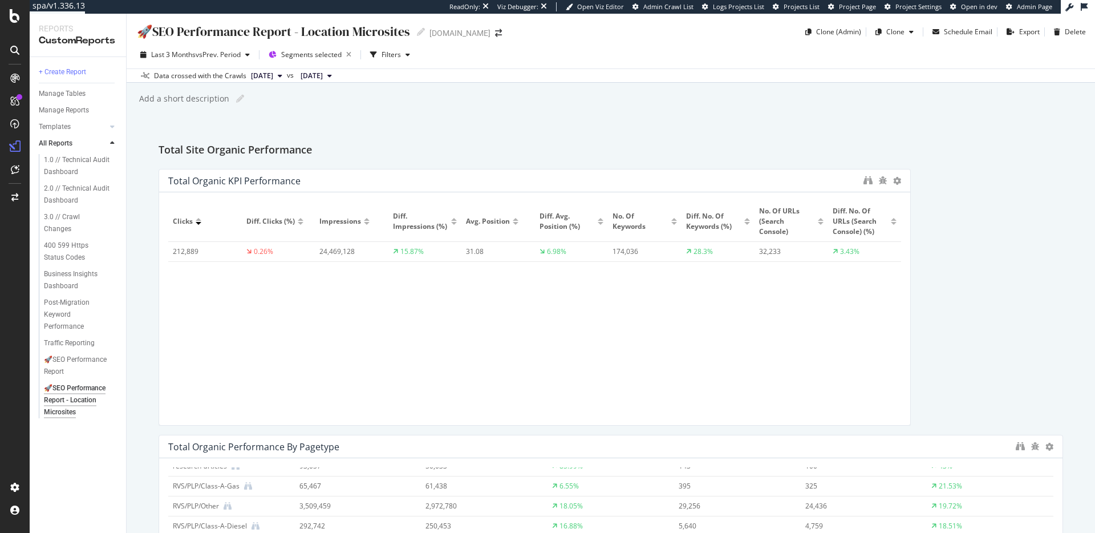
scroll to position [31, 0]
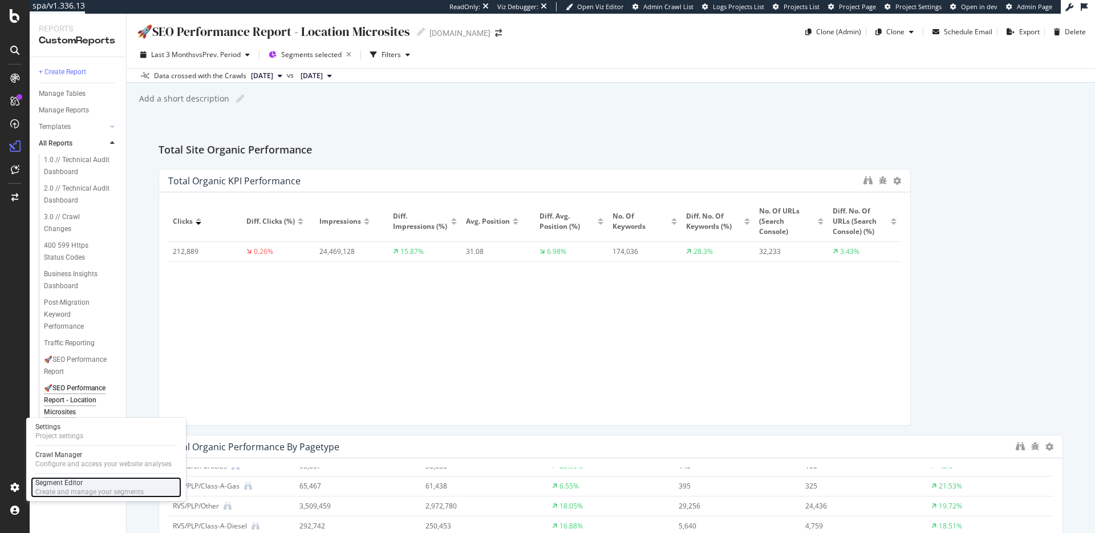
click at [103, 484] on div "Segment Editor" at bounding box center [89, 482] width 108 height 9
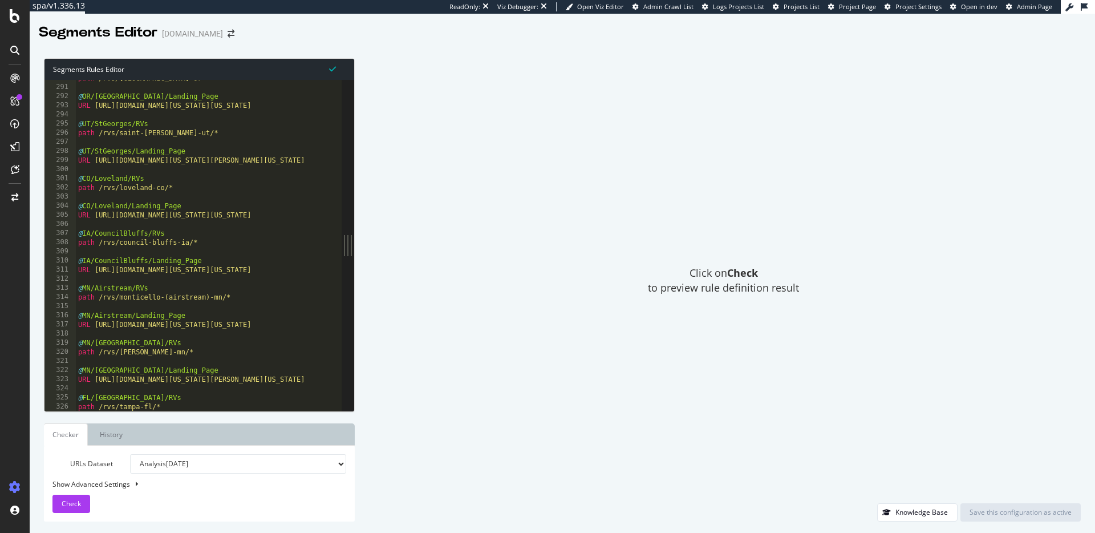
scroll to position [2643, 0]
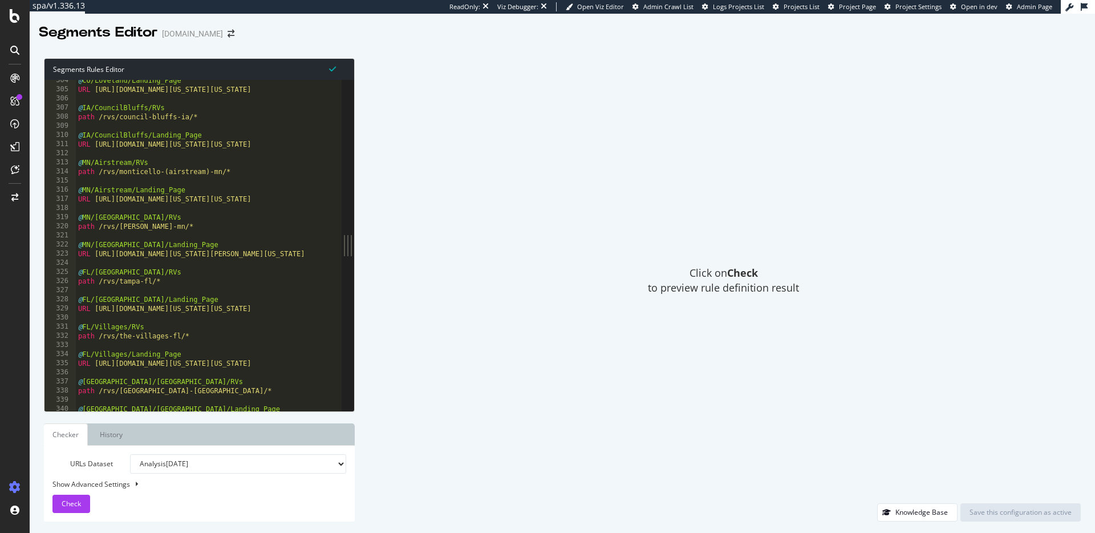
scroll to position [2944, 0]
